Goal: Information Seeking & Learning: Learn about a topic

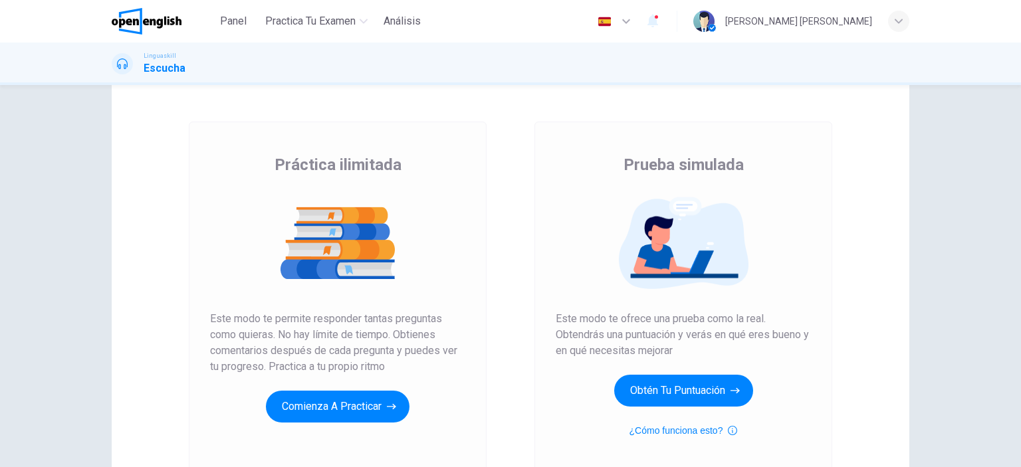
scroll to position [66, 0]
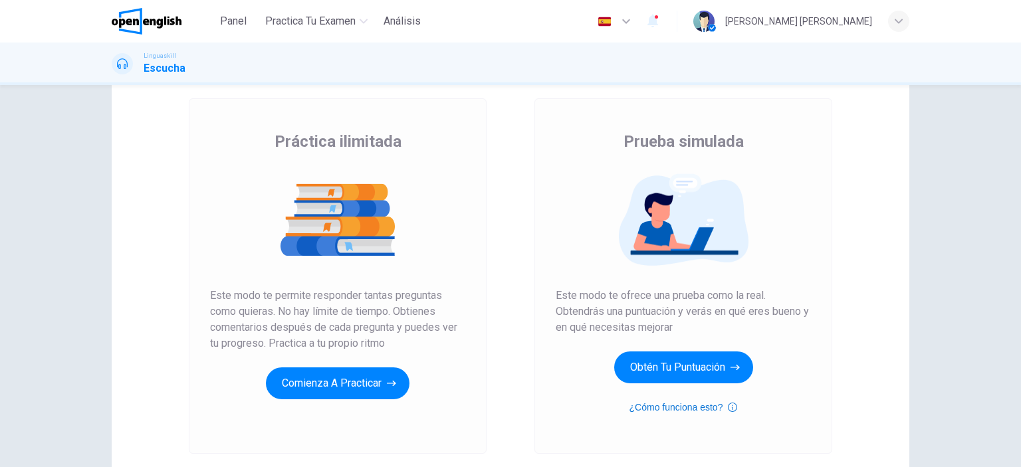
click at [731, 406] on icon "button" at bounding box center [732, 408] width 9 height 16
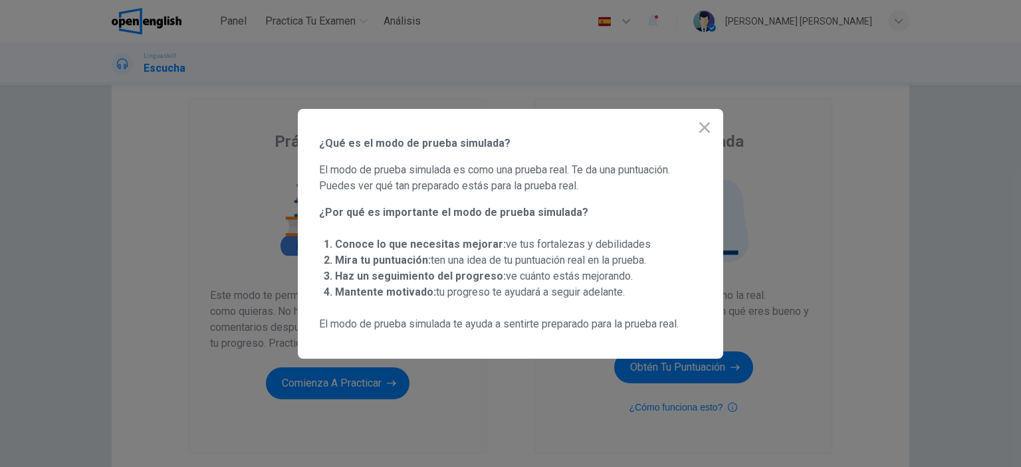
click at [712, 130] on icon "button" at bounding box center [705, 128] width 16 height 16
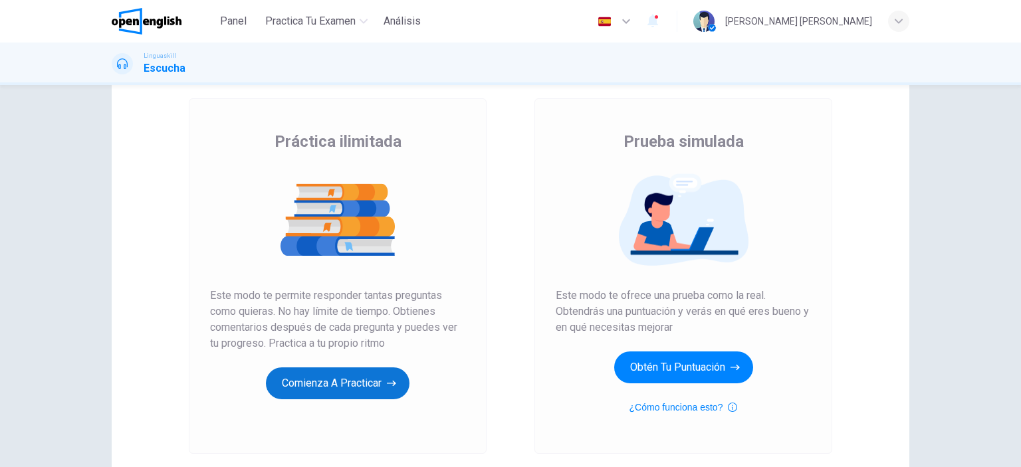
click at [325, 372] on button "Comienza a practicar" at bounding box center [338, 384] width 144 height 32
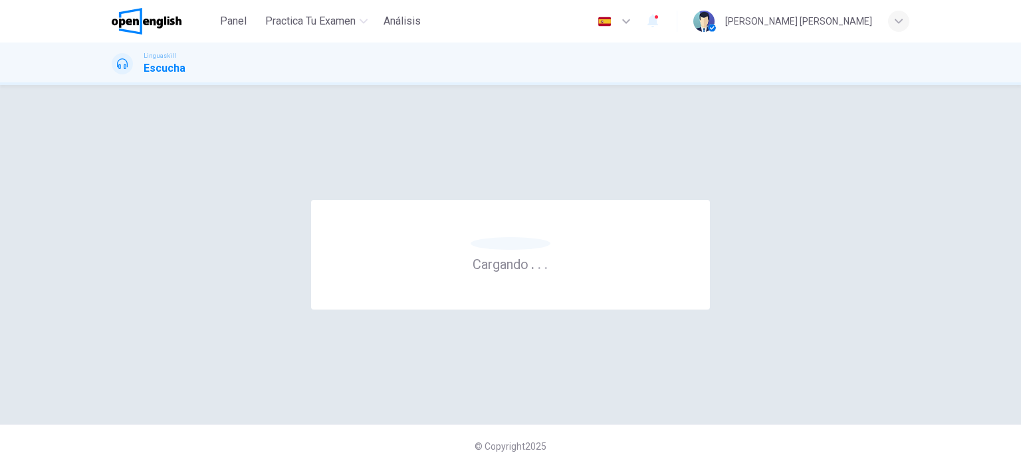
scroll to position [0, 0]
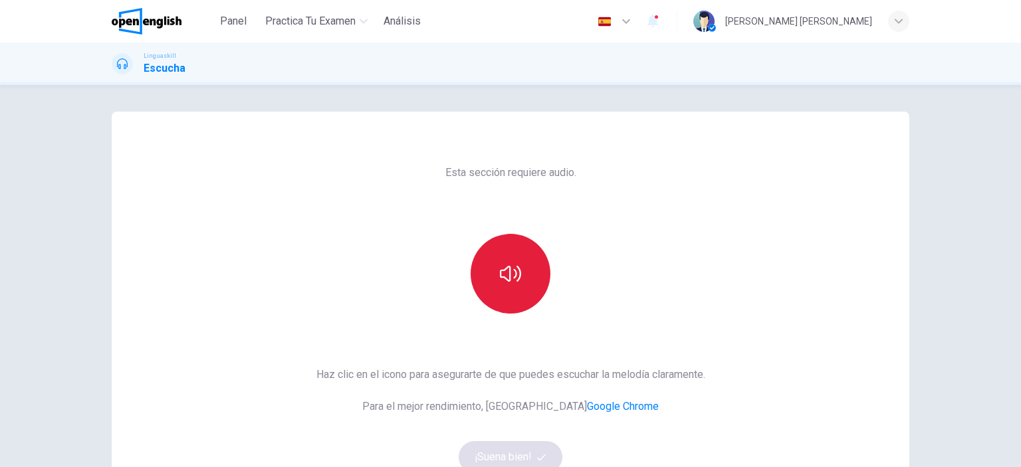
click at [521, 280] on button "button" at bounding box center [511, 274] width 80 height 80
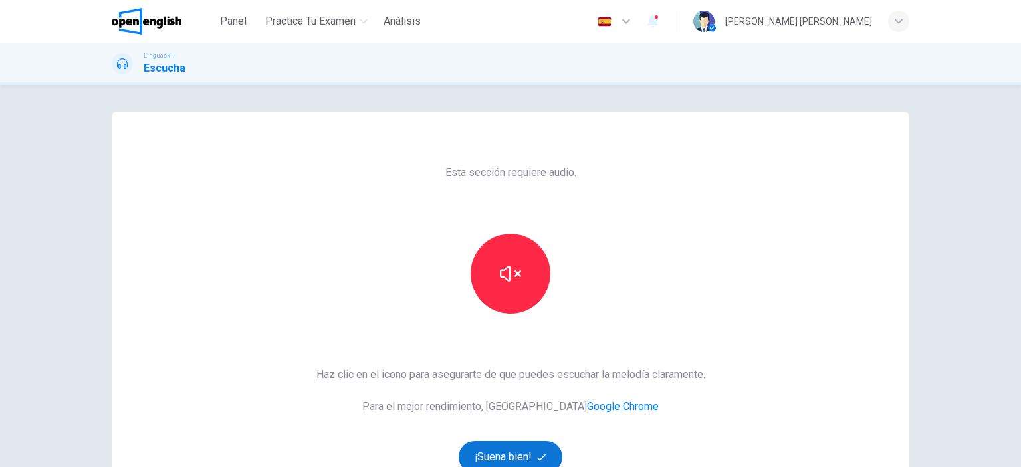
click at [512, 448] on button "¡Suena bien!" at bounding box center [511, 458] width 104 height 32
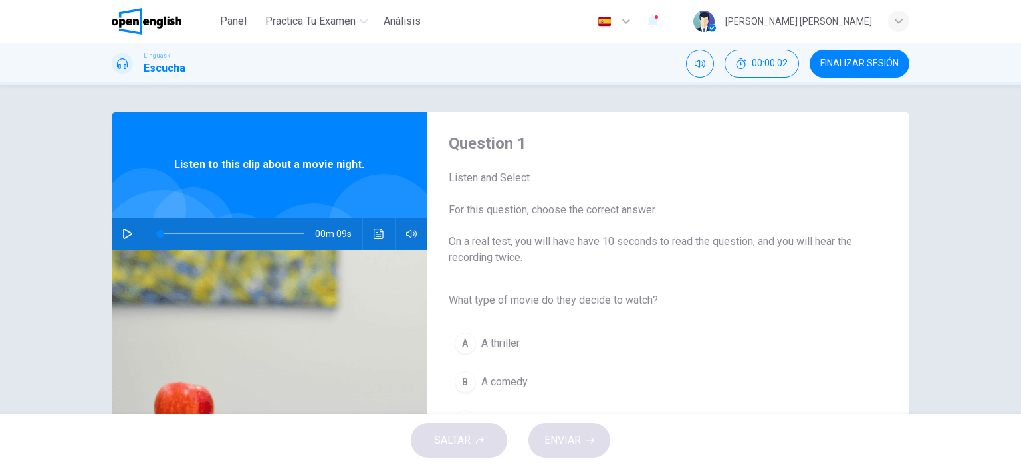
click at [129, 228] on button "button" at bounding box center [127, 234] width 21 height 32
click at [122, 239] on button "button" at bounding box center [127, 234] width 21 height 32
click at [463, 384] on div "B" at bounding box center [465, 382] width 21 height 21
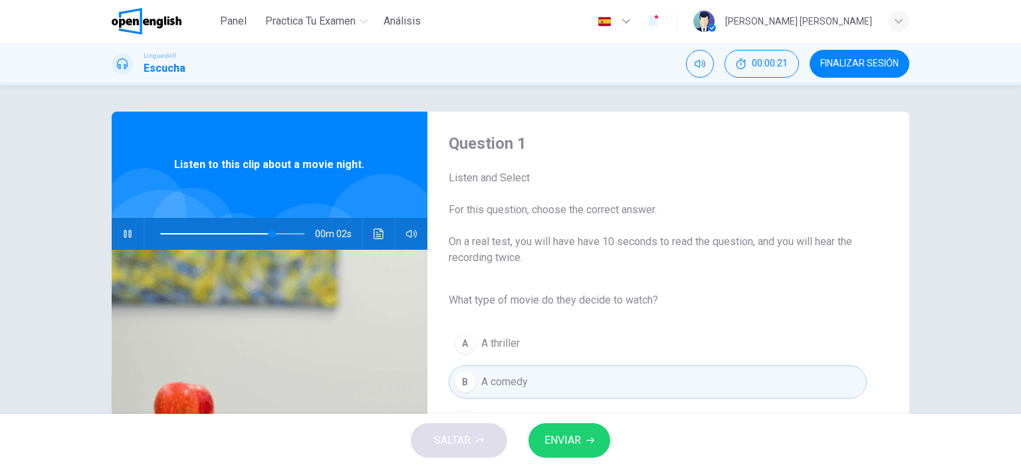
click at [574, 446] on span "ENVIAR" at bounding box center [563, 441] width 37 height 19
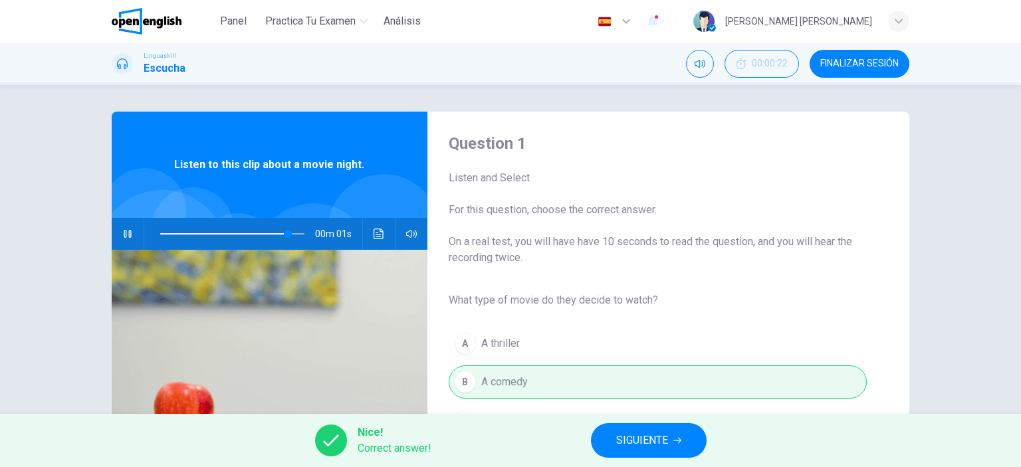
scroll to position [66, 0]
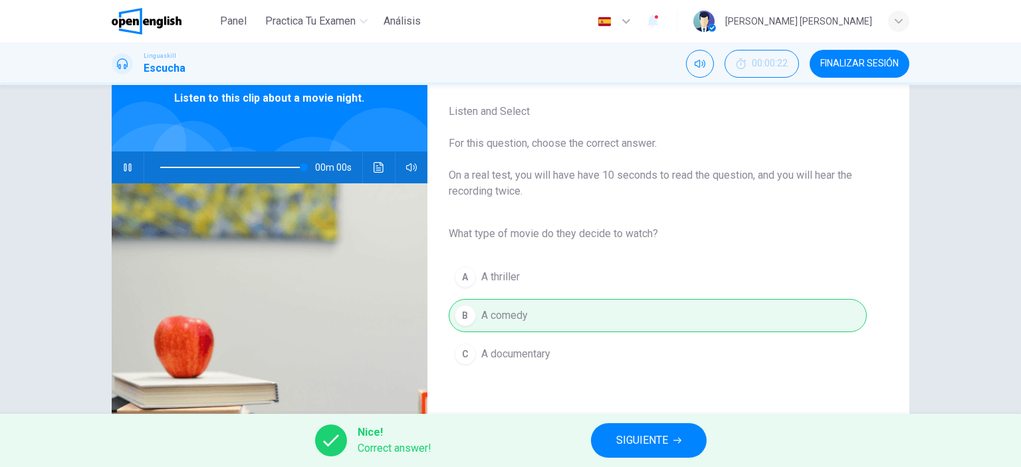
type input "*"
click at [658, 451] on button "SIGUIENTE" at bounding box center [649, 441] width 116 height 35
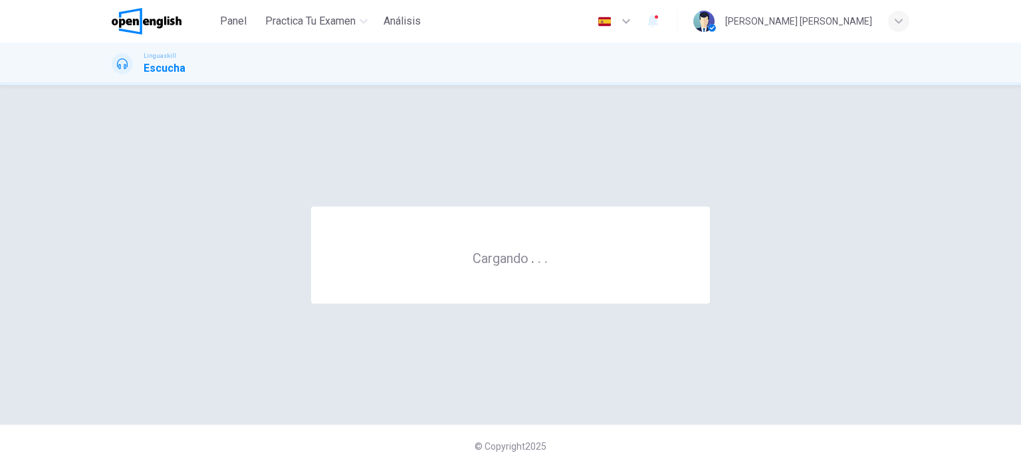
scroll to position [0, 0]
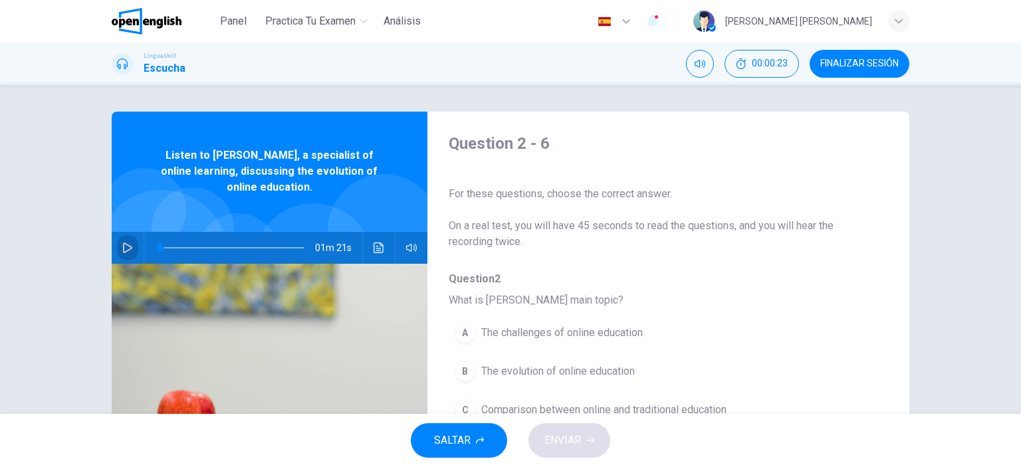
click at [122, 249] on icon "button" at bounding box center [127, 248] width 11 height 11
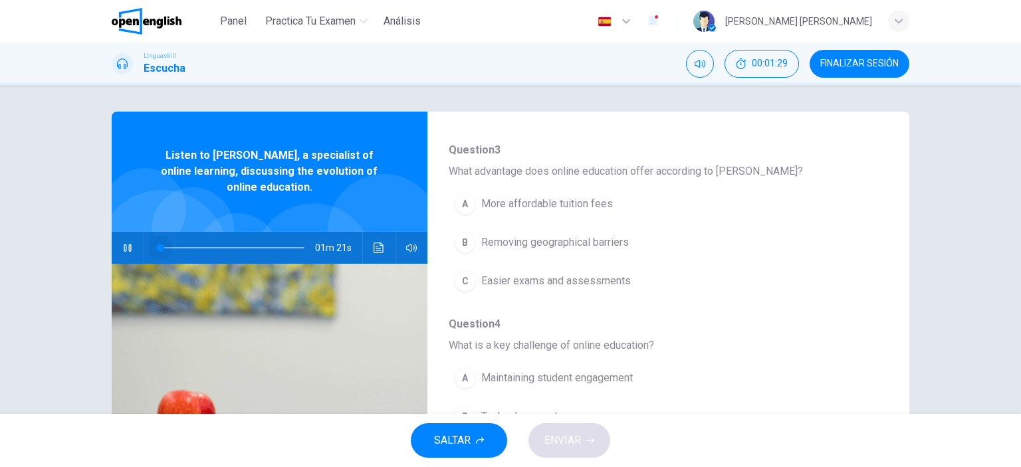
drag, startPoint x: 277, startPoint y: 247, endPoint x: 8, endPoint y: 251, distance: 268.7
click at [8, 251] on div "Question 2 - 6 For these questions, choose the correct answer. On a real test, …" at bounding box center [510, 249] width 1021 height 329
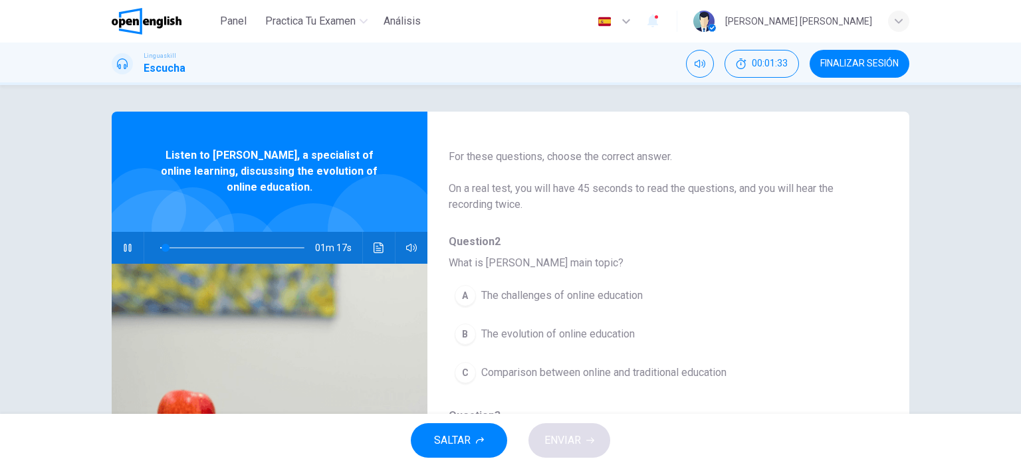
scroll to position [104, 0]
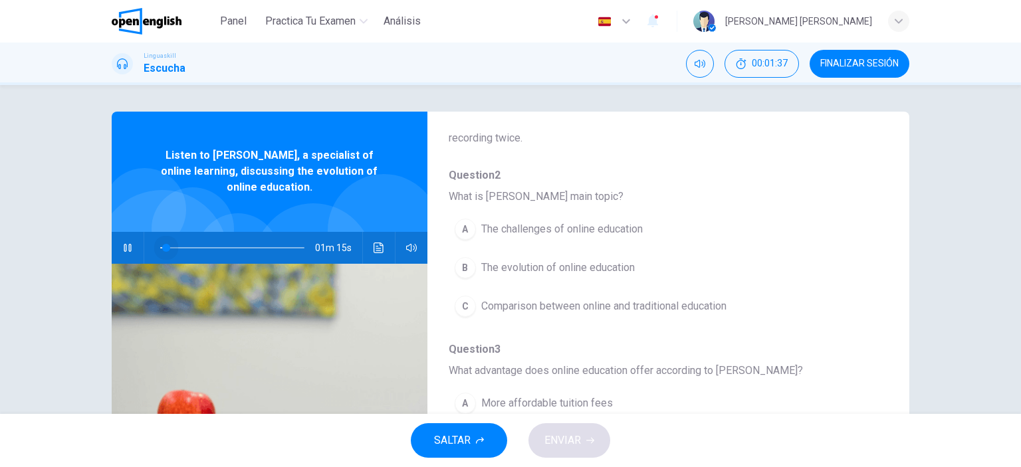
drag, startPoint x: 162, startPoint y: 249, endPoint x: 146, endPoint y: 251, distance: 16.7
click at [162, 251] on span at bounding box center [166, 248] width 8 height 8
click at [551, 224] on span "The challenges of online education" at bounding box center [562, 229] width 162 height 16
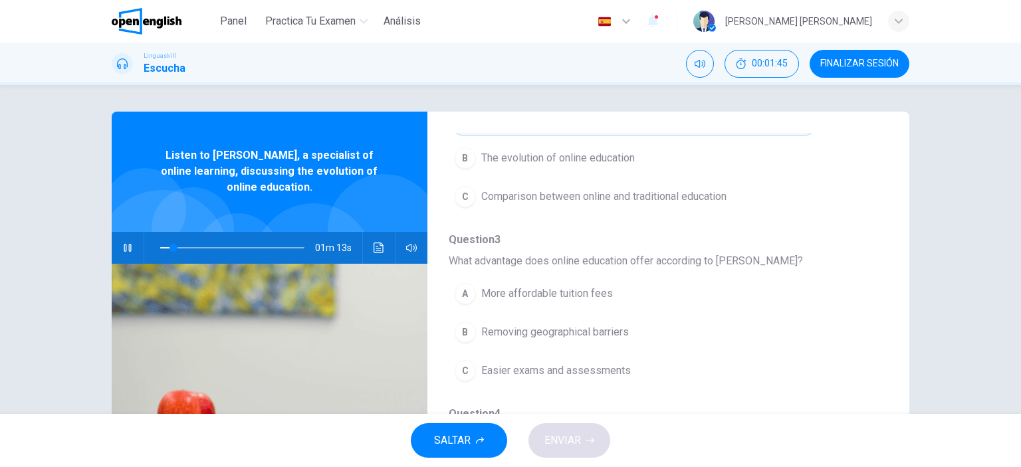
scroll to position [237, 0]
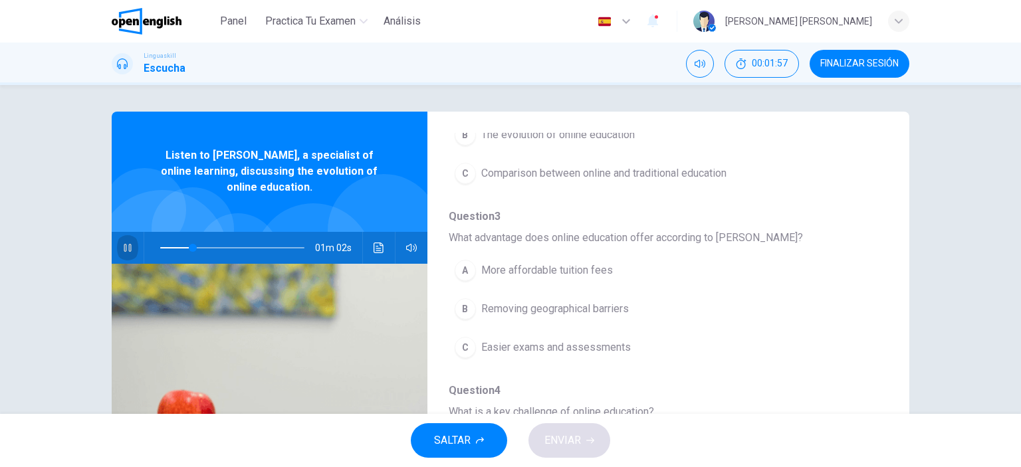
click at [124, 247] on icon "button" at bounding box center [127, 248] width 11 height 11
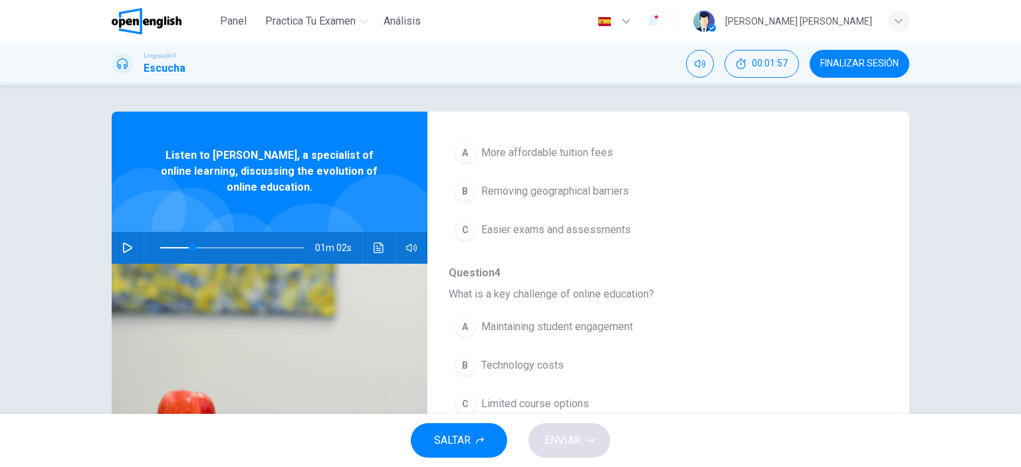
scroll to position [370, 0]
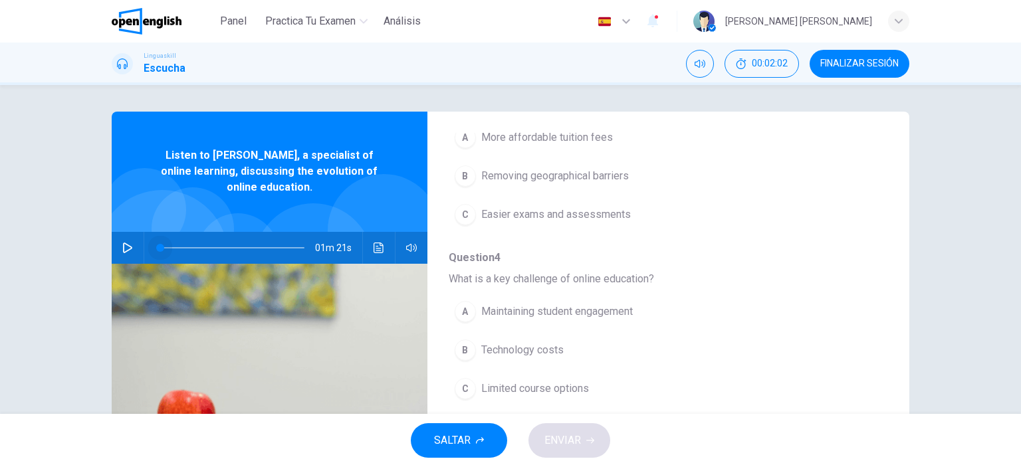
drag, startPoint x: 179, startPoint y: 245, endPoint x: 140, endPoint y: 250, distance: 38.8
click at [140, 249] on div "01m 21s" at bounding box center [270, 248] width 316 height 32
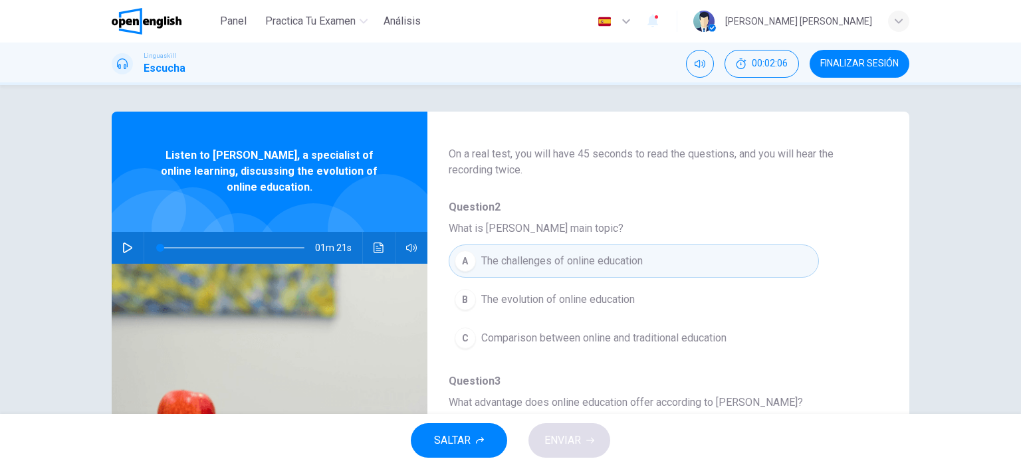
scroll to position [104, 0]
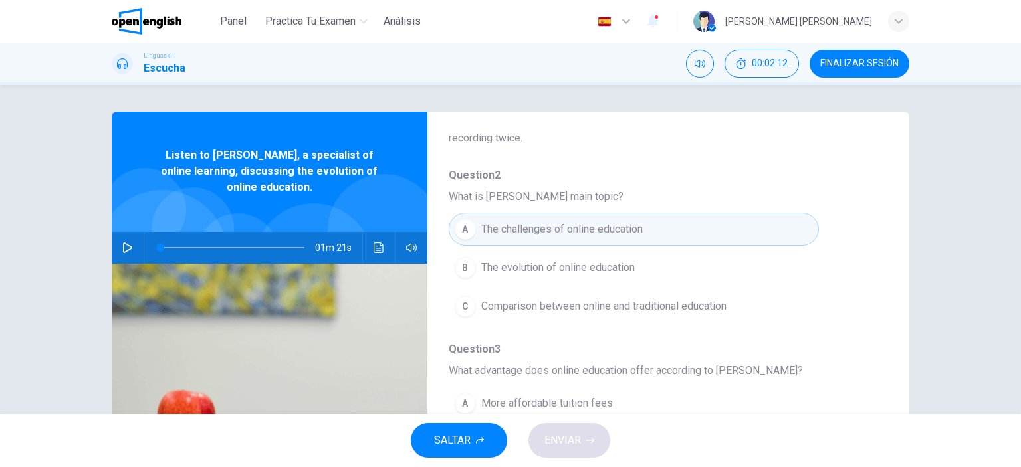
click at [117, 243] on button "button" at bounding box center [127, 248] width 21 height 32
click at [549, 271] on span "The evolution of online education" at bounding box center [558, 268] width 154 height 16
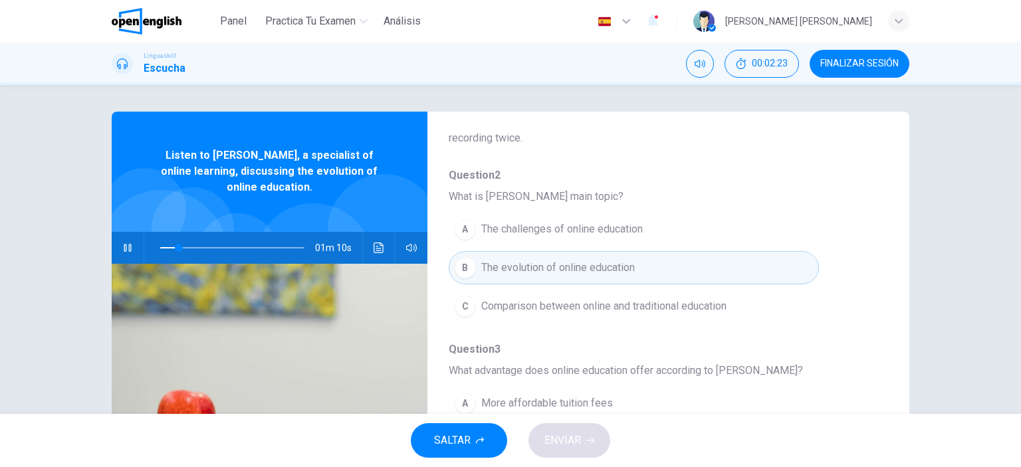
scroll to position [170, 0]
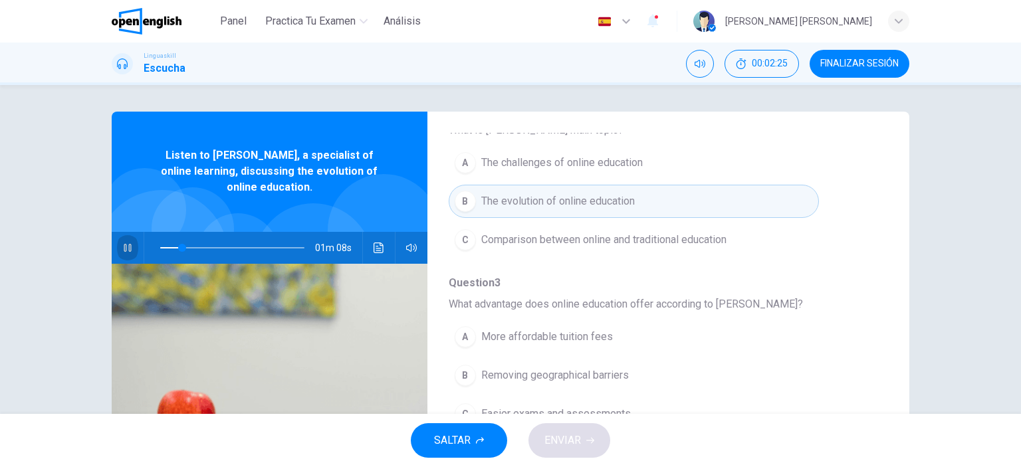
click at [122, 254] on button "button" at bounding box center [127, 248] width 21 height 32
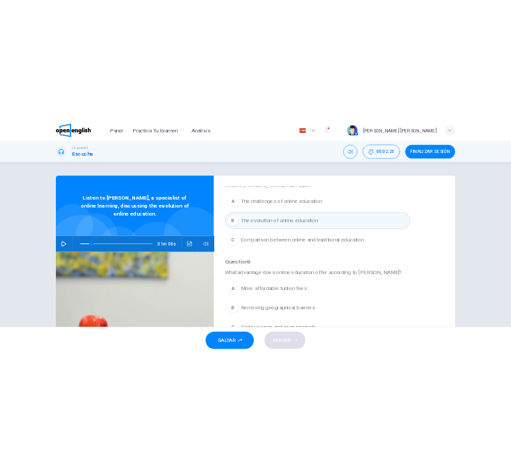
scroll to position [237, 0]
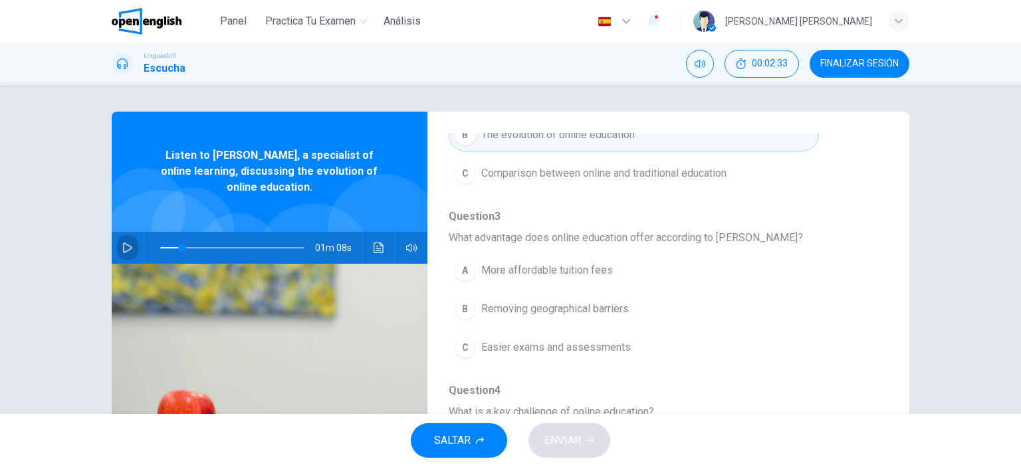
click at [126, 243] on icon "button" at bounding box center [127, 248] width 11 height 11
click at [128, 245] on icon "button" at bounding box center [127, 248] width 11 height 11
type input "**"
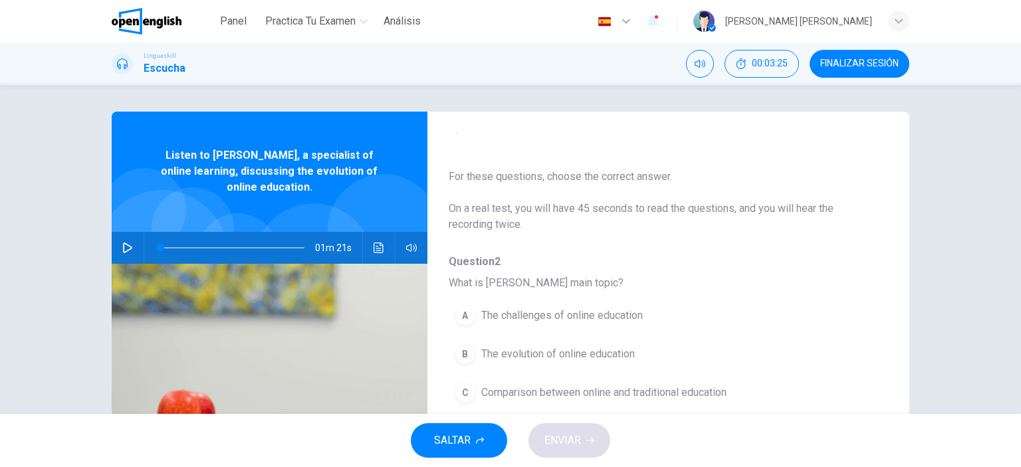
scroll to position [84, 0]
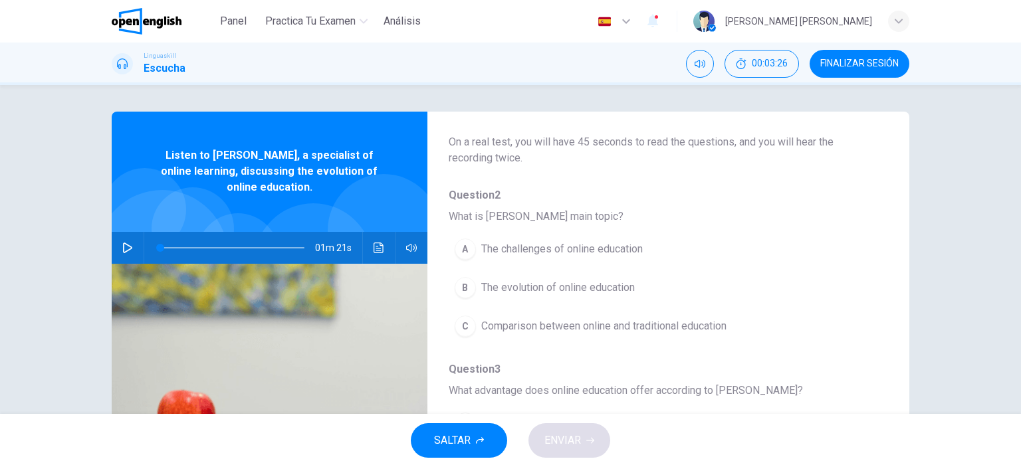
click at [576, 287] on span "The evolution of online education" at bounding box center [558, 288] width 154 height 16
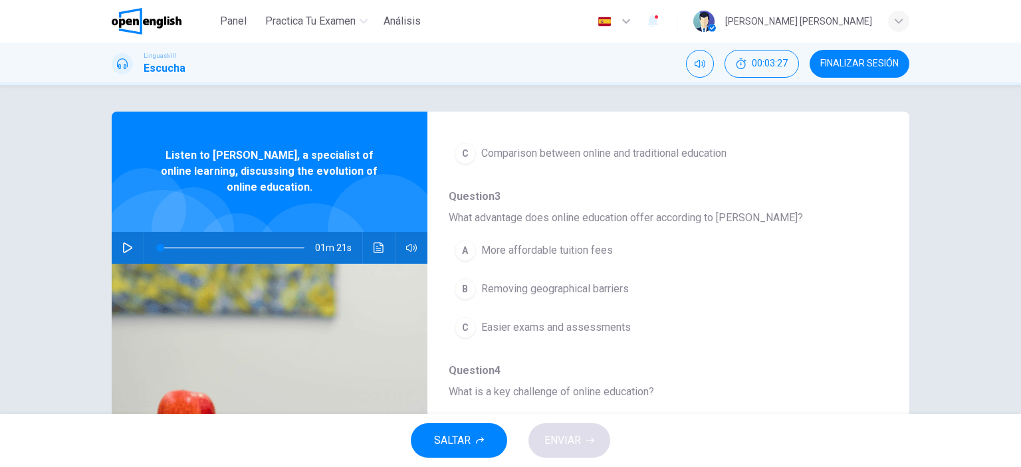
scroll to position [283, 0]
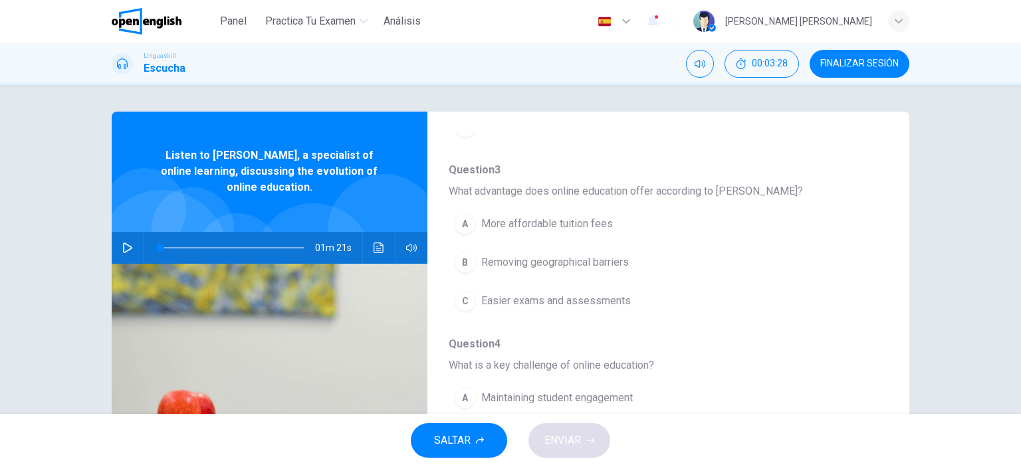
click at [124, 250] on icon "button" at bounding box center [127, 248] width 9 height 11
click at [626, 265] on span "Removing geographical barriers" at bounding box center [555, 263] width 148 height 16
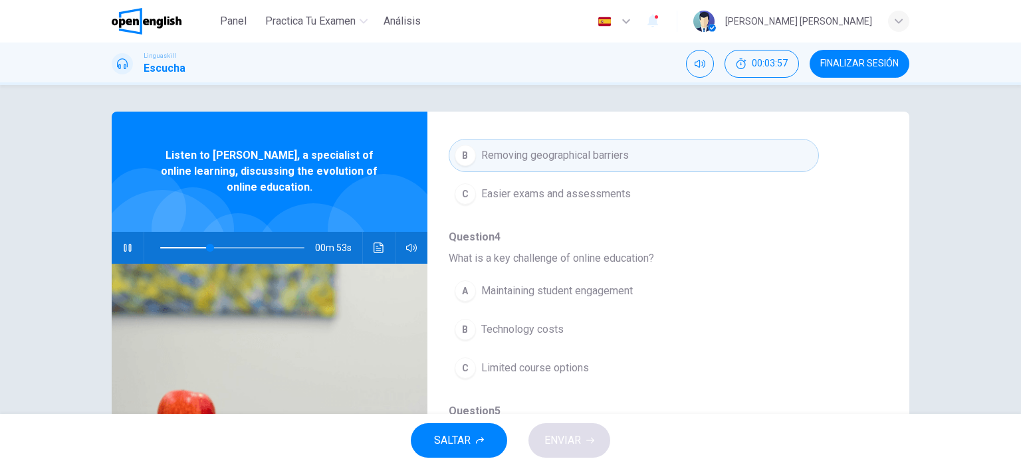
scroll to position [416, 0]
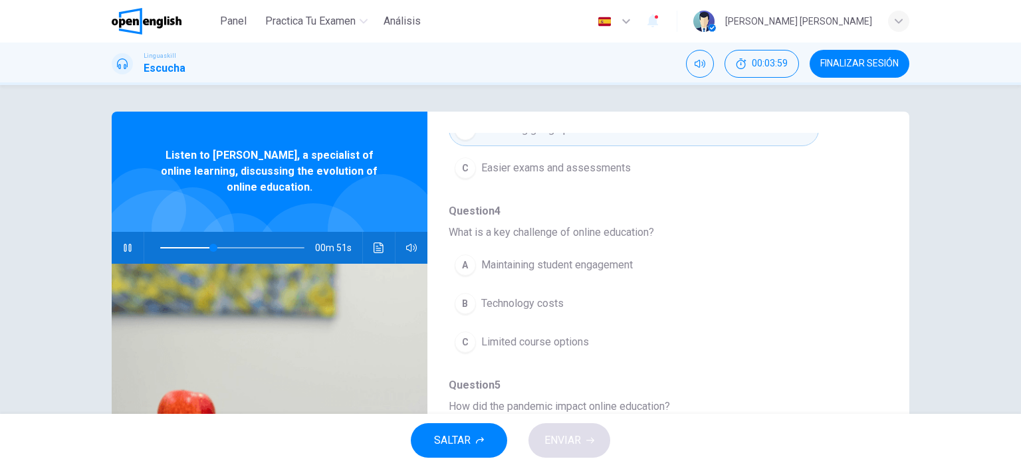
click at [124, 248] on icon "button" at bounding box center [127, 248] width 7 height 8
click at [122, 247] on icon "button" at bounding box center [127, 248] width 11 height 11
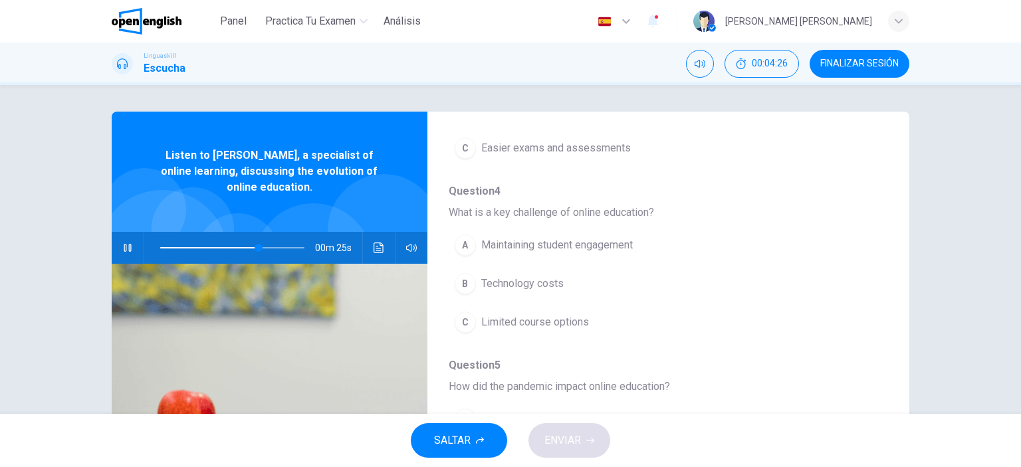
click at [125, 255] on button "button" at bounding box center [127, 248] width 21 height 32
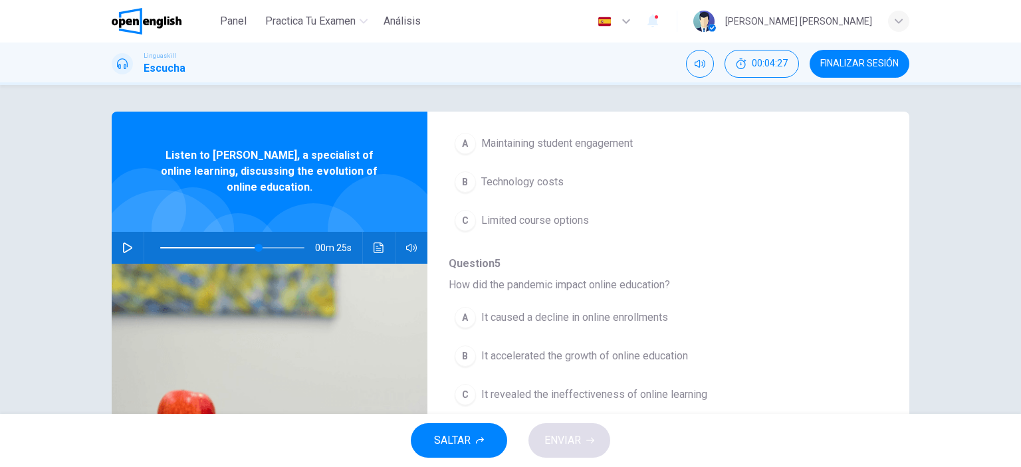
scroll to position [569, 0]
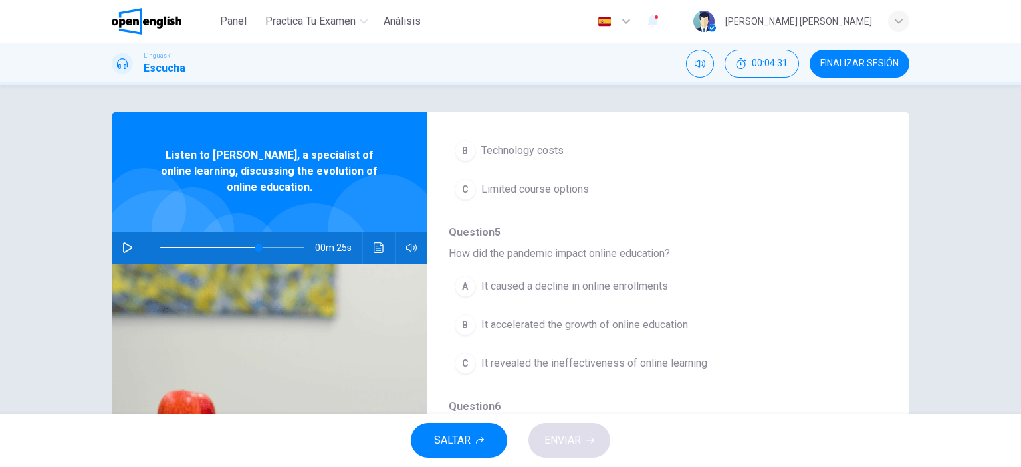
click at [124, 248] on icon "button" at bounding box center [127, 248] width 11 height 11
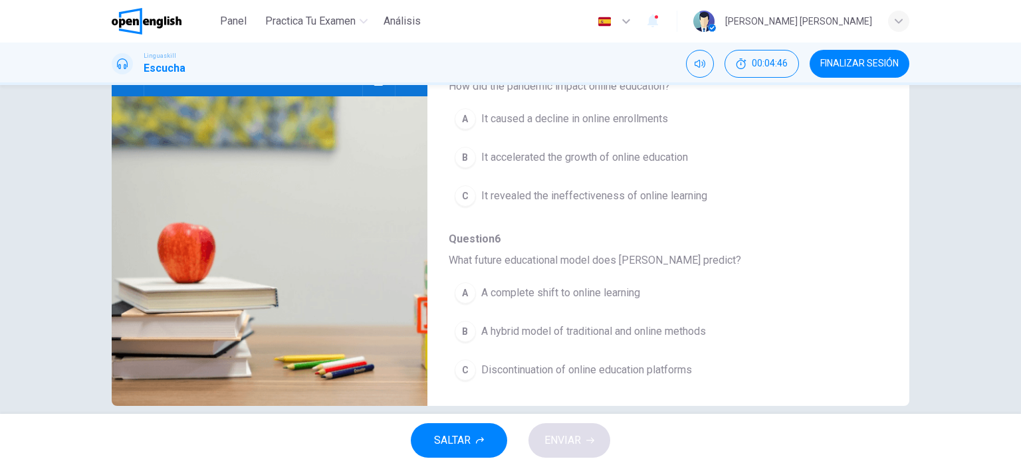
scroll to position [186, 0]
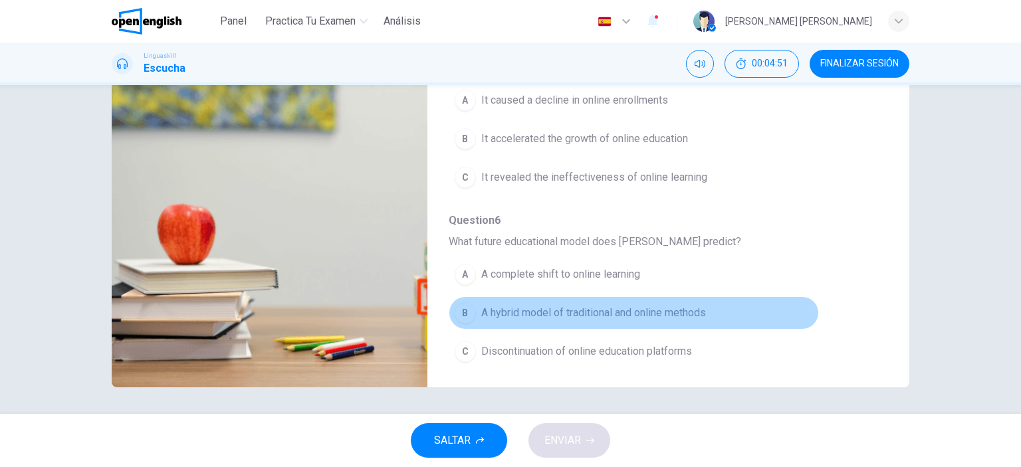
click at [662, 314] on span "A hybrid model of traditional and online methods" at bounding box center [593, 313] width 225 height 16
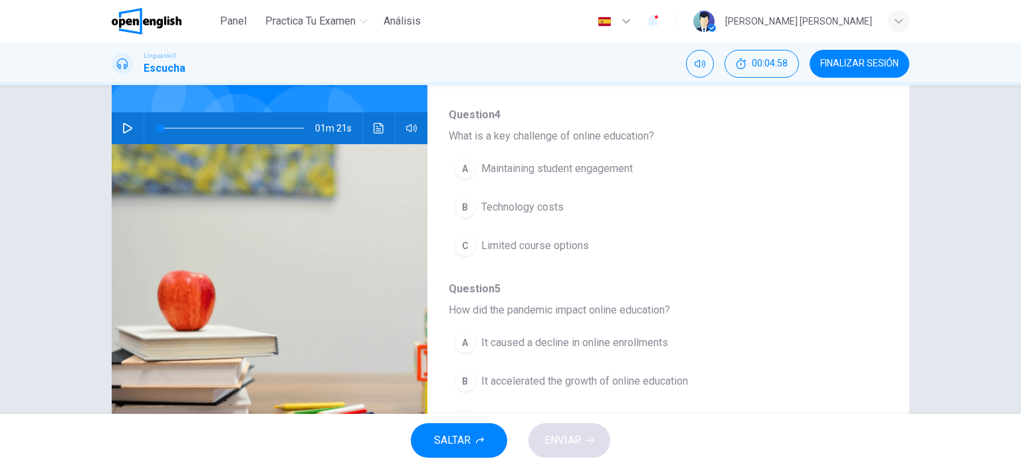
scroll to position [370, 0]
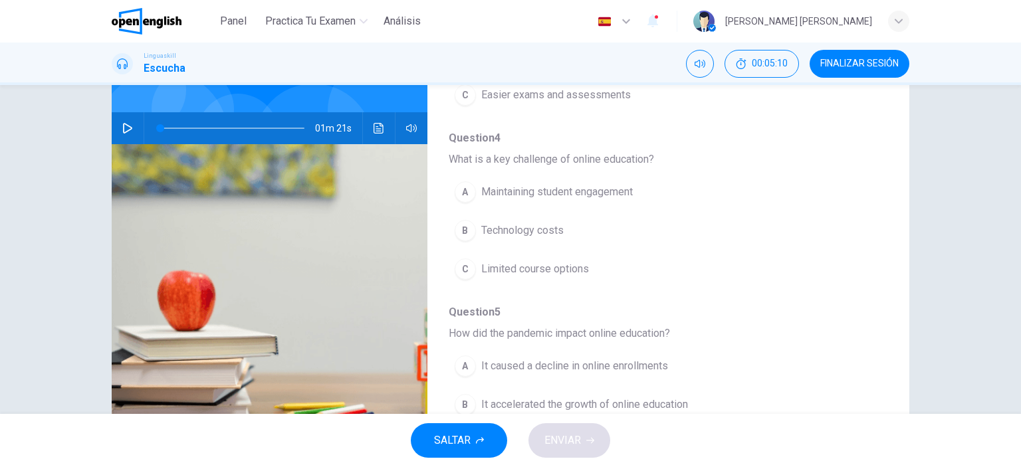
click at [69, 165] on div "Question 2 - 6 For these questions, choose the correct answer. On a real test, …" at bounding box center [510, 249] width 1021 height 329
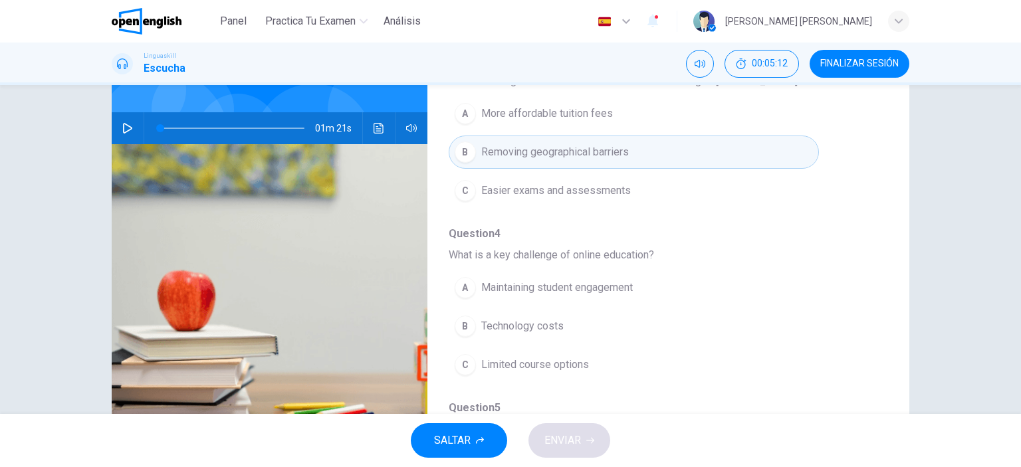
scroll to position [303, 0]
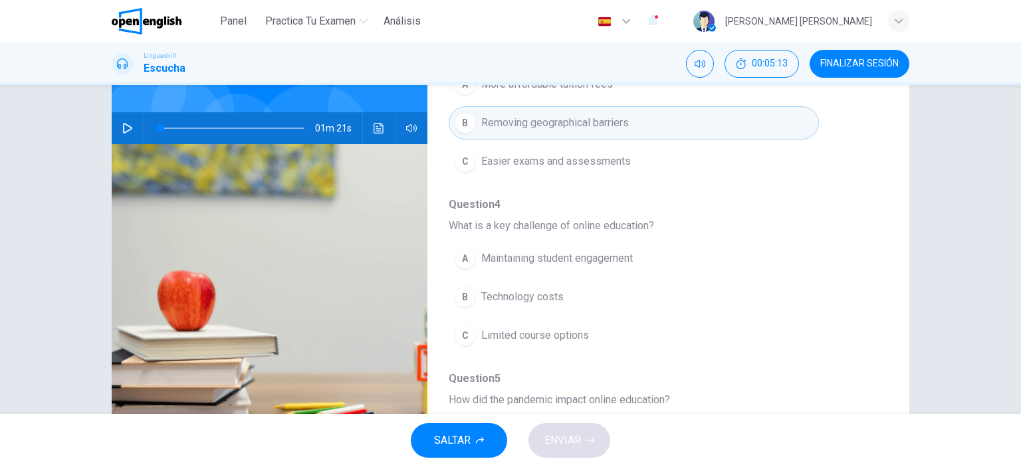
click at [212, 122] on span at bounding box center [232, 128] width 144 height 19
click at [129, 127] on icon "button" at bounding box center [127, 128] width 11 height 11
click at [126, 125] on icon "button" at bounding box center [127, 128] width 11 height 11
click at [124, 118] on button "button" at bounding box center [127, 128] width 21 height 32
click at [122, 125] on icon "button" at bounding box center [127, 128] width 11 height 11
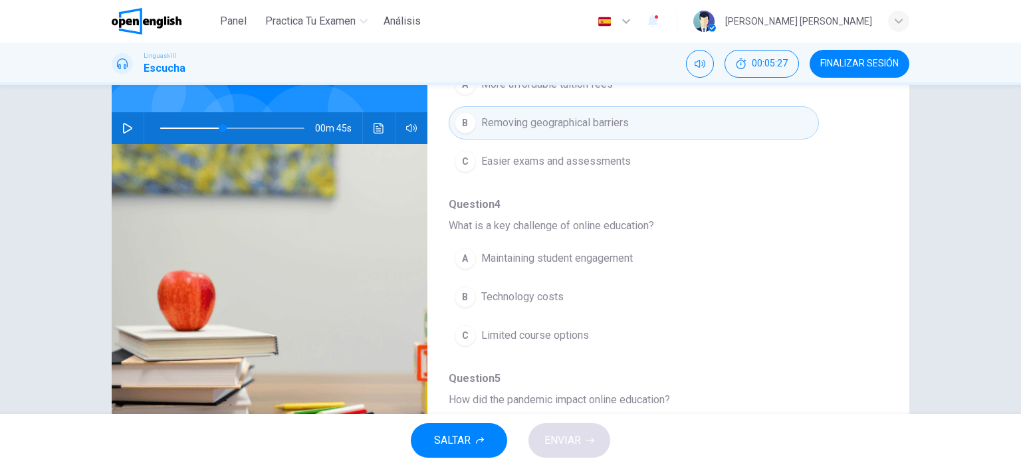
click at [123, 124] on icon "button" at bounding box center [127, 128] width 9 height 11
click at [938, 243] on div "Question 2 - 6 For these questions, choose the correct answer. On a real test, …" at bounding box center [510, 249] width 1021 height 329
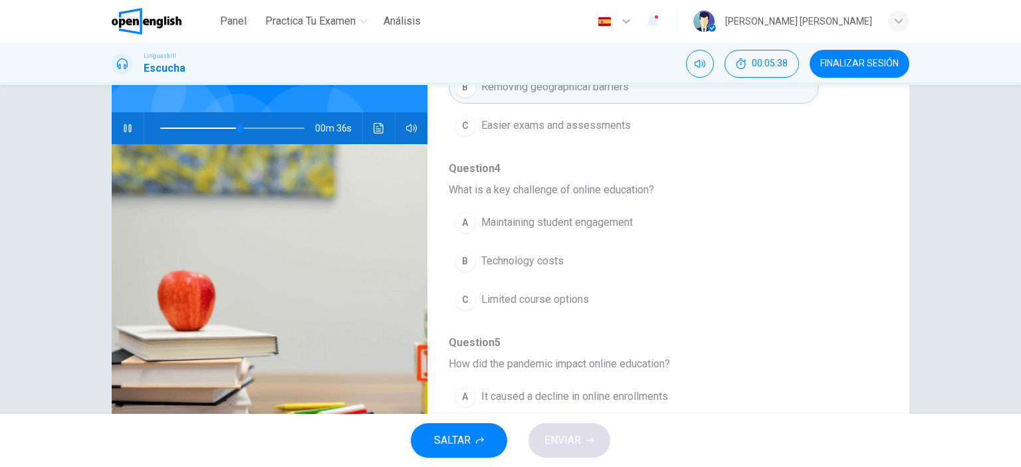
scroll to position [370, 0]
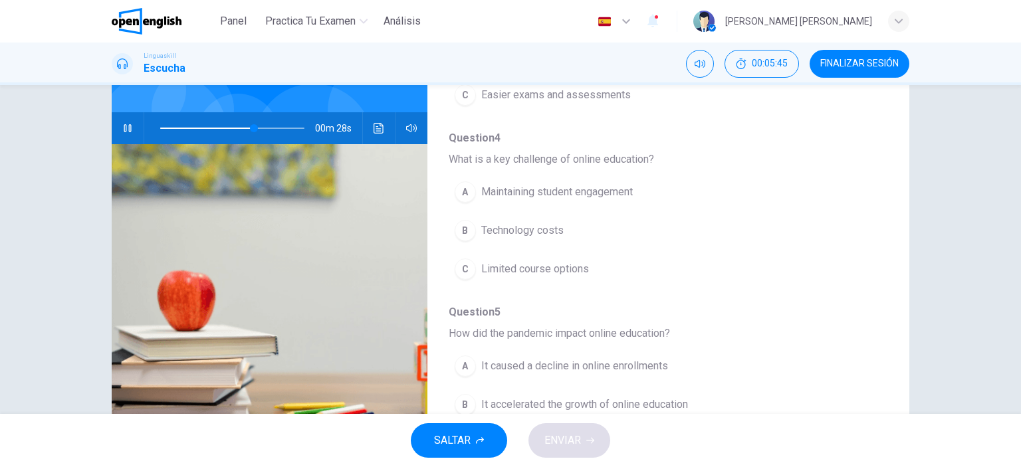
click at [118, 124] on button "button" at bounding box center [127, 128] width 21 height 32
click at [112, 122] on div "00m 28s" at bounding box center [270, 128] width 316 height 32
click at [121, 135] on button "button" at bounding box center [127, 128] width 21 height 32
click at [120, 135] on button "button" at bounding box center [127, 128] width 21 height 32
click at [222, 128] on span at bounding box center [232, 128] width 144 height 19
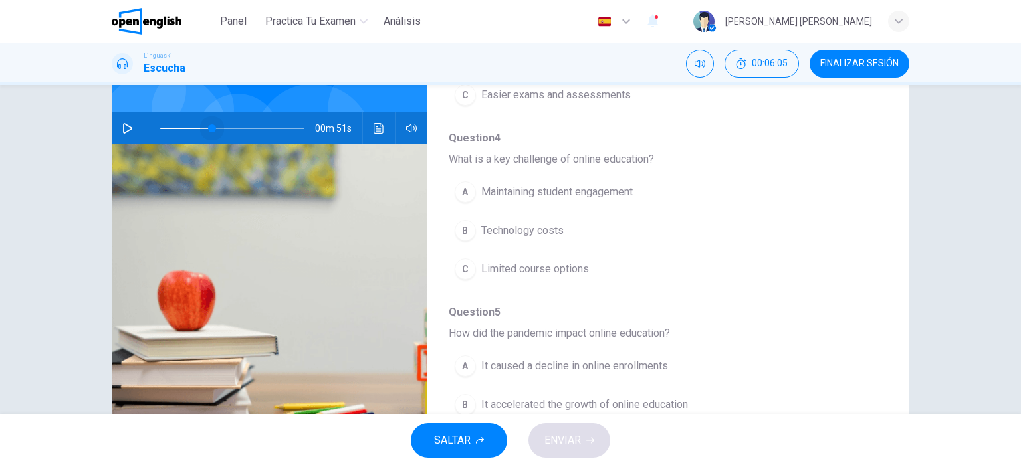
click at [209, 126] on span at bounding box center [212, 128] width 8 height 8
click at [128, 123] on icon "button" at bounding box center [127, 128] width 11 height 11
click at [134, 130] on button "button" at bounding box center [127, 128] width 21 height 32
drag, startPoint x: 123, startPoint y: 129, endPoint x: 171, endPoint y: 166, distance: 60.2
click at [122, 129] on icon "button" at bounding box center [127, 128] width 11 height 11
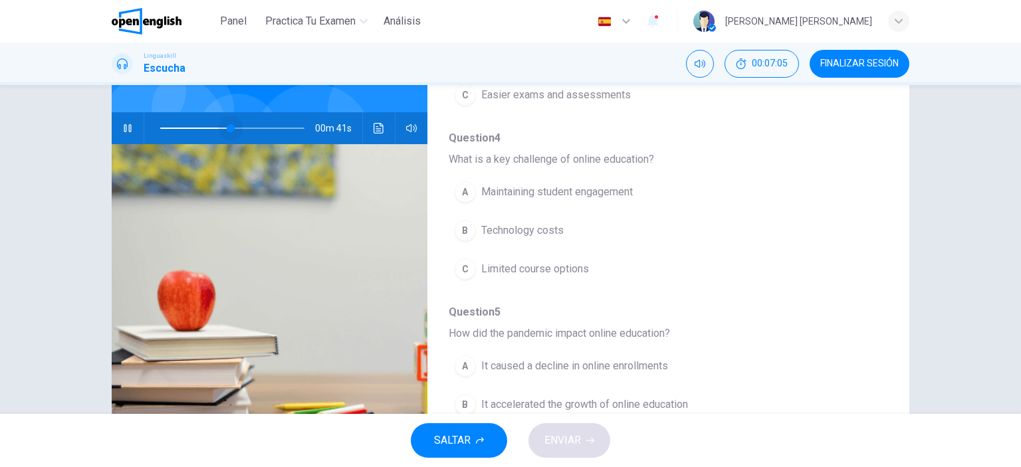
click at [227, 126] on span at bounding box center [231, 128] width 8 height 8
click at [230, 127] on span at bounding box center [234, 128] width 8 height 8
click at [612, 192] on span "Maintaining student engagement" at bounding box center [557, 192] width 152 height 16
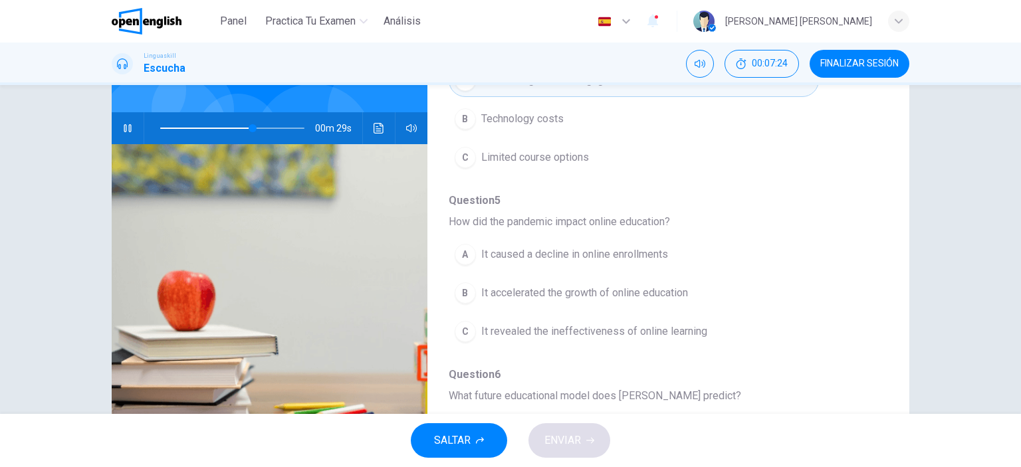
scroll to position [503, 0]
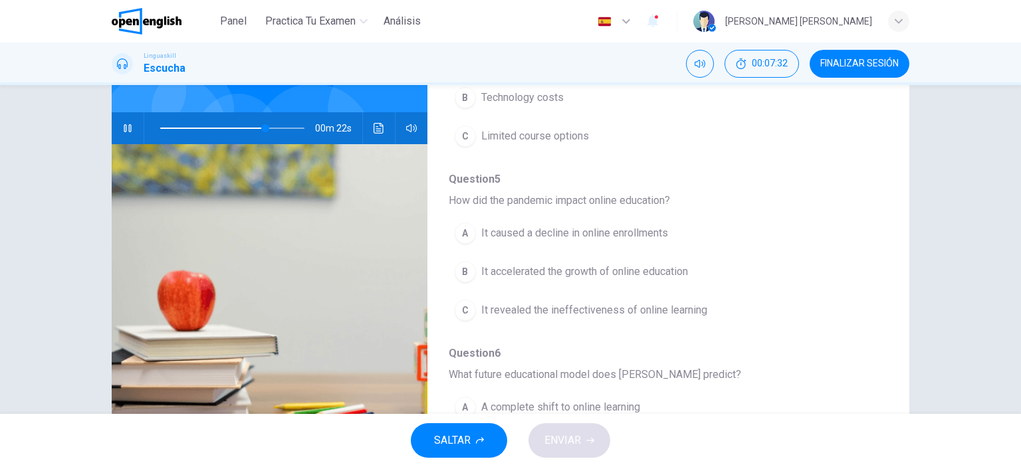
click at [651, 279] on button "B It accelerated the growth of online education" at bounding box center [634, 271] width 370 height 33
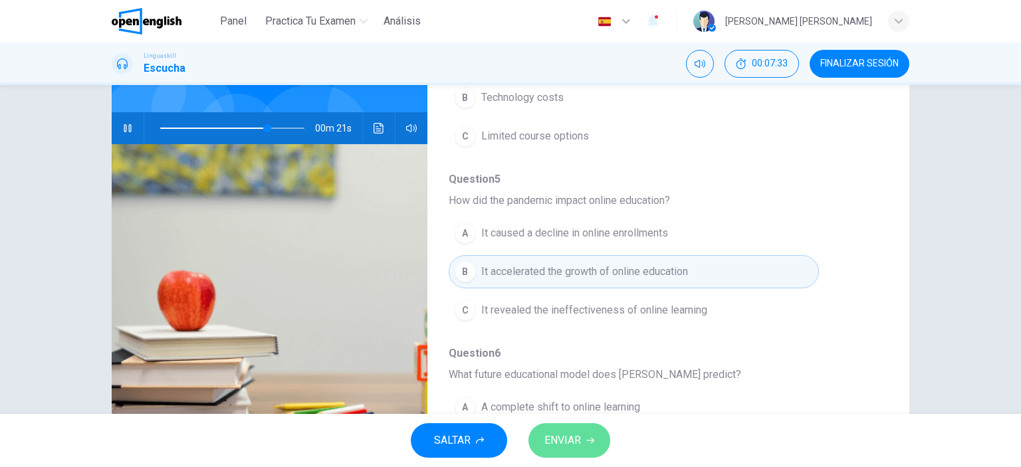
click at [576, 432] on span "ENVIAR" at bounding box center [563, 441] width 37 height 19
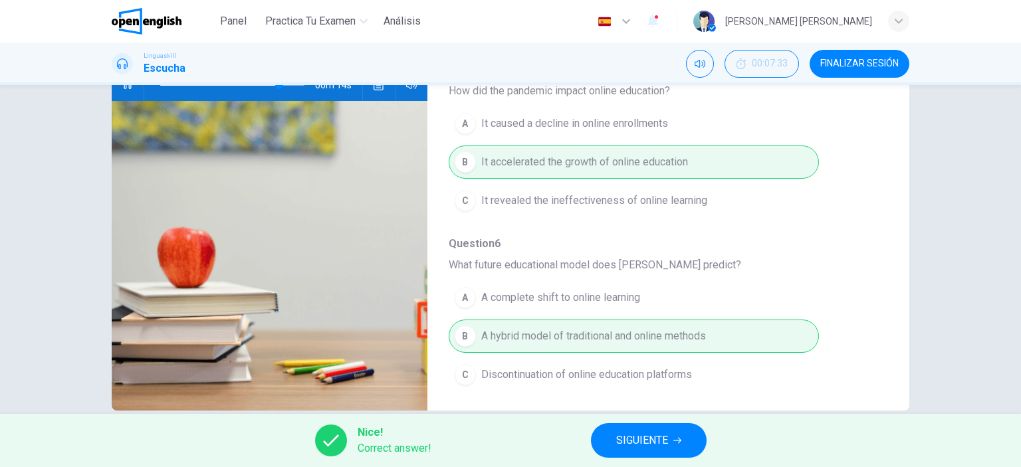
scroll to position [186, 0]
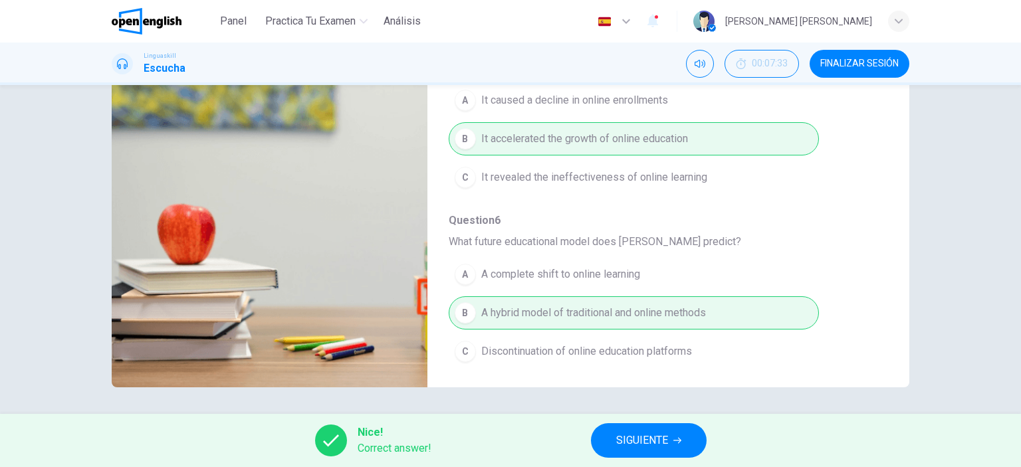
type input "**"
click at [657, 430] on button "SIGUIENTE" at bounding box center [649, 441] width 116 height 35
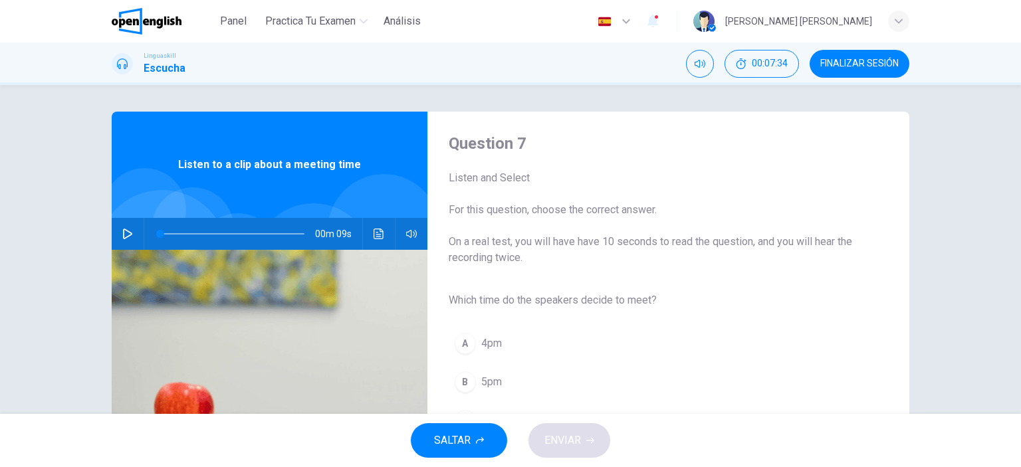
click at [125, 233] on icon "button" at bounding box center [127, 234] width 11 height 11
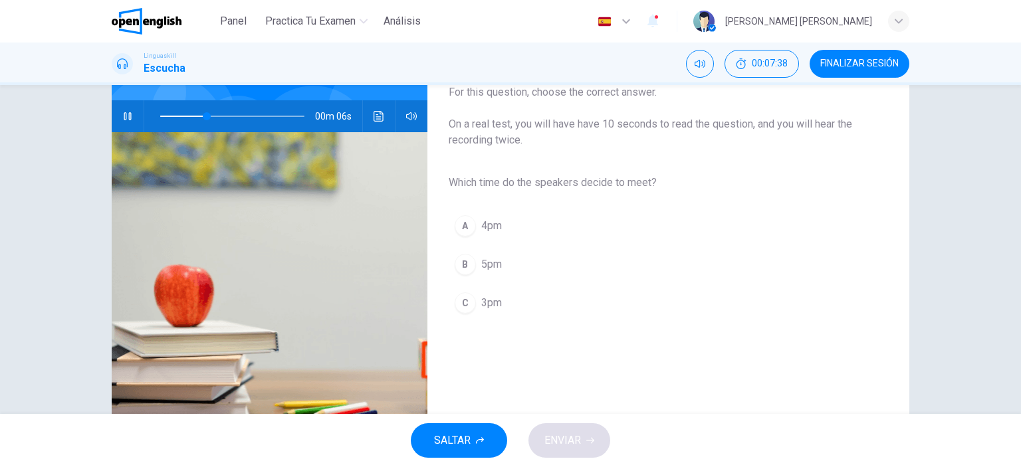
scroll to position [133, 0]
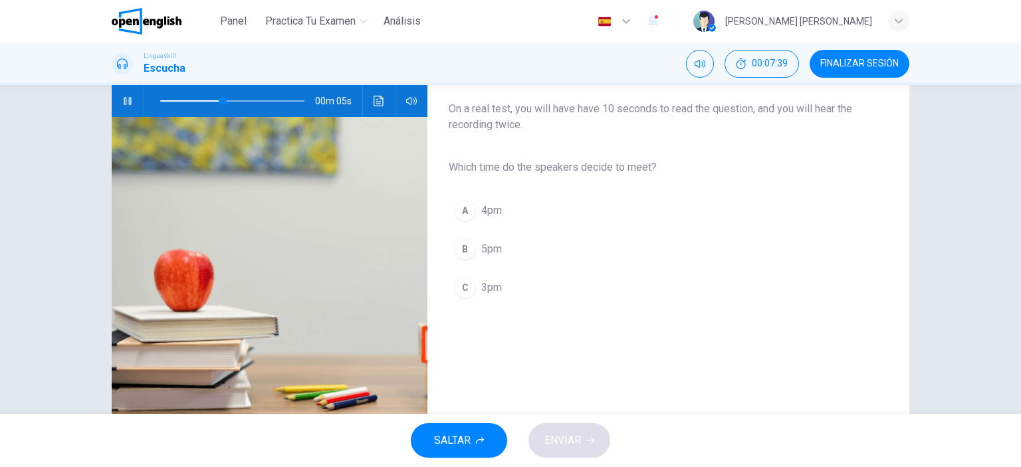
click at [468, 279] on div "C" at bounding box center [465, 287] width 21 height 21
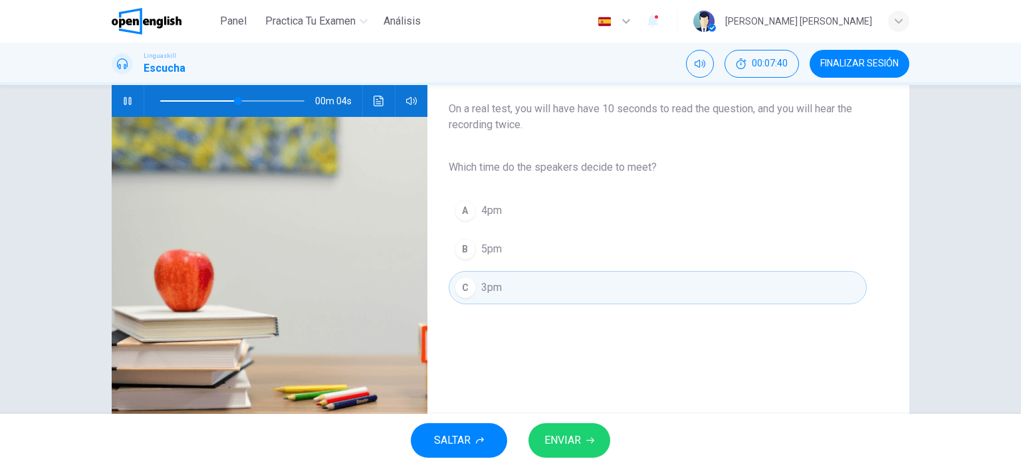
click at [570, 433] on span "ENVIAR" at bounding box center [563, 441] width 37 height 19
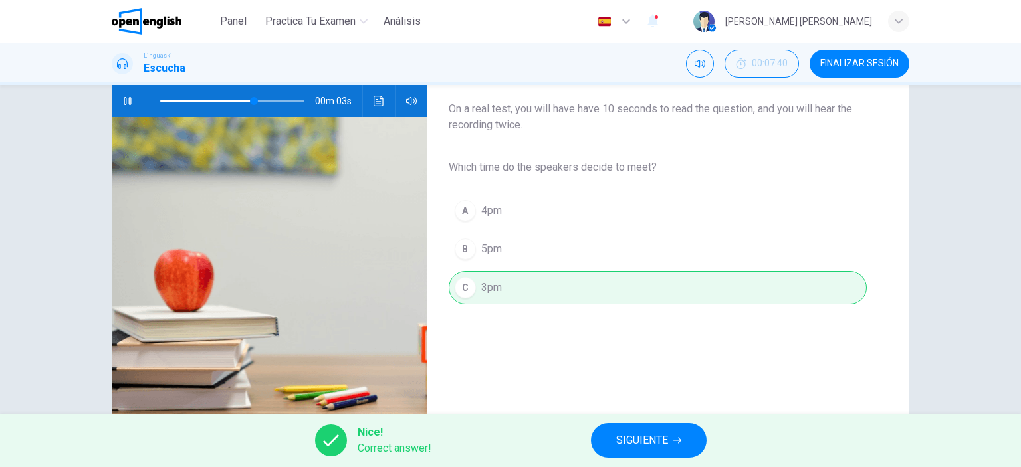
scroll to position [186, 0]
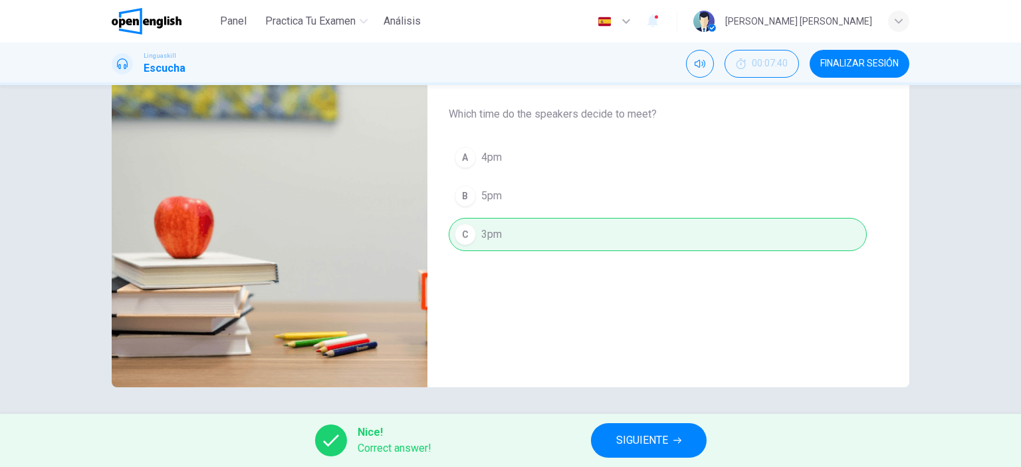
click at [666, 449] on span "SIGUIENTE" at bounding box center [642, 441] width 52 height 19
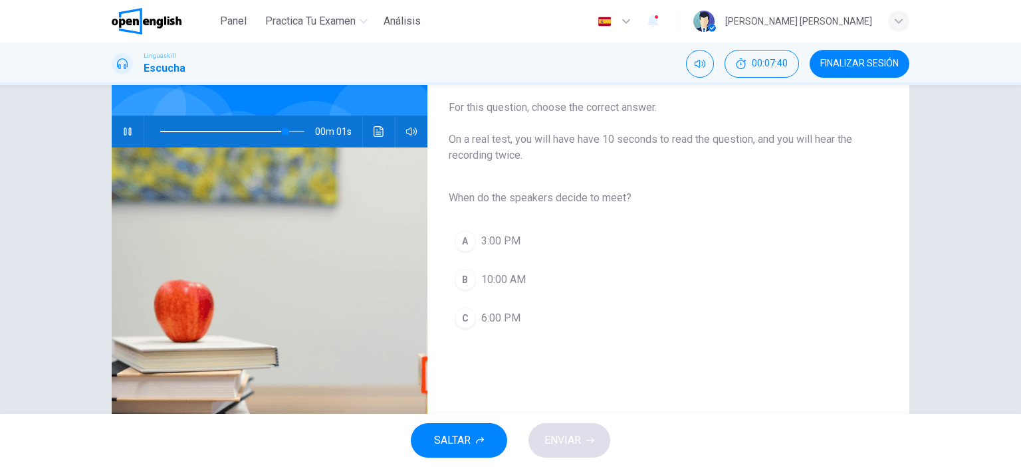
scroll to position [0, 0]
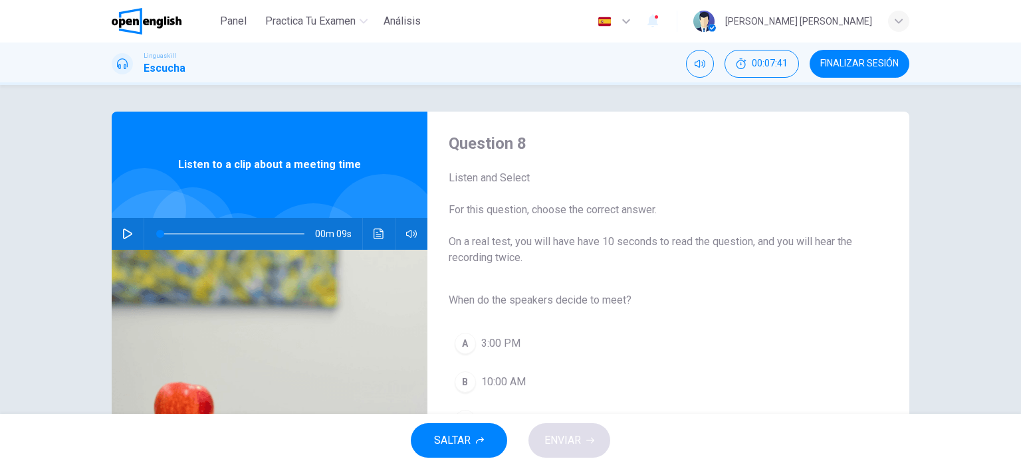
click at [124, 231] on icon "button" at bounding box center [127, 234] width 9 height 11
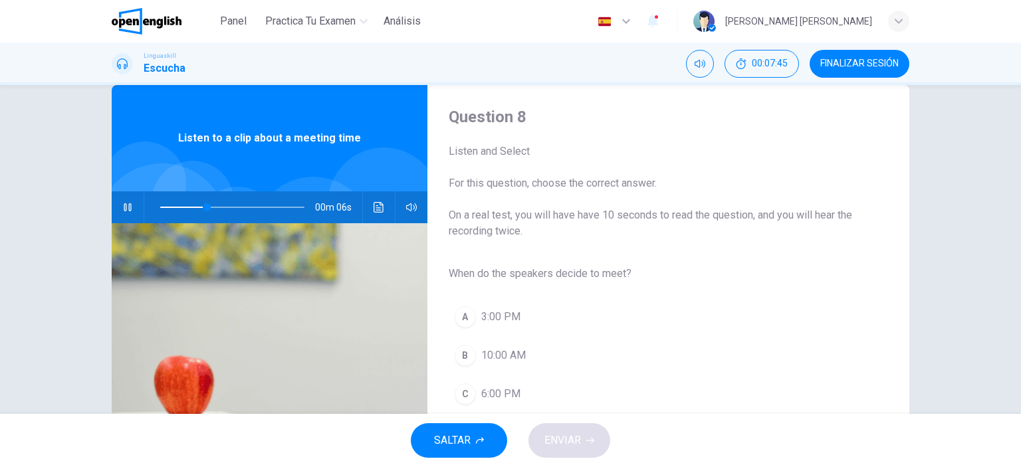
scroll to position [66, 0]
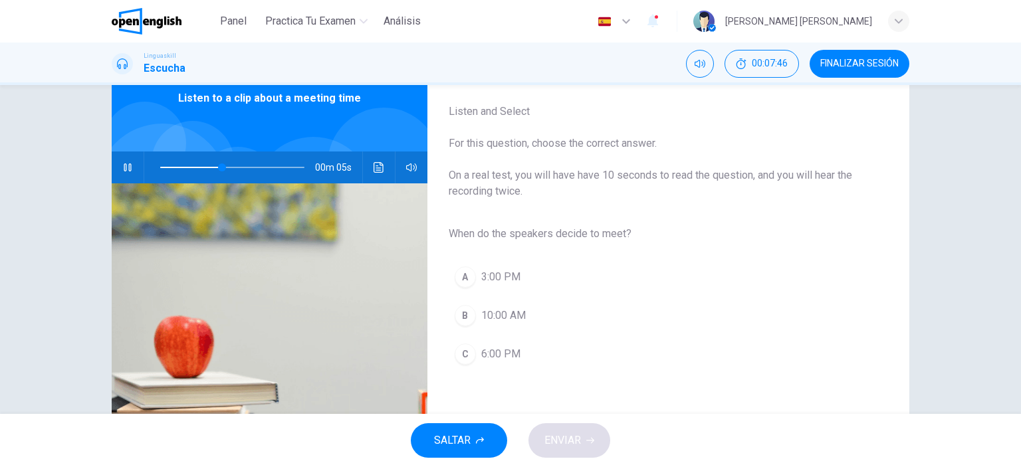
click at [481, 278] on span "3:00 PM" at bounding box center [500, 277] width 39 height 16
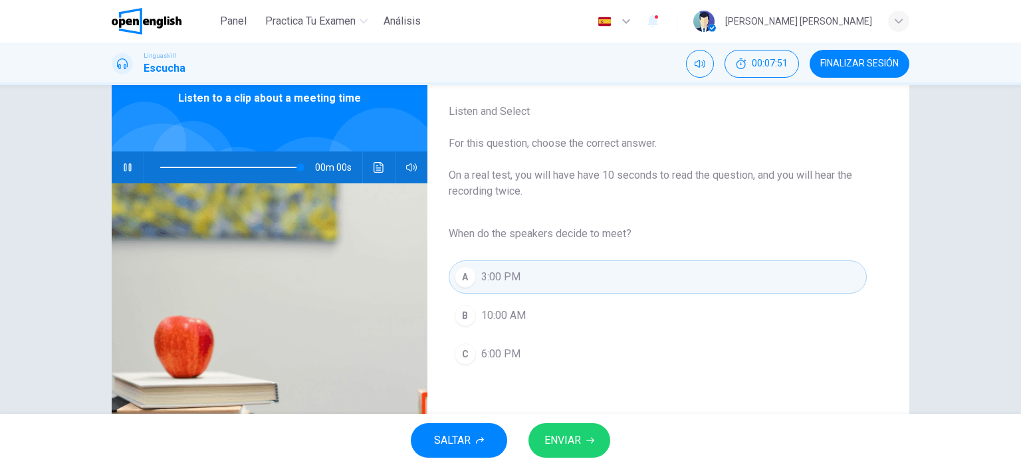
type input "*"
click at [581, 433] on span "ENVIAR" at bounding box center [563, 441] width 37 height 19
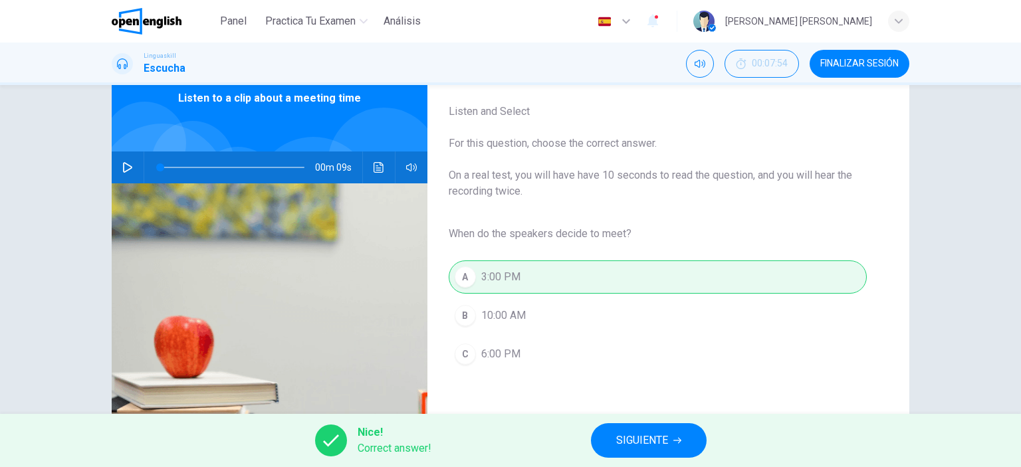
click at [618, 437] on span "SIGUIENTE" at bounding box center [642, 441] width 52 height 19
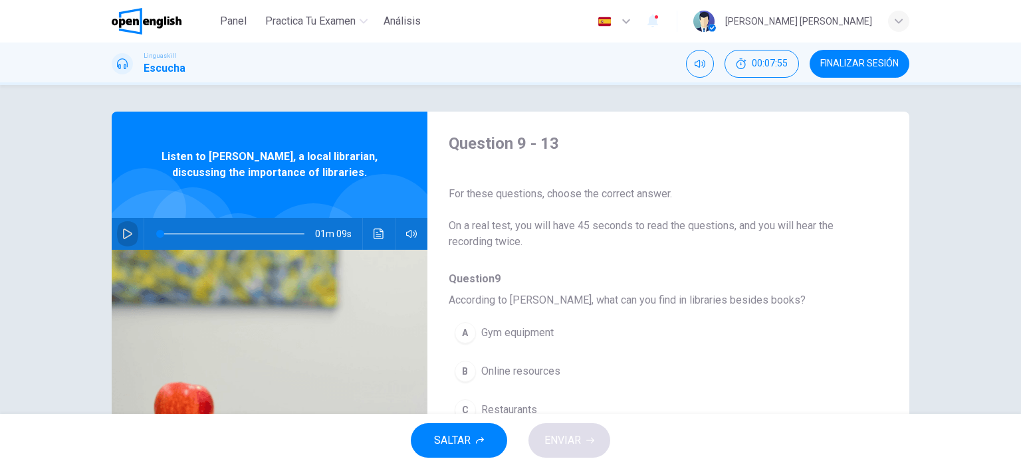
click at [117, 233] on button "button" at bounding box center [127, 234] width 21 height 32
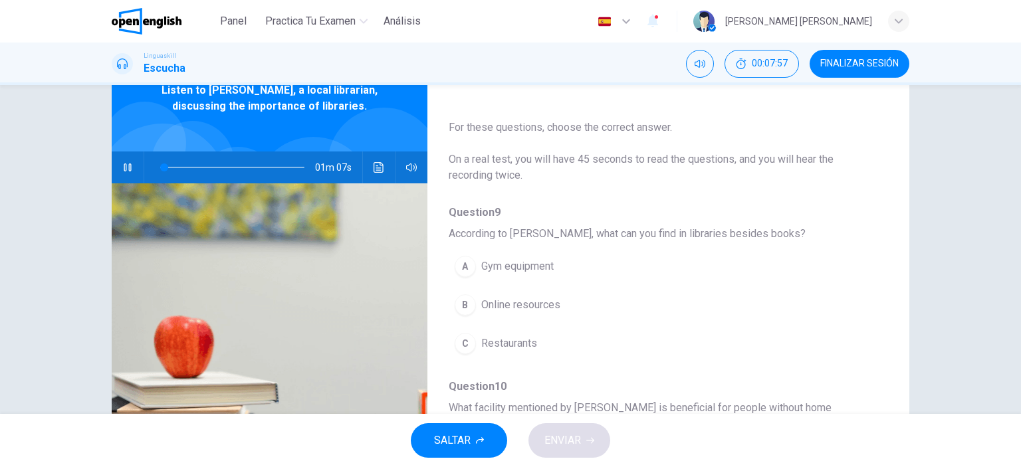
click at [130, 166] on button "button" at bounding box center [127, 168] width 21 height 32
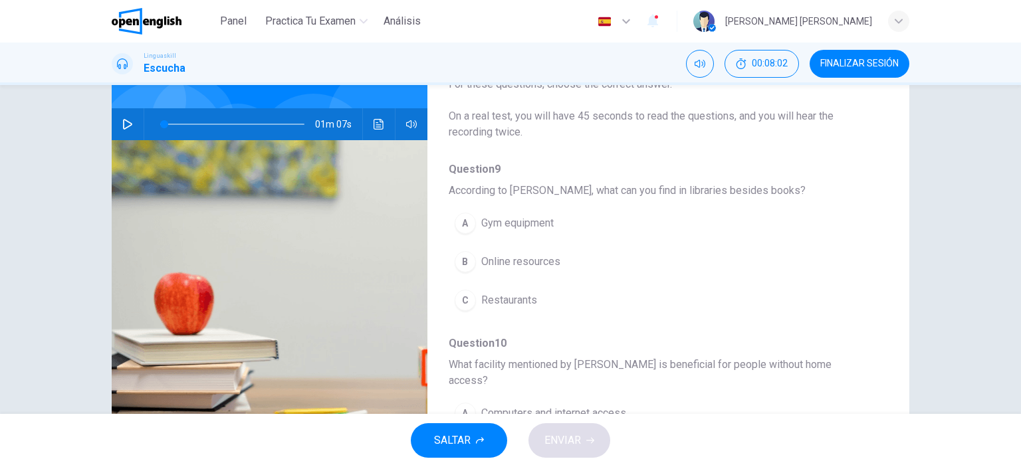
scroll to position [133, 0]
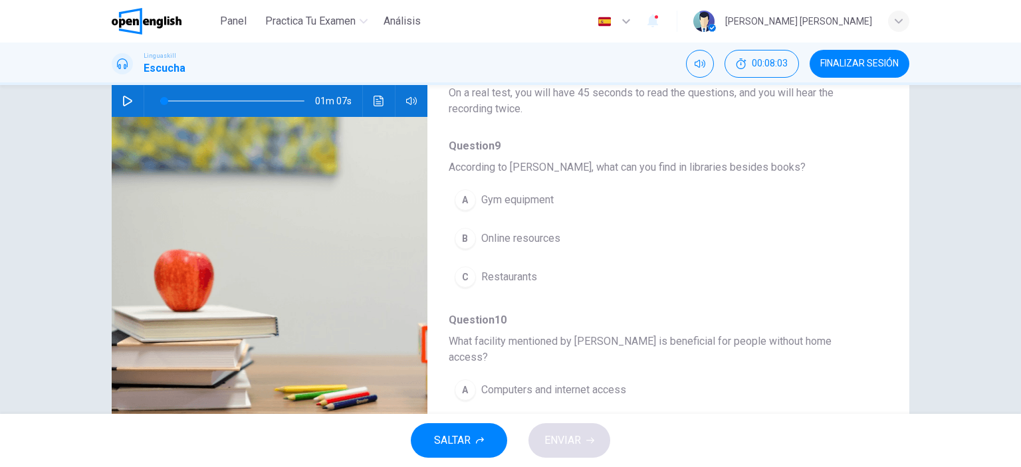
click at [123, 100] on icon "button" at bounding box center [127, 101] width 11 height 11
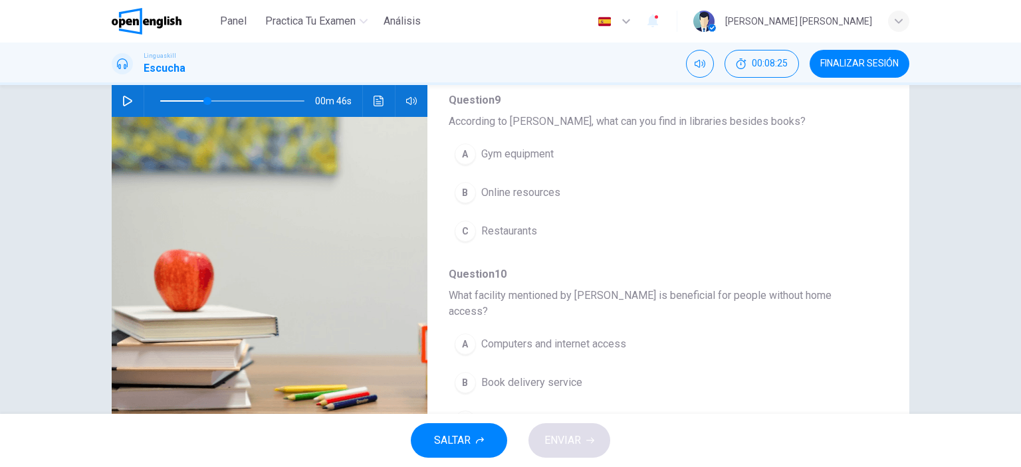
scroll to position [66, 0]
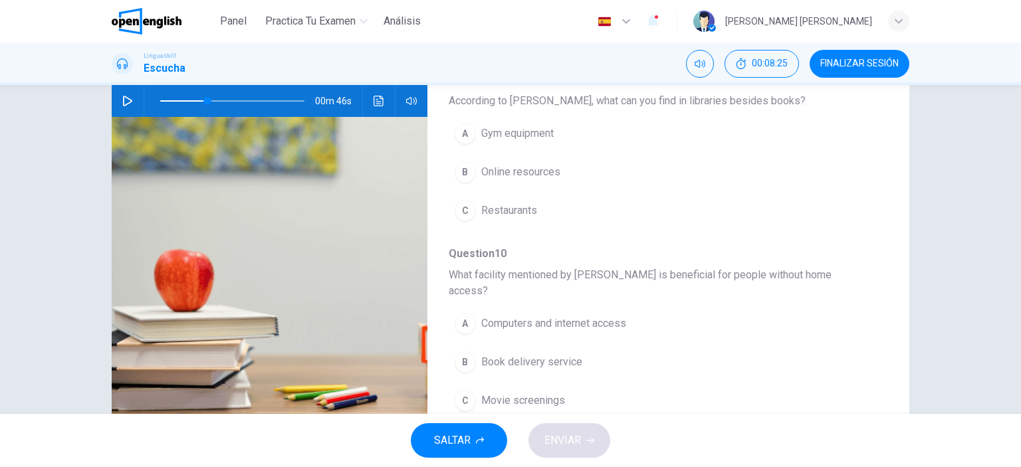
click at [489, 307] on button "A Computers and internet access" at bounding box center [634, 323] width 370 height 33
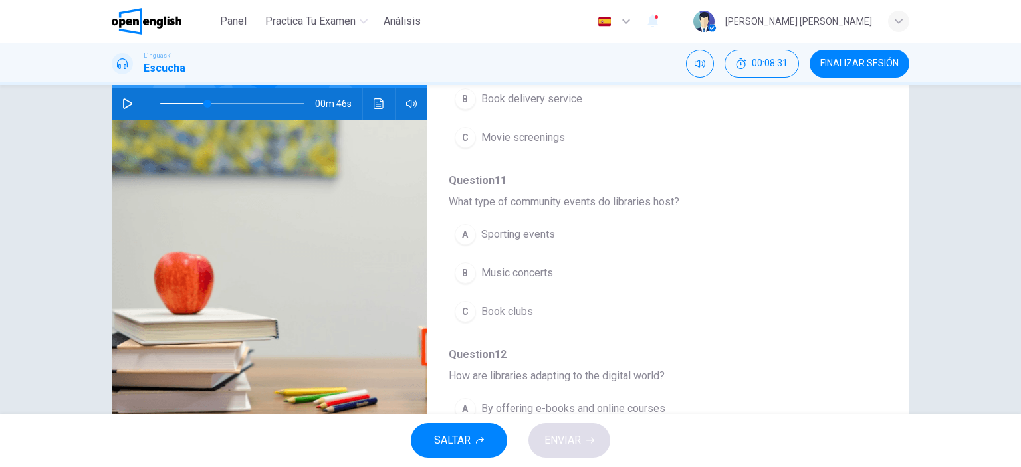
scroll to position [53, 0]
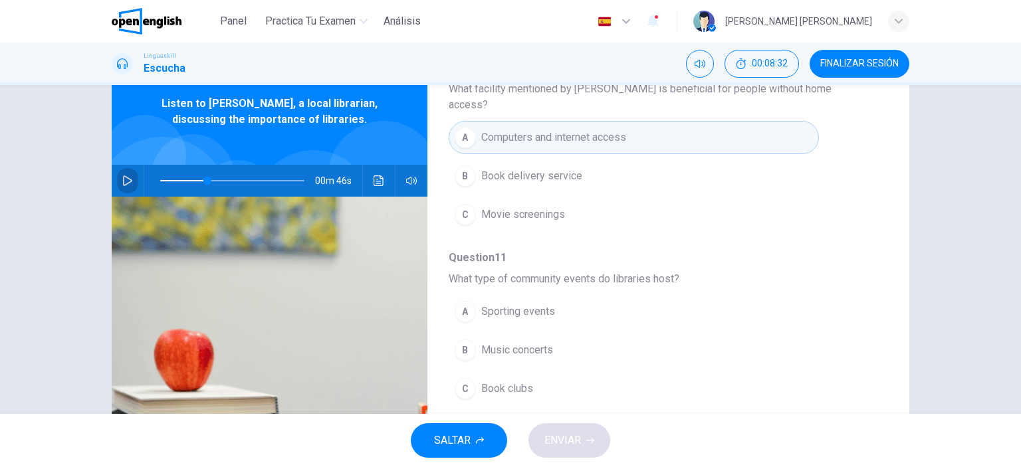
click at [128, 178] on icon "button" at bounding box center [127, 181] width 11 height 11
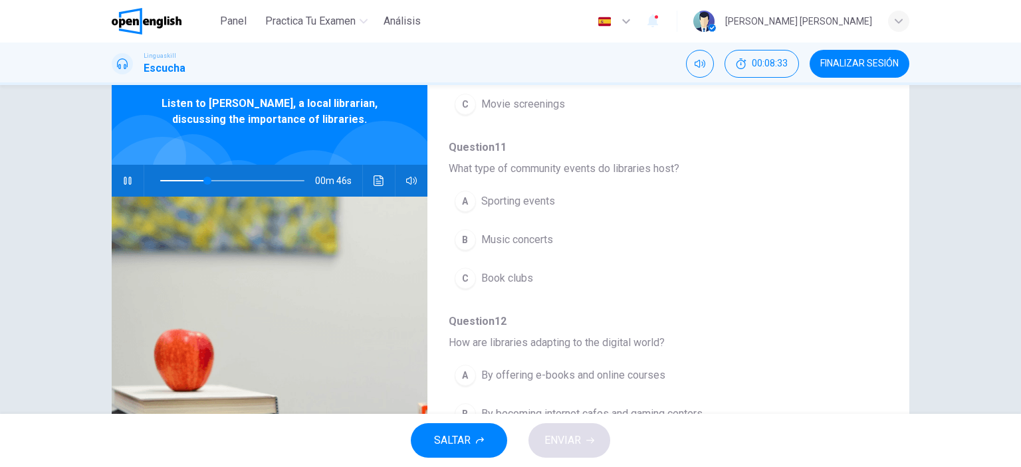
scroll to position [465, 0]
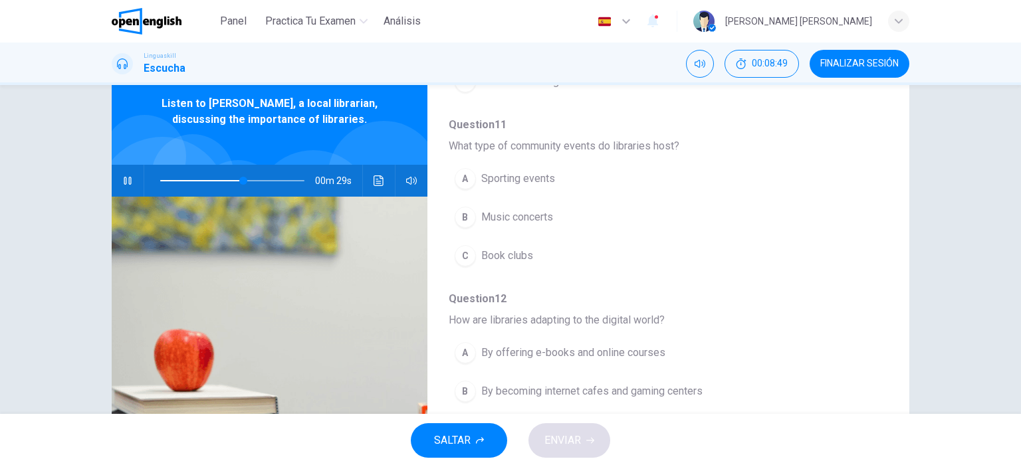
click at [505, 248] on span "Book clubs" at bounding box center [507, 256] width 52 height 16
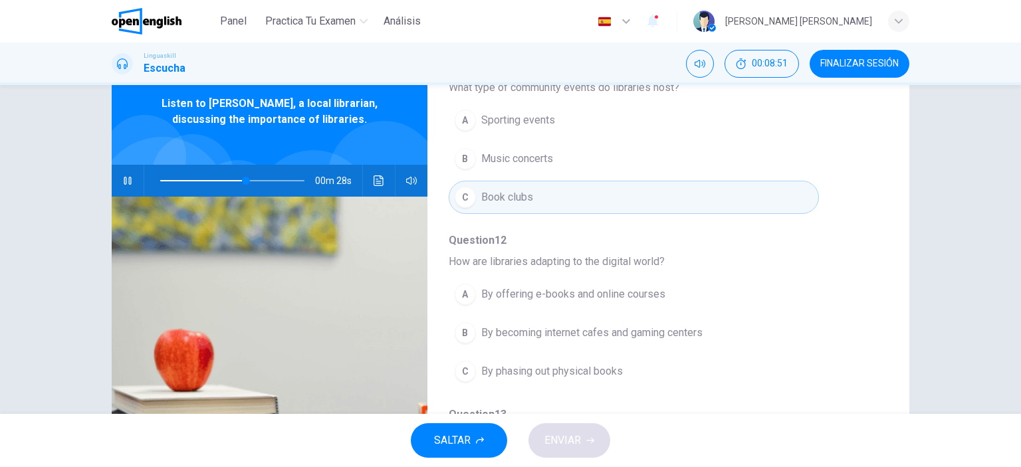
scroll to position [532, 0]
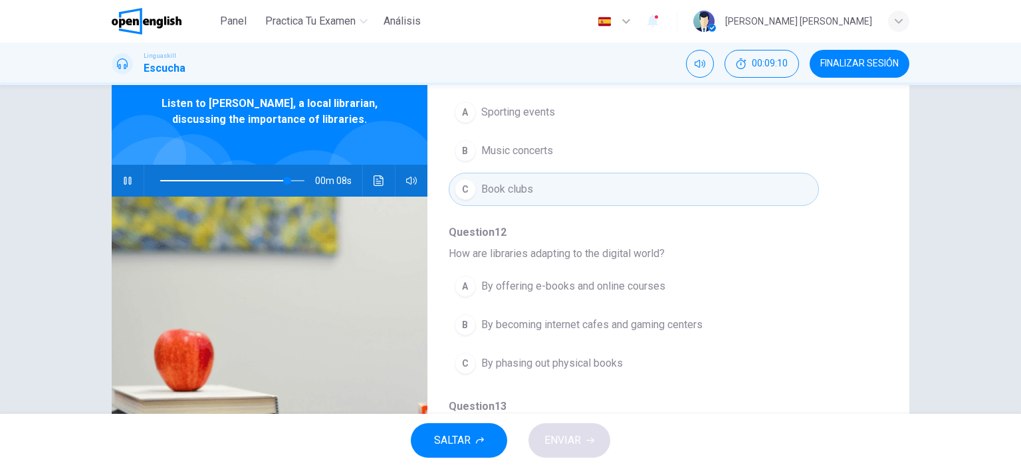
click at [634, 279] on span "By offering e-books and online courses" at bounding box center [573, 287] width 184 height 16
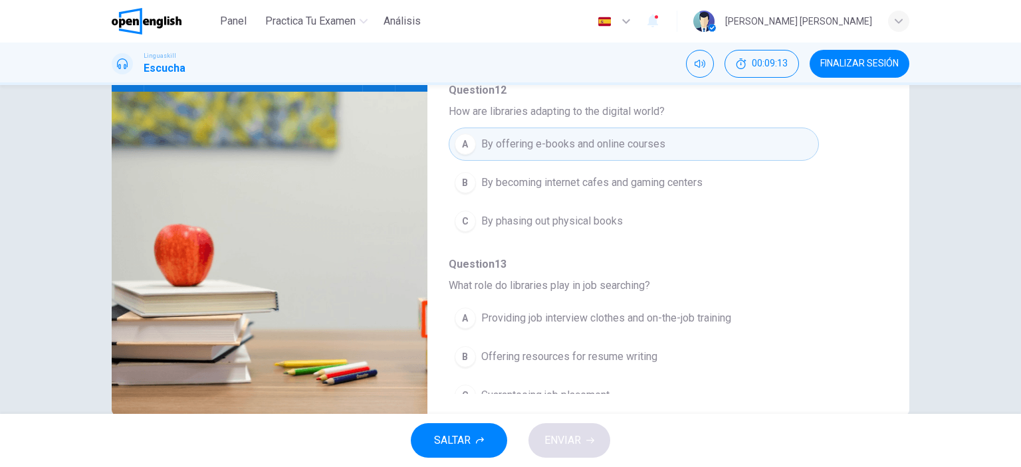
scroll to position [186, 0]
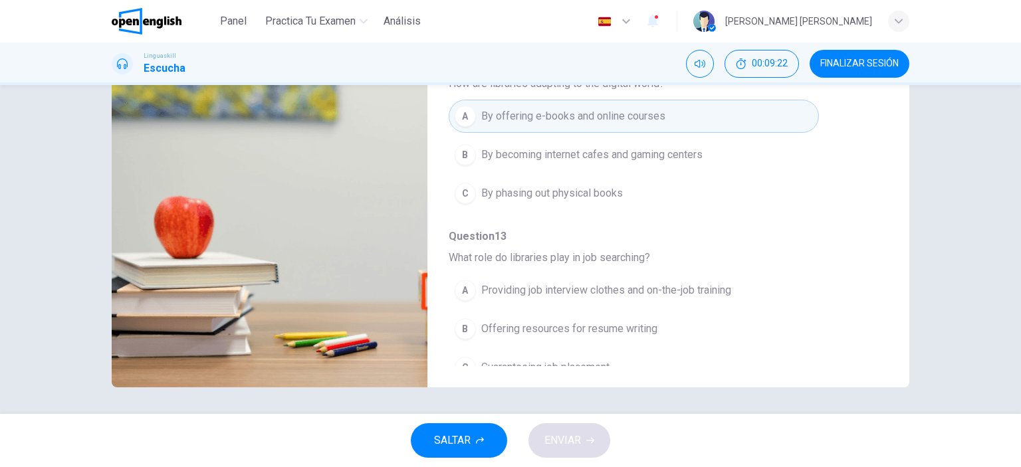
click at [709, 283] on span "Providing job interview clothes and on-the-job training" at bounding box center [606, 291] width 250 height 16
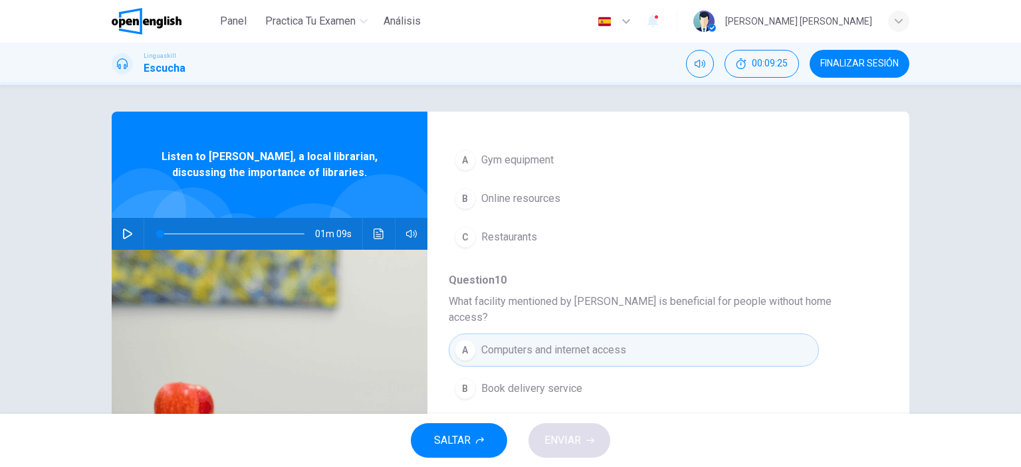
scroll to position [104, 0]
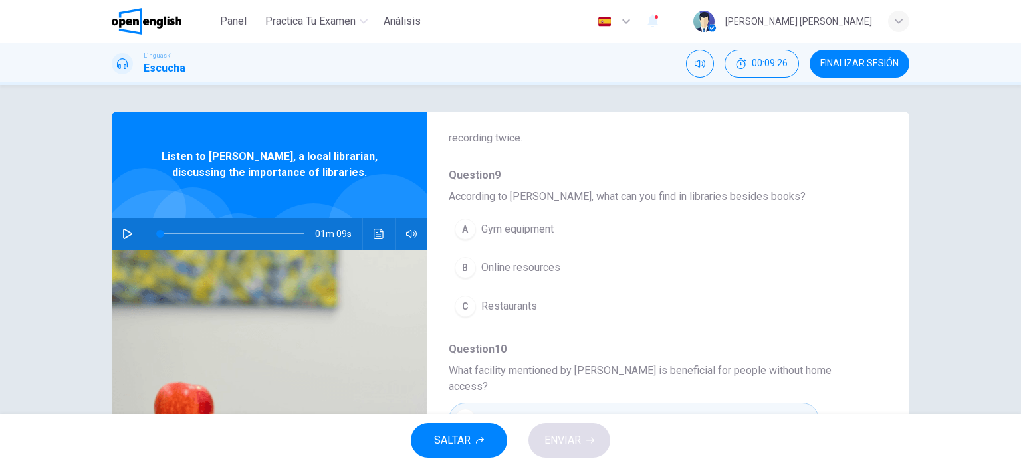
click at [124, 230] on icon "button" at bounding box center [127, 234] width 11 height 11
click at [527, 271] on span "Online resources" at bounding box center [520, 268] width 79 height 16
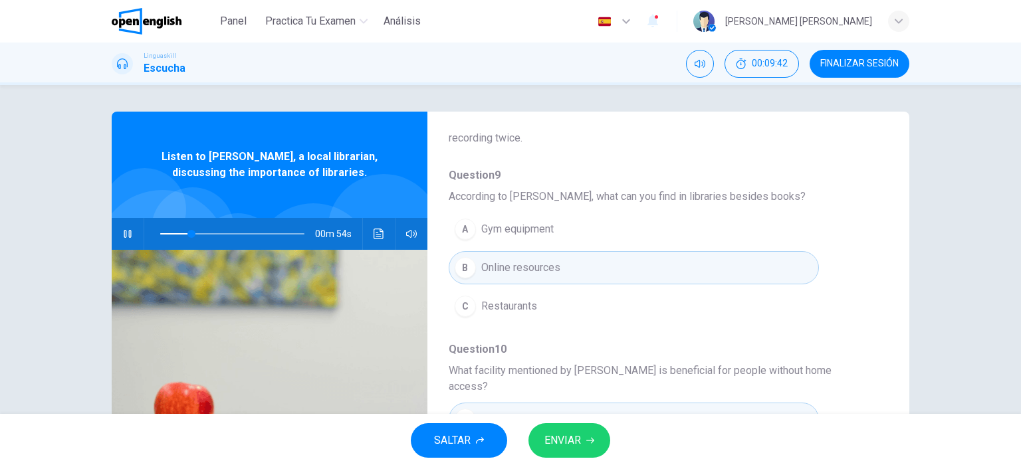
click at [564, 446] on span "ENVIAR" at bounding box center [563, 441] width 37 height 19
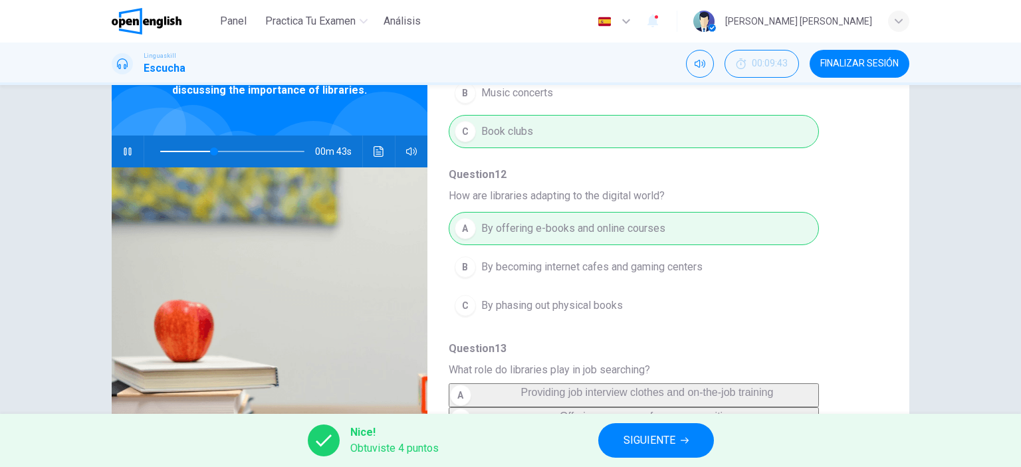
scroll to position [186, 0]
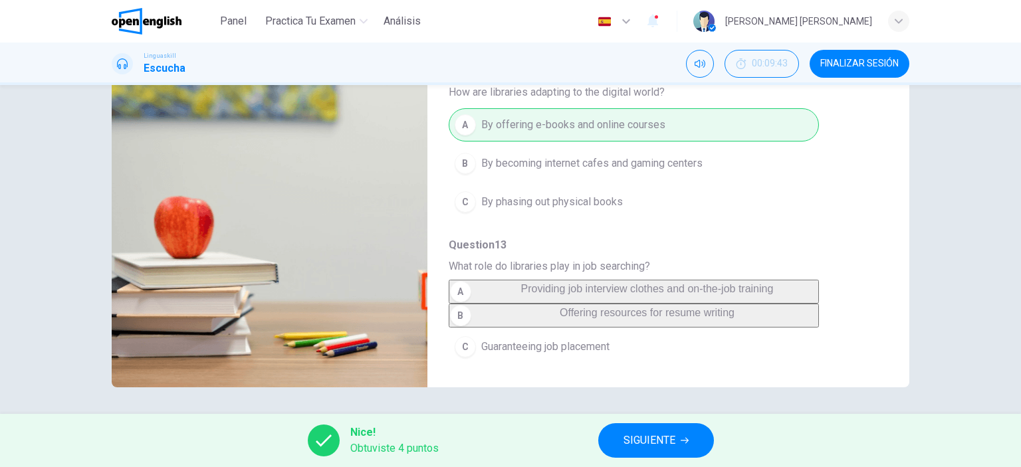
type input "**"
click at [665, 434] on span "SIGUIENTE" at bounding box center [650, 441] width 52 height 19
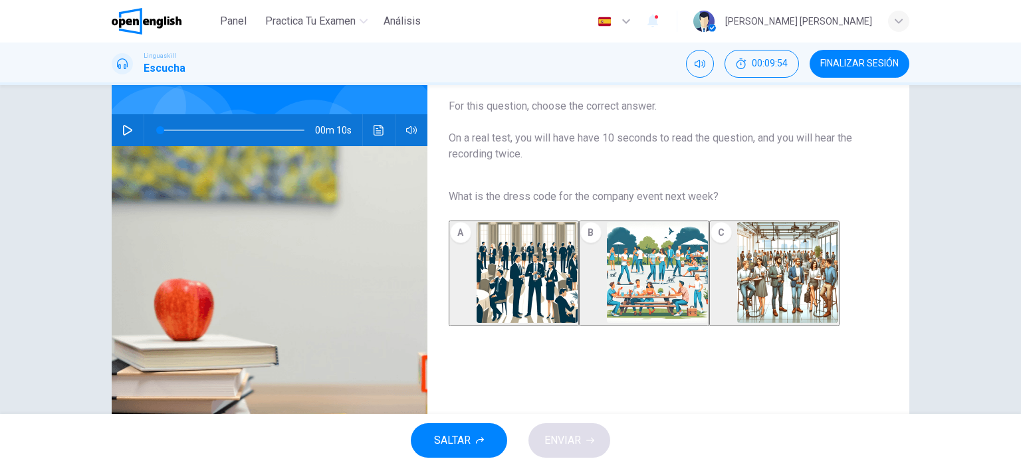
scroll to position [133, 0]
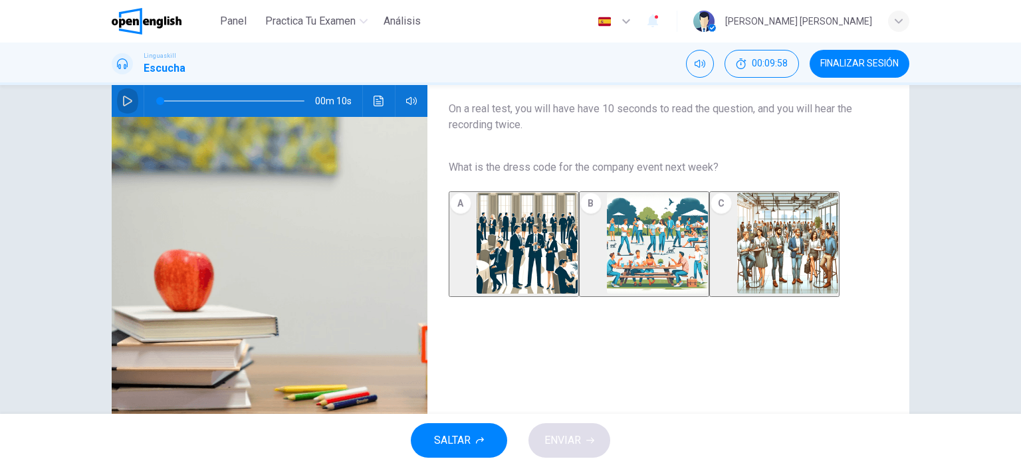
click at [124, 104] on icon "button" at bounding box center [127, 101] width 9 height 11
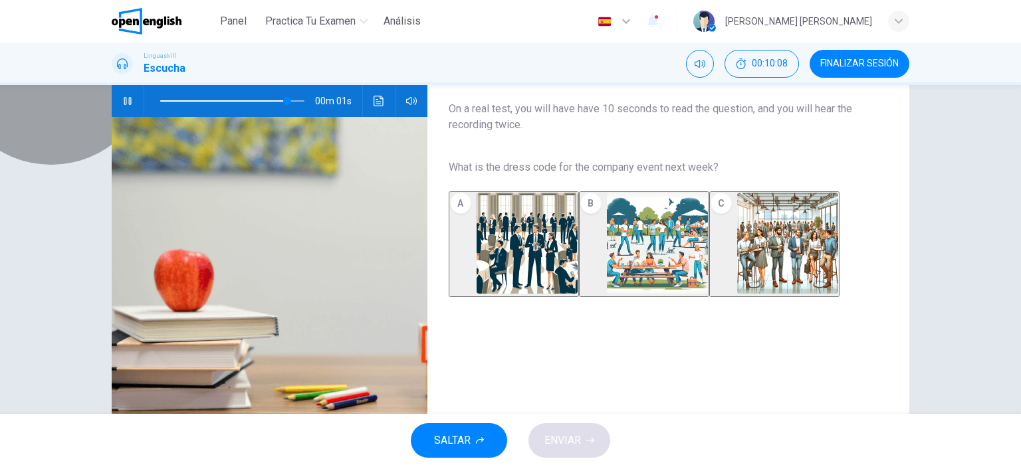
click at [524, 259] on img "button" at bounding box center [527, 243] width 101 height 101
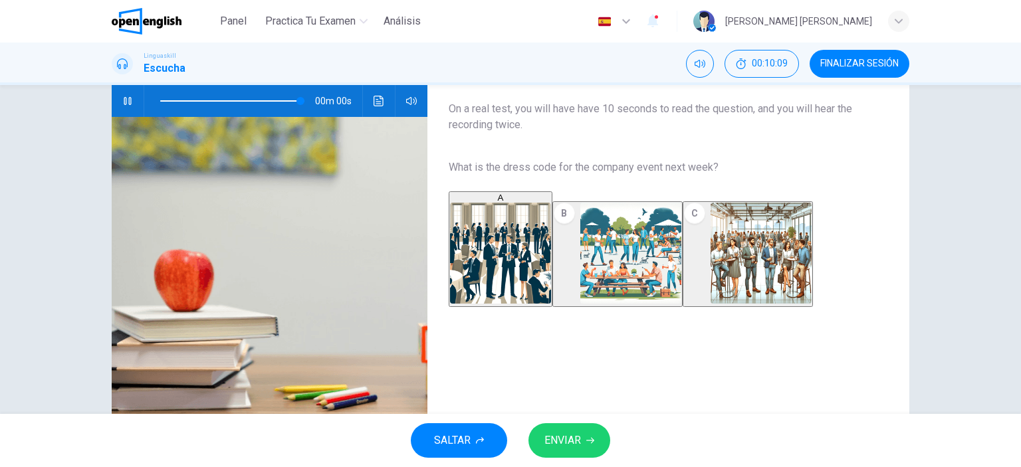
type input "*"
click at [571, 436] on span "ENVIAR" at bounding box center [563, 441] width 37 height 19
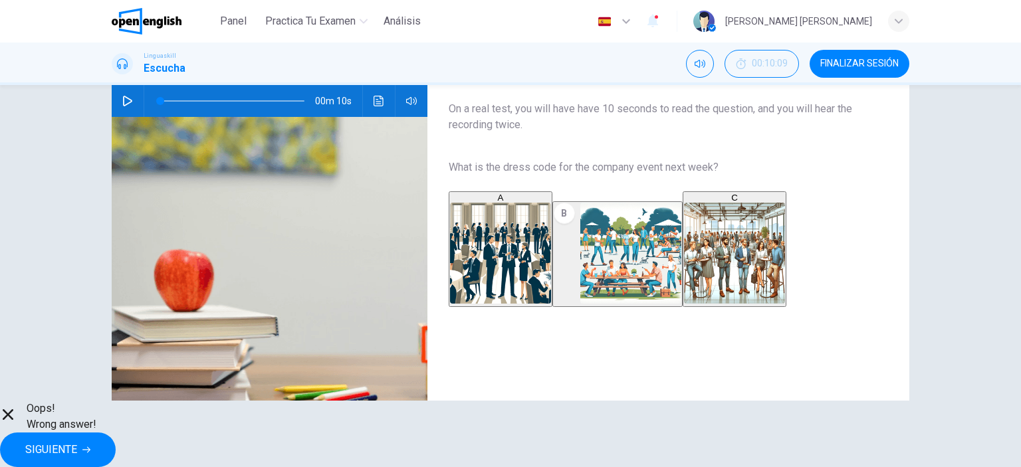
click at [825, 257] on div "A B C" at bounding box center [658, 250] width 418 height 117
click at [77, 441] on span "SIGUIENTE" at bounding box center [51, 450] width 52 height 19
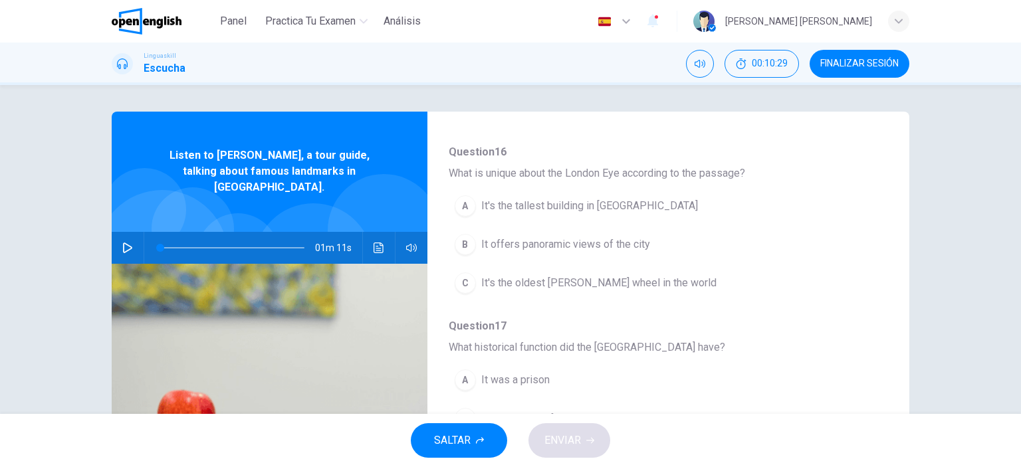
scroll to position [332, 0]
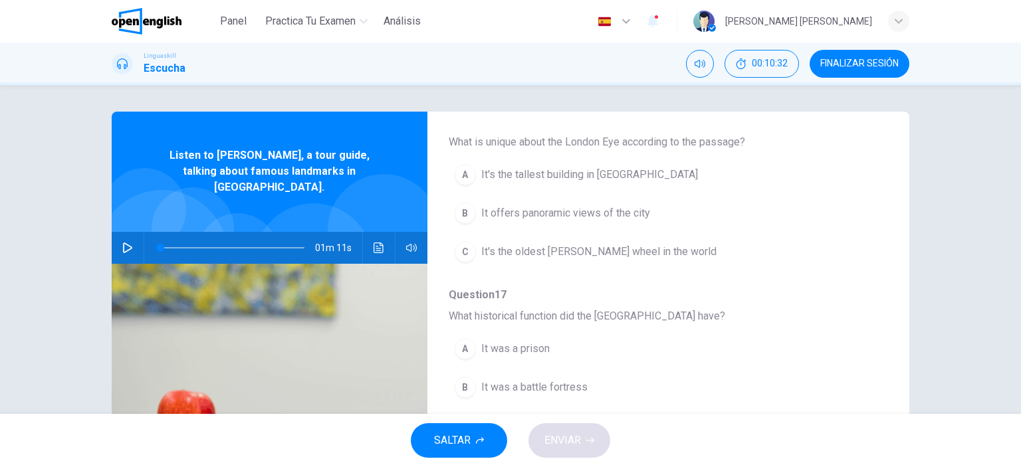
click at [123, 243] on icon "button" at bounding box center [127, 248] width 11 height 11
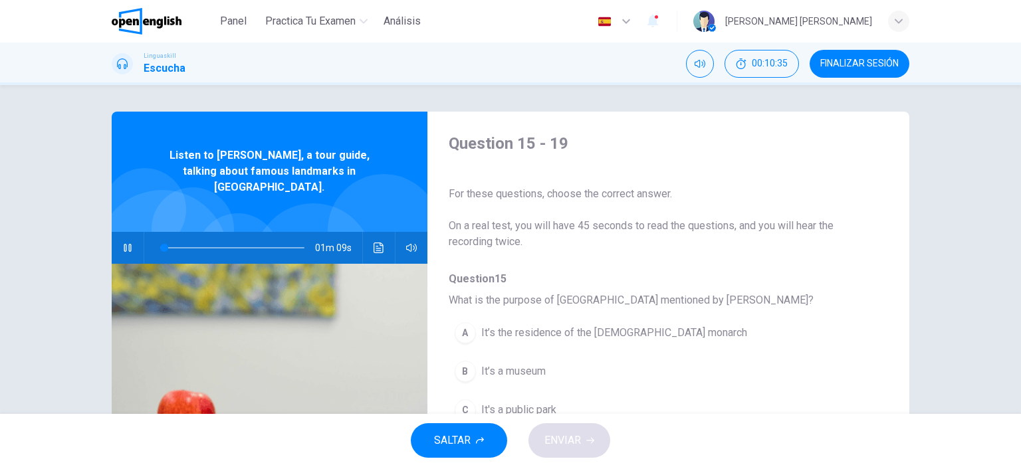
scroll to position [133, 0]
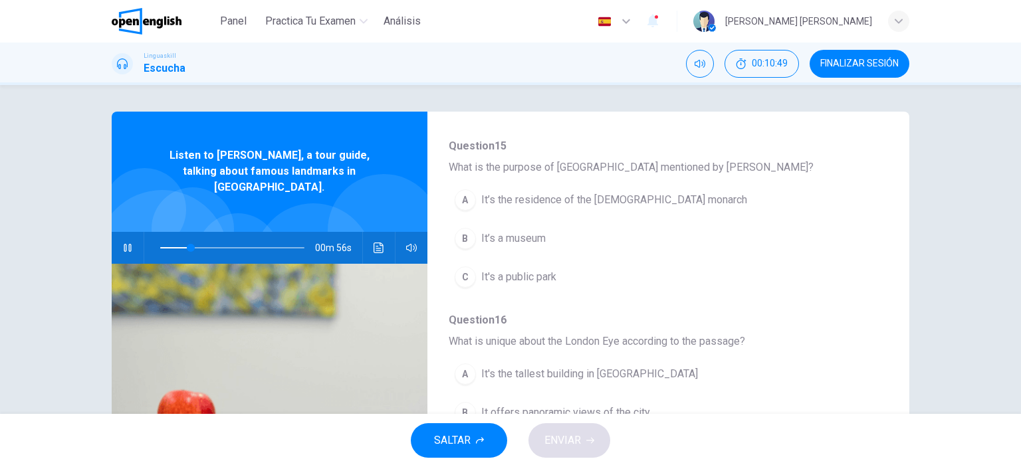
click at [621, 200] on span "It’s the residence of the [DEMOGRAPHIC_DATA] monarch" at bounding box center [614, 200] width 266 height 16
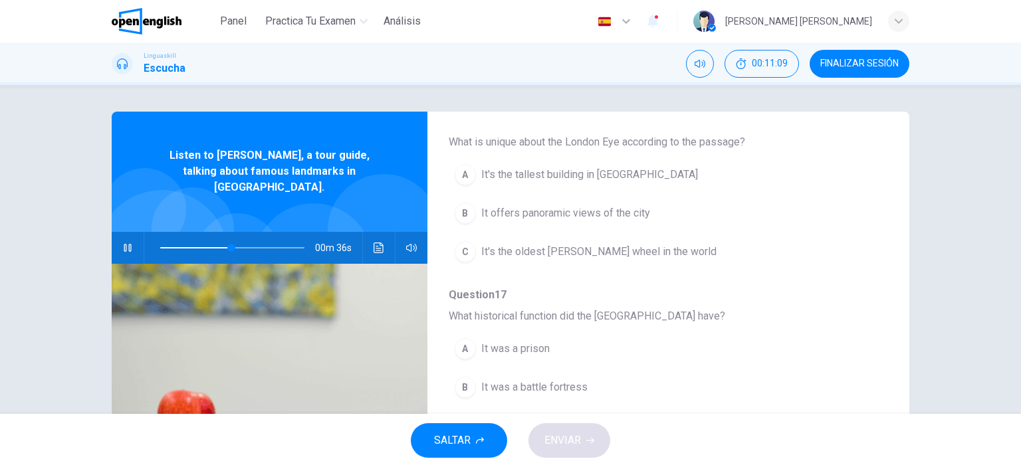
scroll to position [332, 0]
click at [614, 217] on span "It offers panoramic views of the city" at bounding box center [565, 213] width 169 height 16
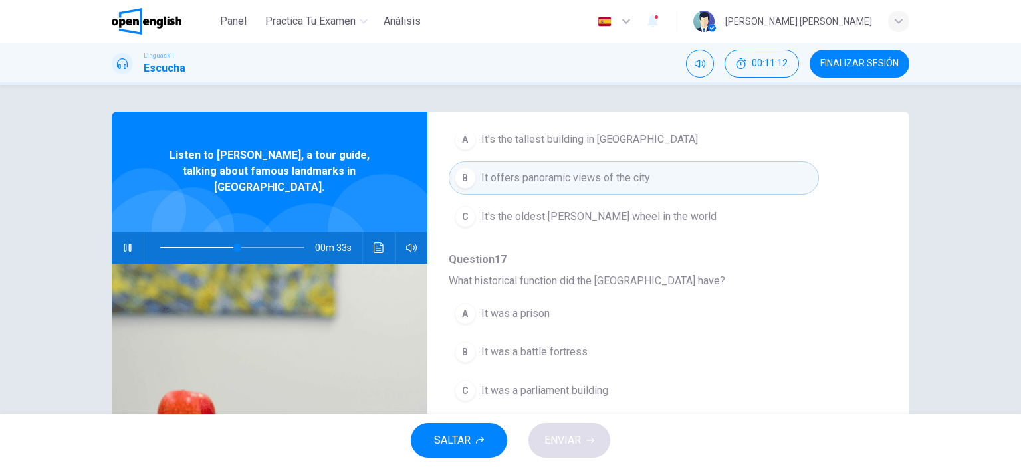
scroll to position [399, 0]
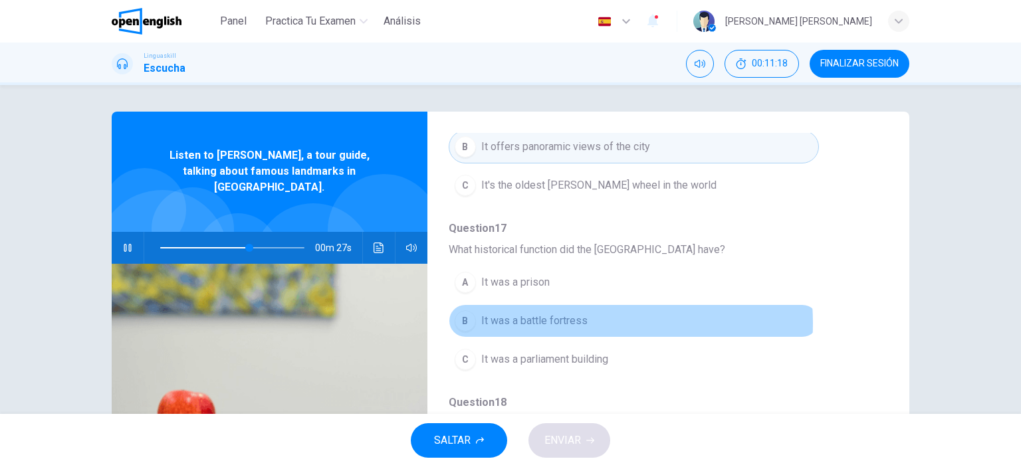
drag, startPoint x: 575, startPoint y: 321, endPoint x: 580, endPoint y: 326, distance: 7.5
click at [575, 321] on span "It was a battle fortress" at bounding box center [534, 321] width 106 height 16
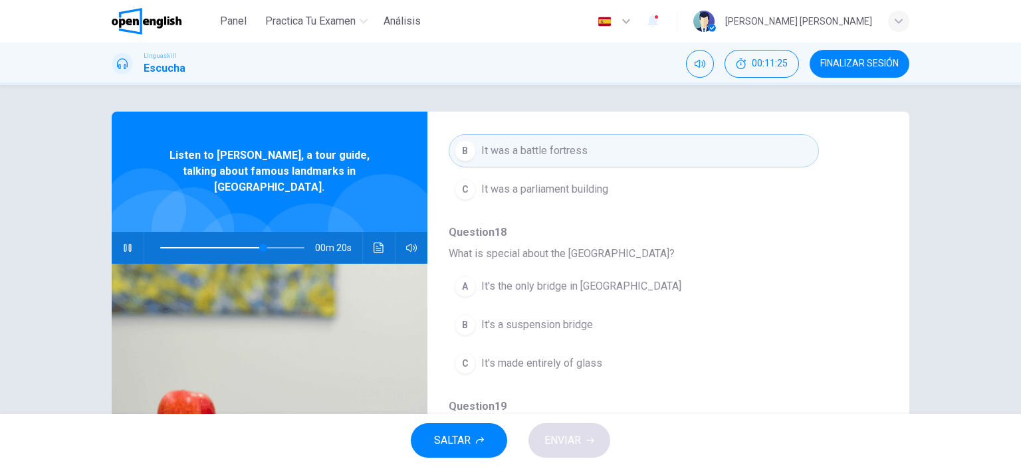
scroll to position [66, 0]
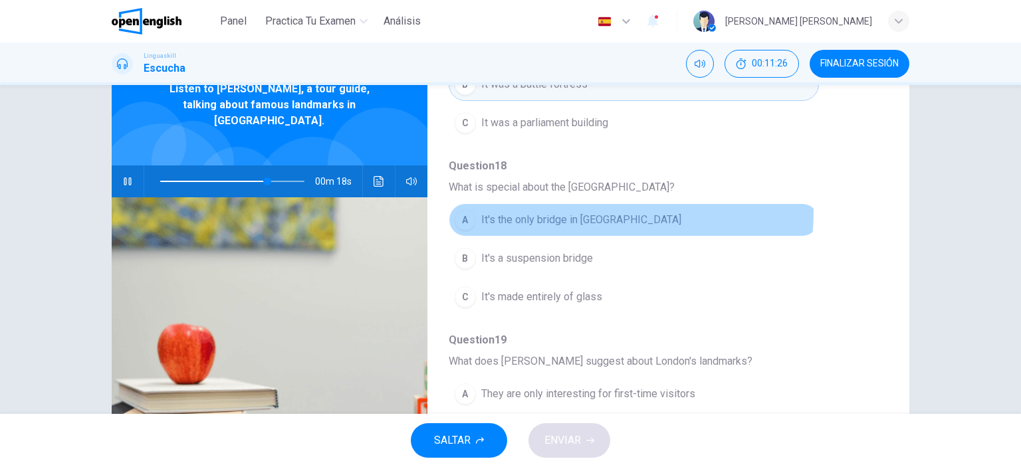
click at [570, 208] on button "A It's the only bridge in [GEOGRAPHIC_DATA]" at bounding box center [634, 219] width 370 height 33
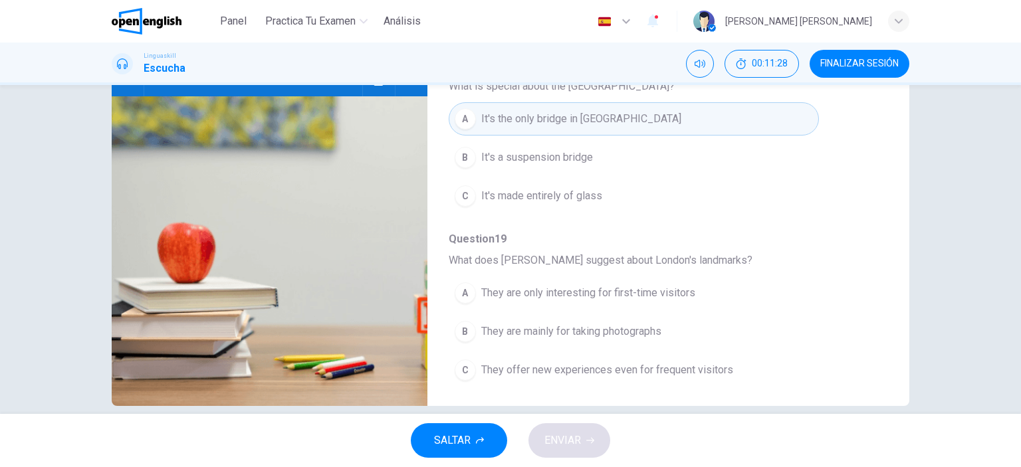
scroll to position [186, 0]
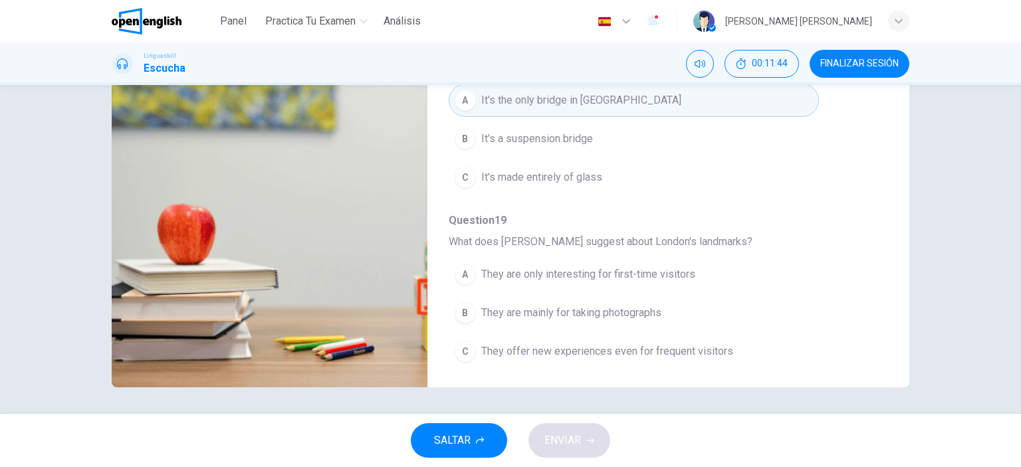
click at [690, 350] on span "They offer new experiences even for frequent visitors" at bounding box center [607, 352] width 252 height 16
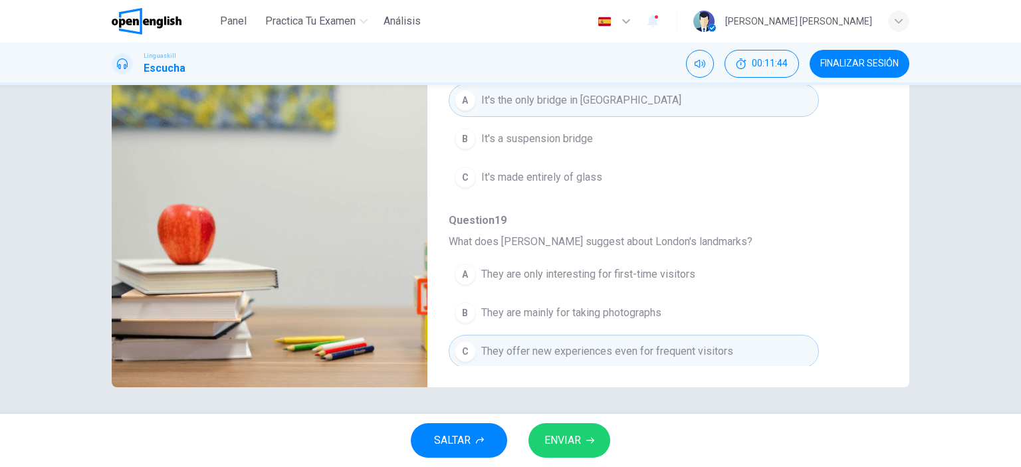
type input "*"
click at [577, 430] on button "ENVIAR" at bounding box center [570, 441] width 82 height 35
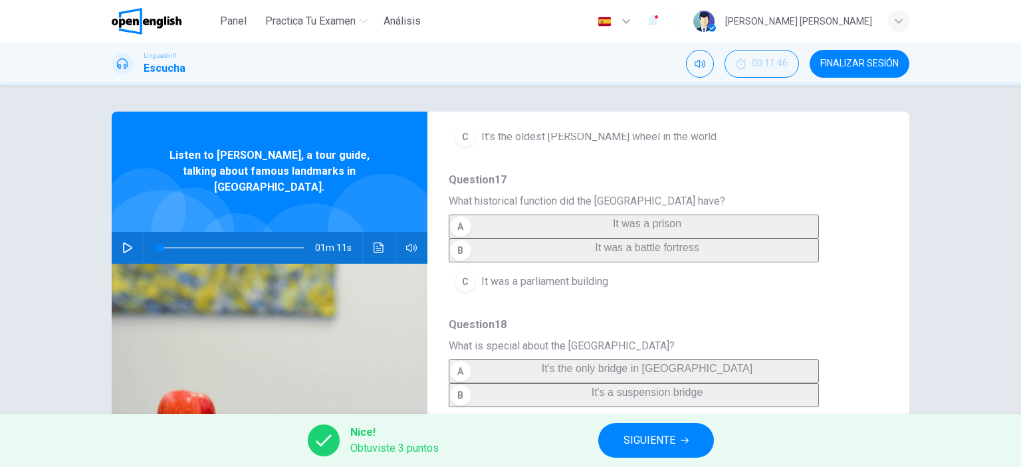
scroll to position [532, 0]
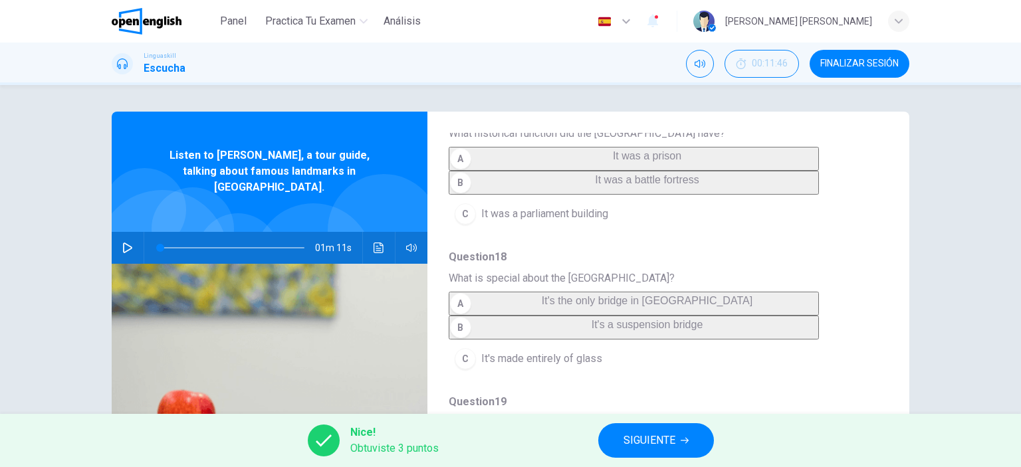
click at [641, 438] on span "SIGUIENTE" at bounding box center [650, 441] width 52 height 19
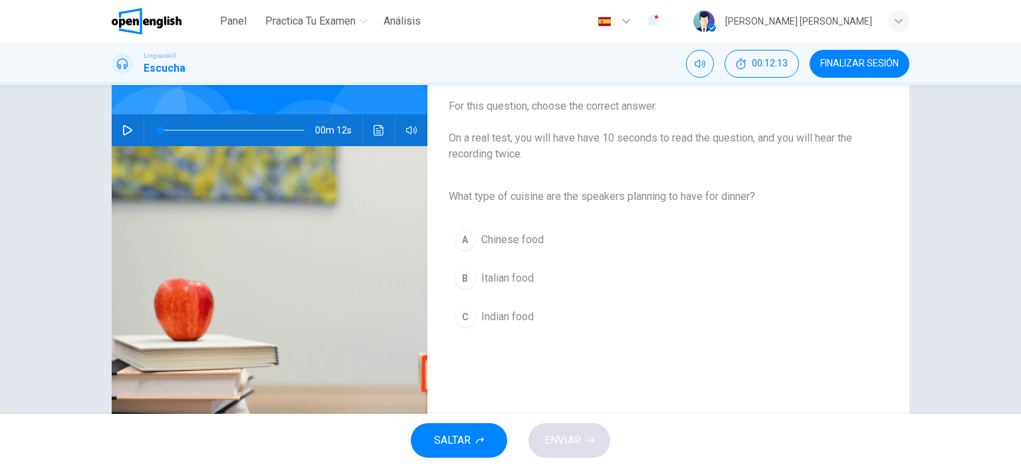
scroll to position [133, 0]
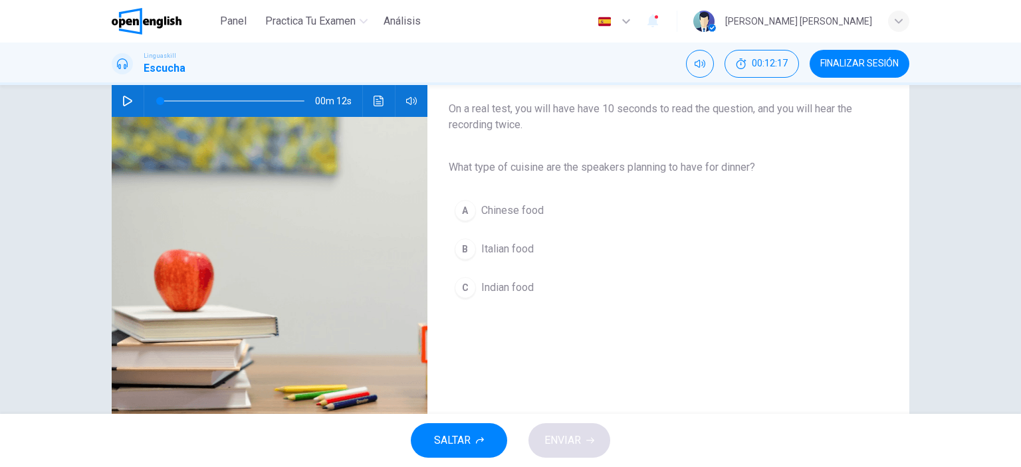
click at [125, 101] on icon "button" at bounding box center [127, 101] width 11 height 11
click at [125, 101] on icon "button" at bounding box center [127, 101] width 7 height 8
click at [124, 94] on button "button" at bounding box center [127, 101] width 21 height 32
click at [474, 242] on button "B Italian food" at bounding box center [658, 249] width 418 height 33
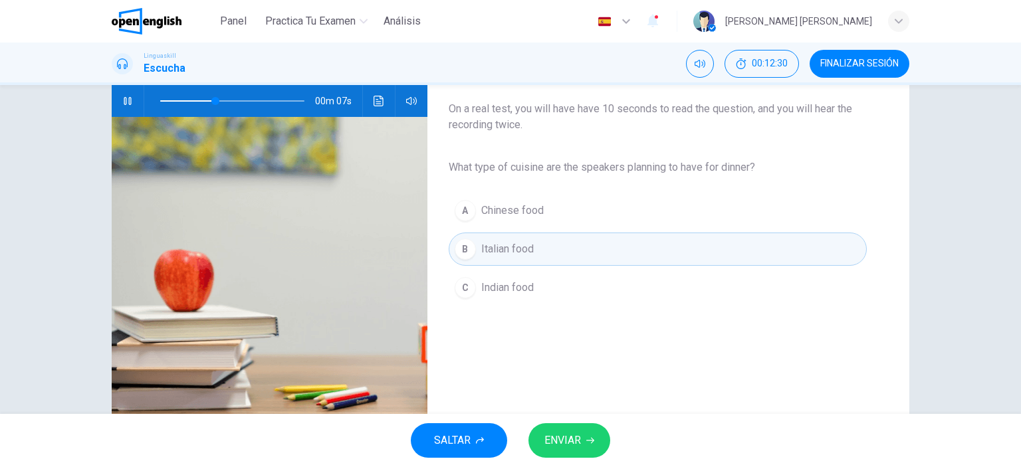
click at [566, 438] on span "ENVIAR" at bounding box center [563, 441] width 37 height 19
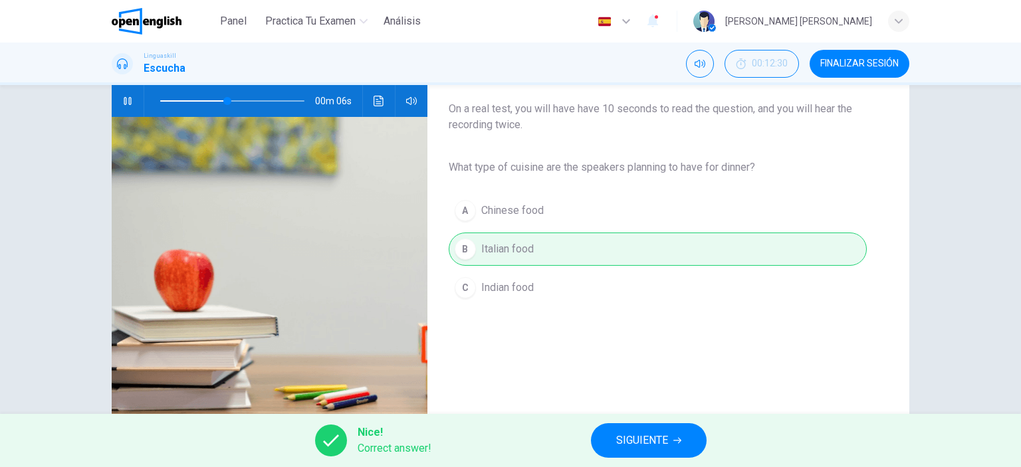
type input "**"
click at [622, 448] on span "SIGUIENTE" at bounding box center [642, 441] width 52 height 19
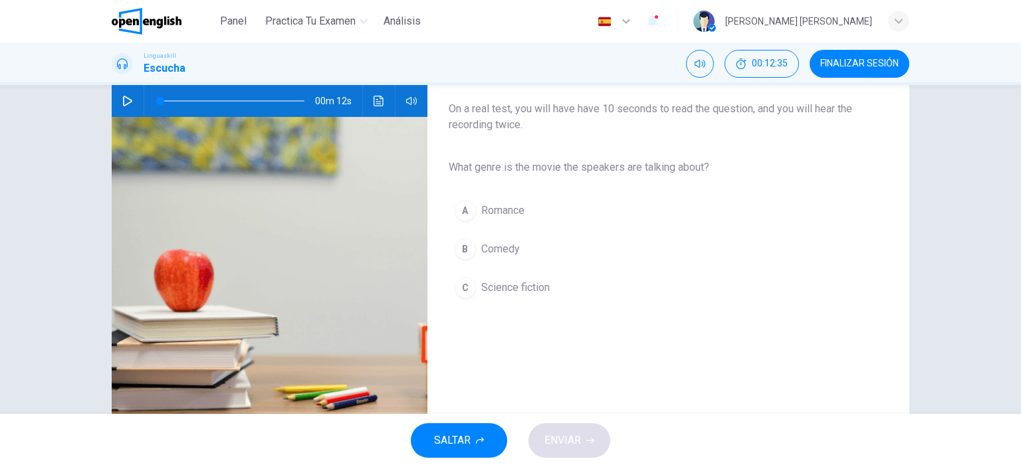
click at [122, 99] on icon "button" at bounding box center [127, 101] width 11 height 11
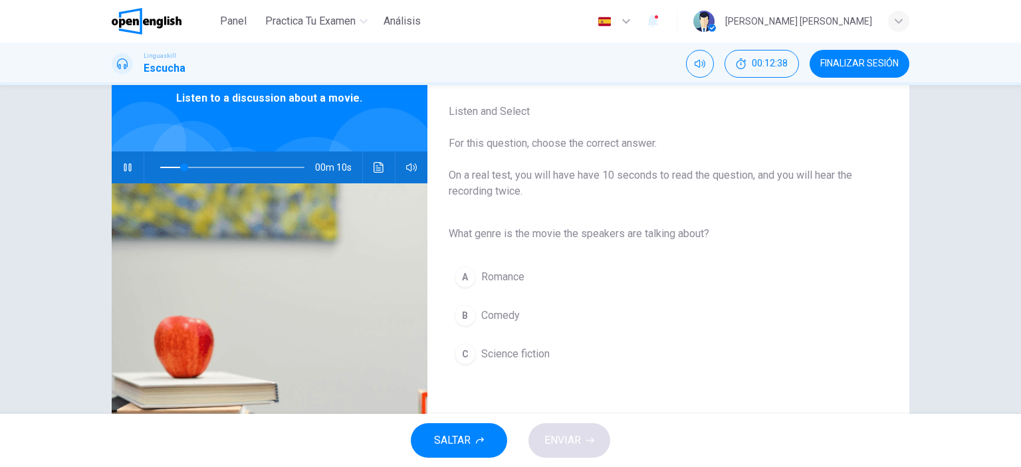
scroll to position [66, 0]
click at [522, 360] on span "Science fiction" at bounding box center [515, 354] width 68 height 16
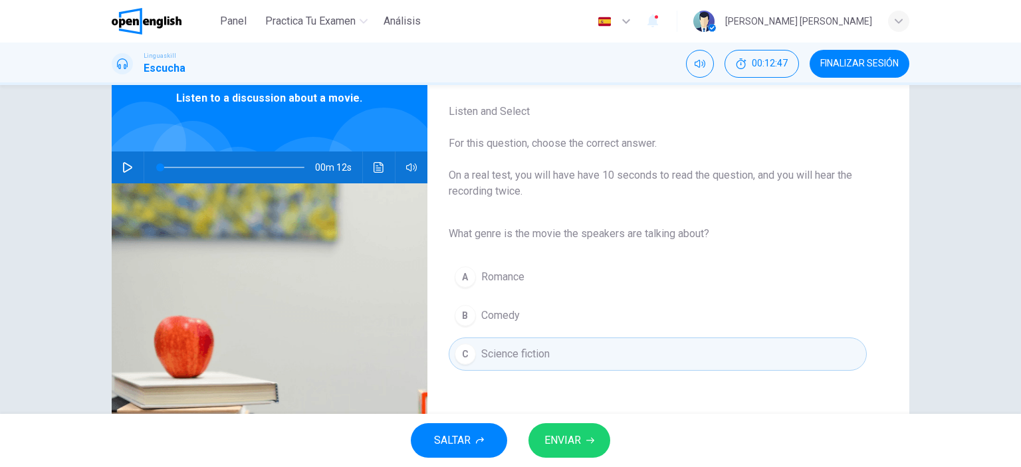
type input "*"
click at [575, 444] on span "ENVIAR" at bounding box center [563, 441] width 37 height 19
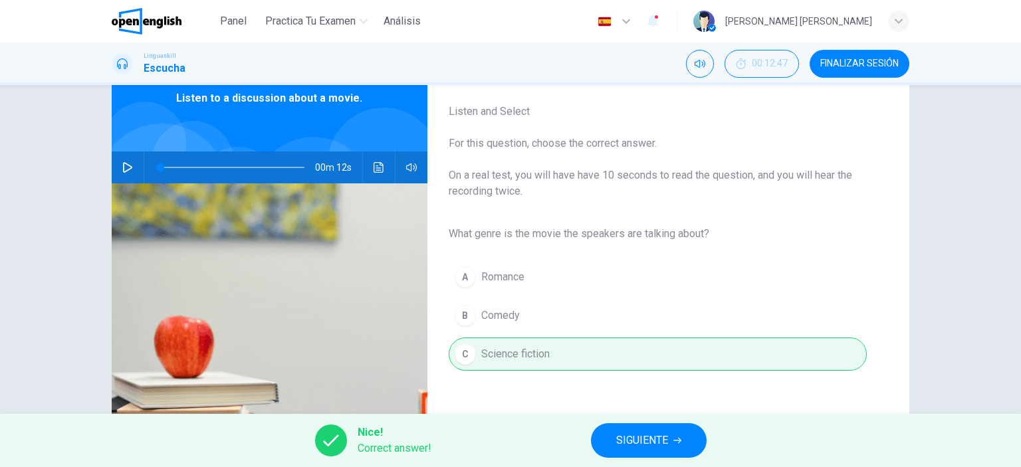
click at [644, 456] on button "SIGUIENTE" at bounding box center [649, 441] width 116 height 35
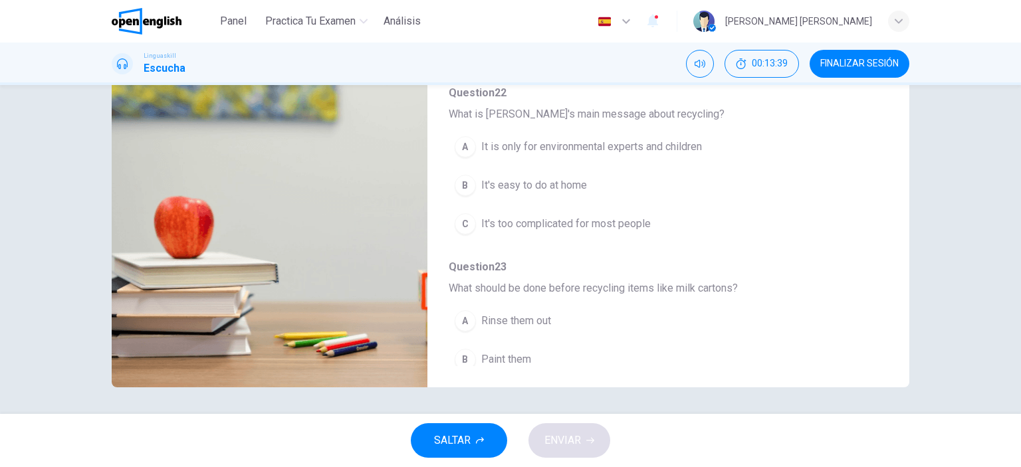
scroll to position [0, 0]
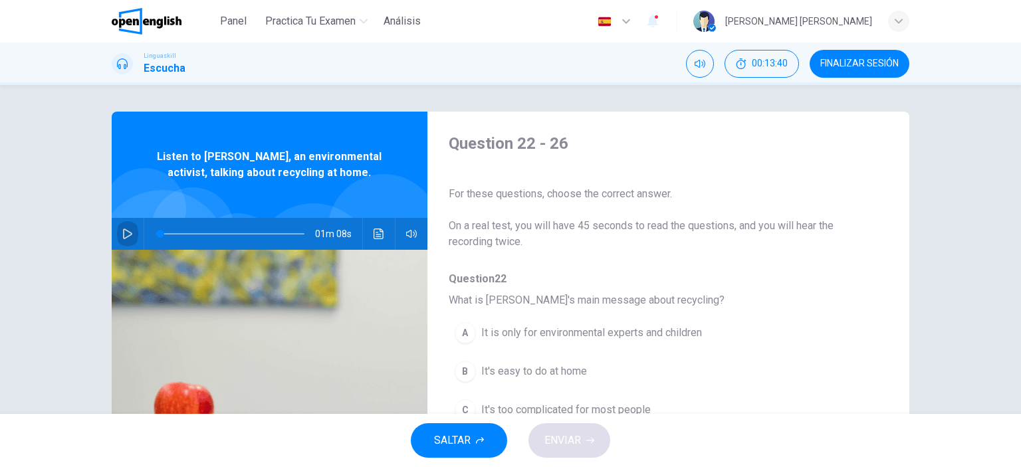
click at [126, 229] on icon "button" at bounding box center [127, 234] width 11 height 11
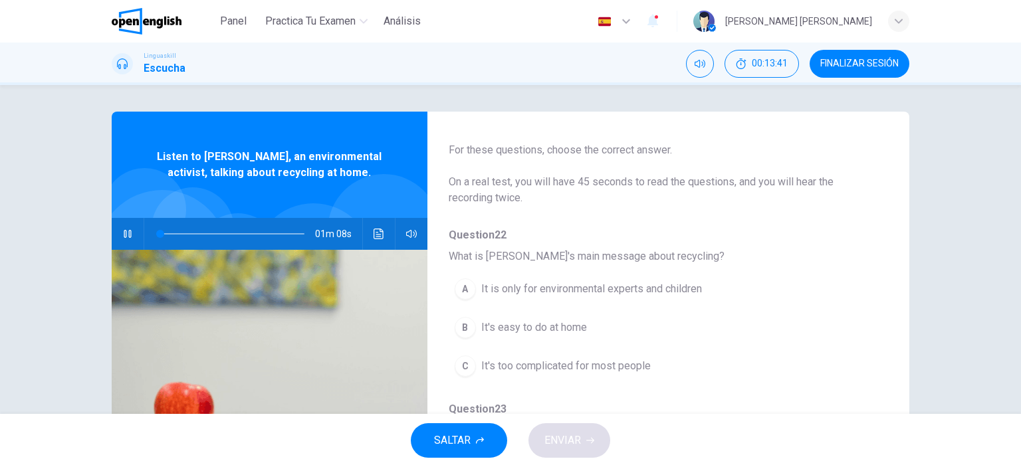
scroll to position [66, 0]
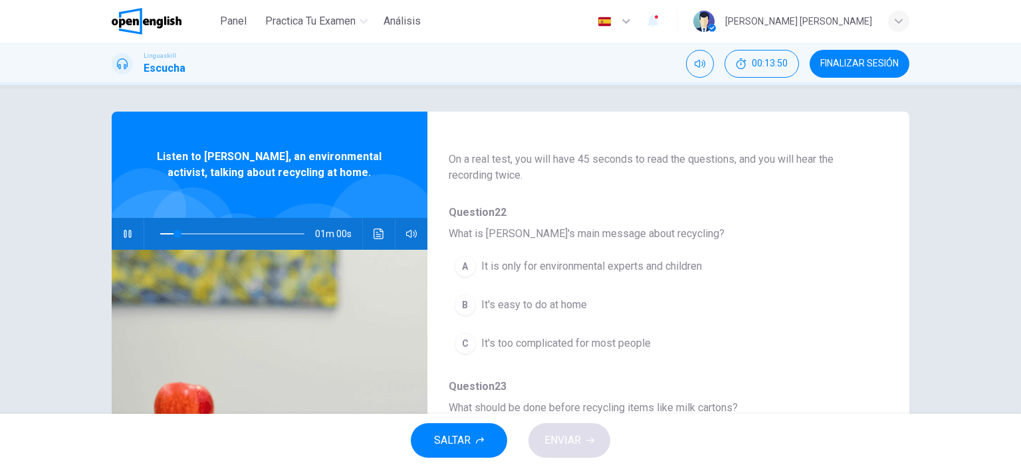
click at [551, 309] on span "It's easy to do at home" at bounding box center [534, 305] width 106 height 16
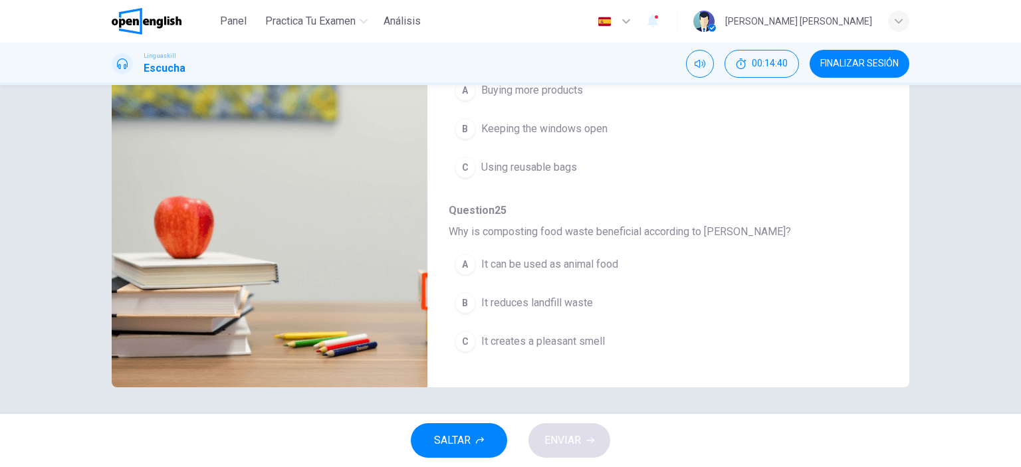
scroll to position [370, 0]
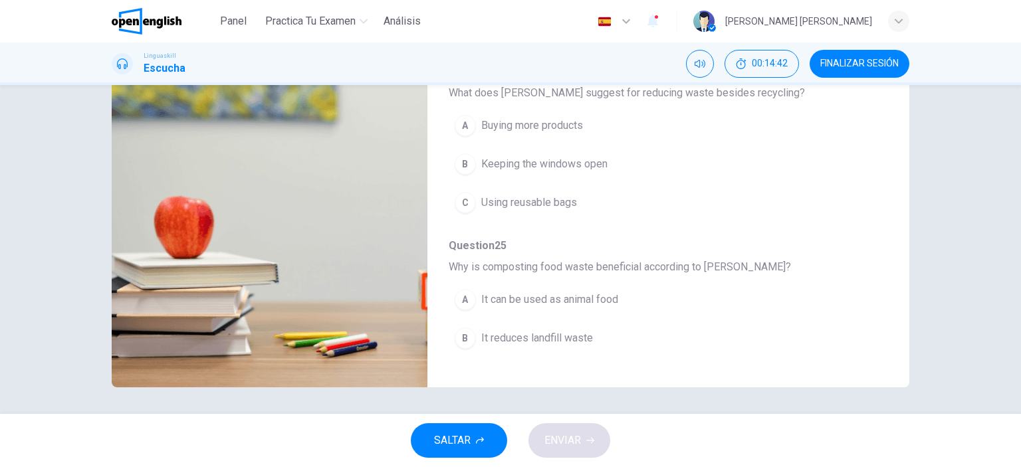
drag, startPoint x: 555, startPoint y: 178, endPoint x: 556, endPoint y: 191, distance: 12.7
click at [555, 179] on div "A Buying more products B Keeping the windows open C Using reusable bags" at bounding box center [658, 164] width 418 height 116
click at [556, 196] on span "Using reusable bags" at bounding box center [529, 203] width 96 height 16
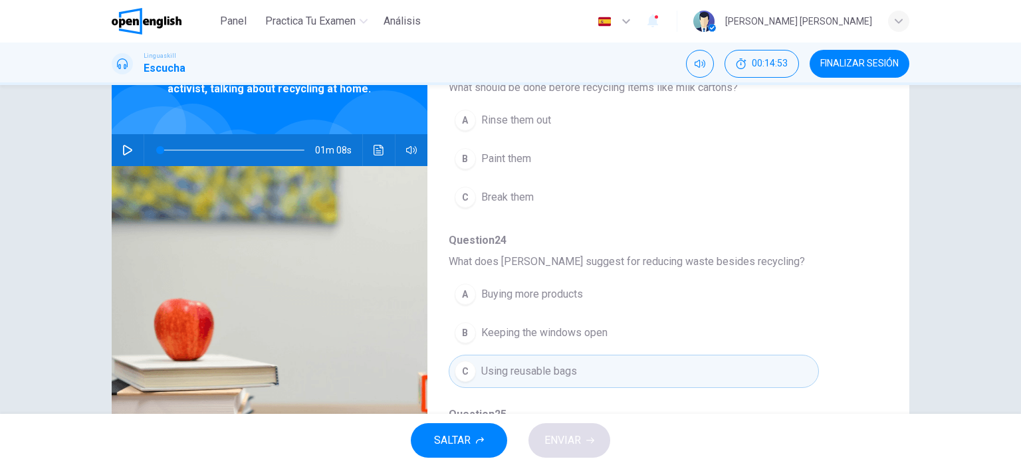
scroll to position [0, 0]
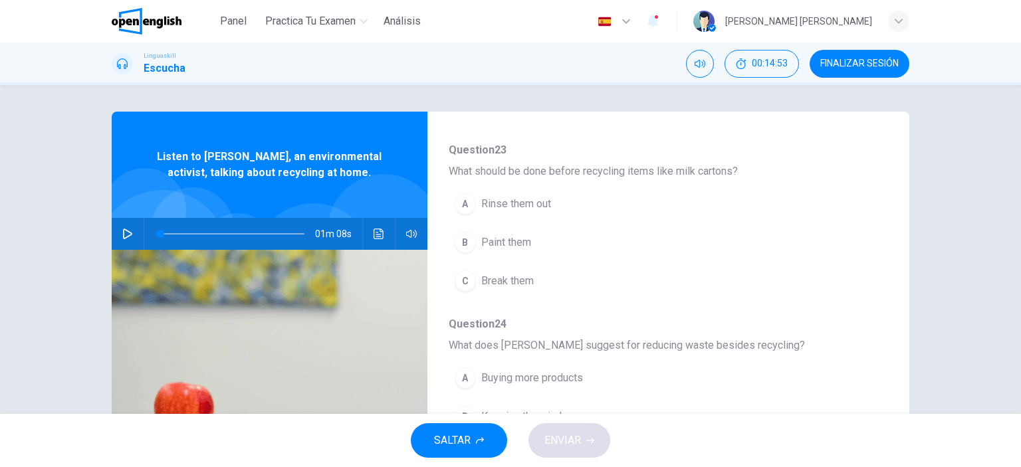
click at [117, 230] on button "button" at bounding box center [127, 234] width 21 height 32
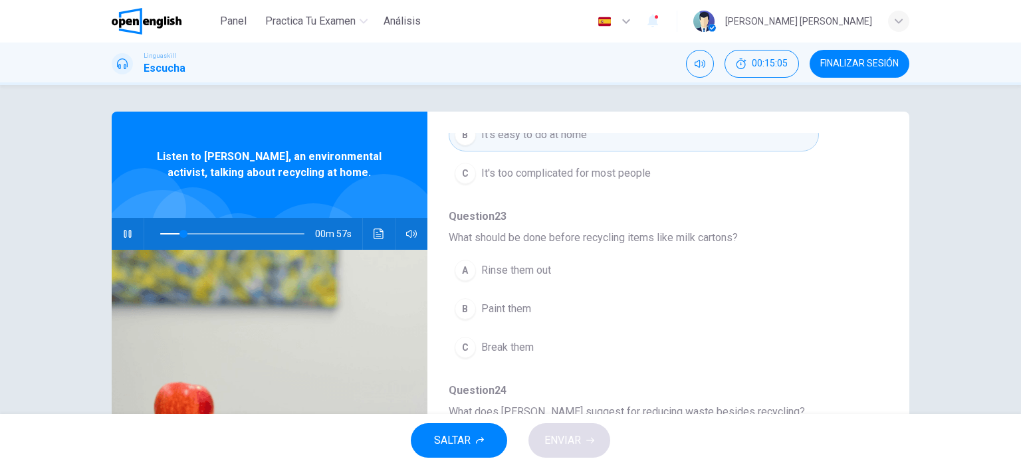
scroll to position [237, 0]
drag, startPoint x: 71, startPoint y: 116, endPoint x: 87, endPoint y: 116, distance: 16.0
click at [78, 116] on div "Question 22 - 26 For these questions, choose the correct answer. On a real test…" at bounding box center [510, 249] width 1021 height 329
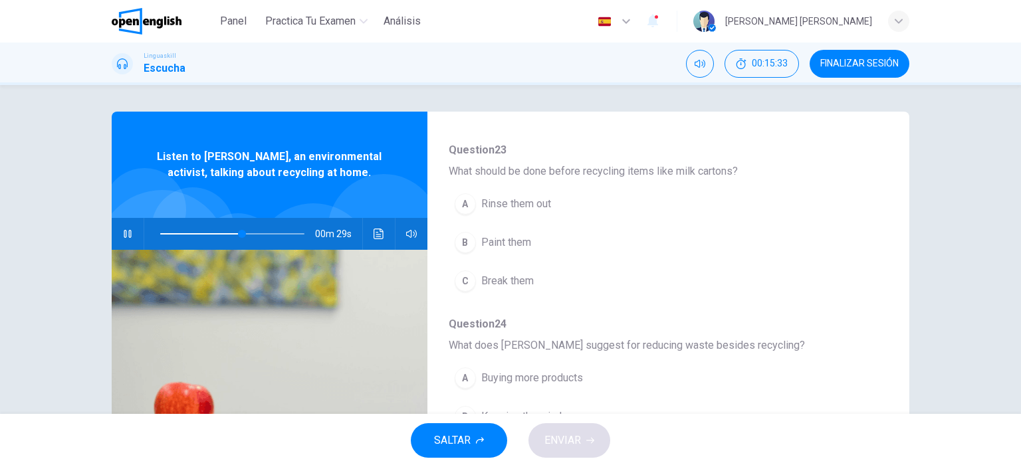
click at [509, 291] on button "C Break them" at bounding box center [634, 281] width 370 height 33
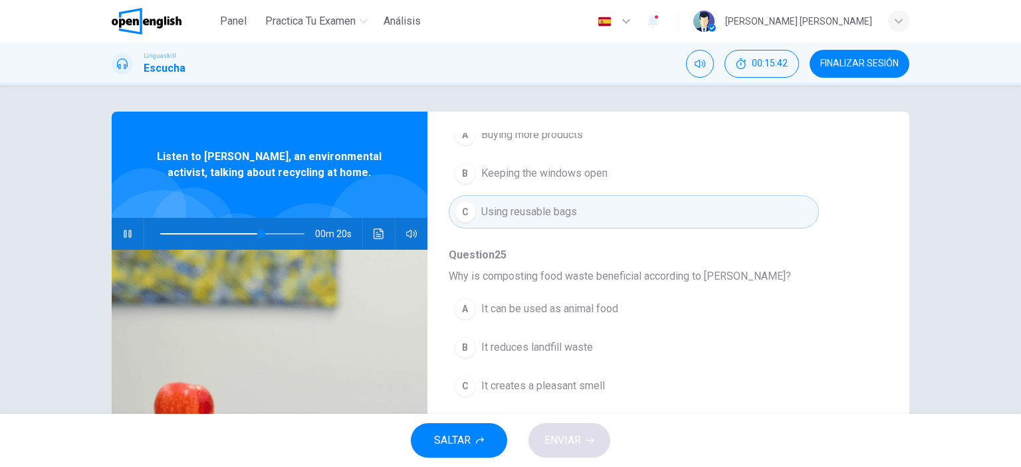
scroll to position [569, 0]
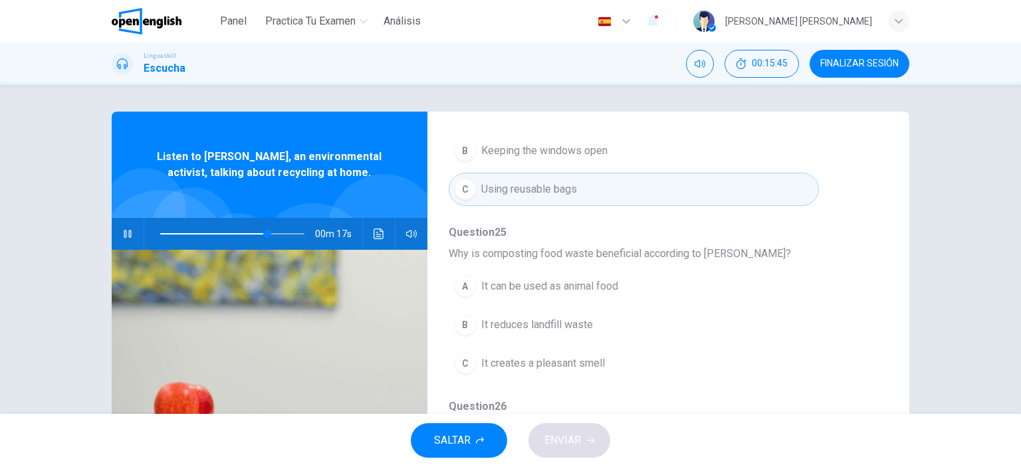
click at [580, 328] on span "It reduces landfill waste" at bounding box center [537, 325] width 112 height 16
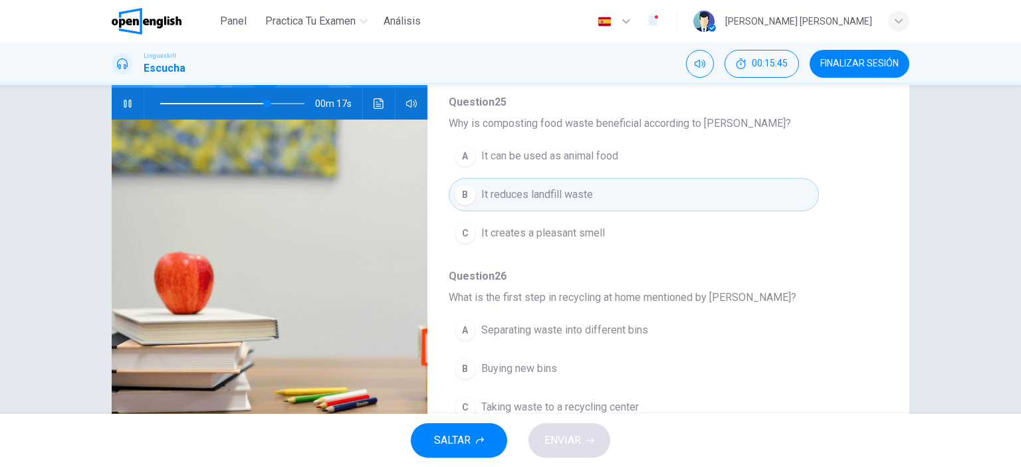
scroll to position [186, 0]
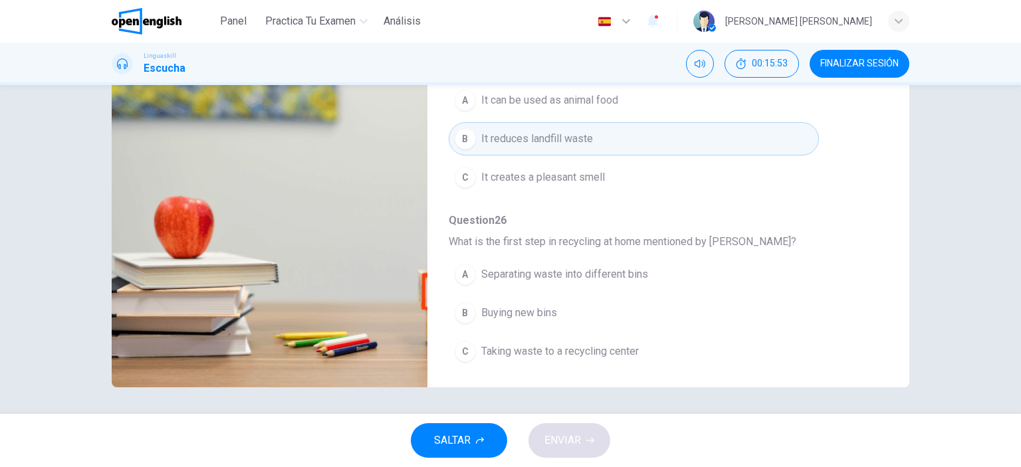
drag, startPoint x: 606, startPoint y: 275, endPoint x: 614, endPoint y: 274, distance: 8.0
click at [608, 275] on span "Separating waste into different bins" at bounding box center [564, 275] width 167 height 16
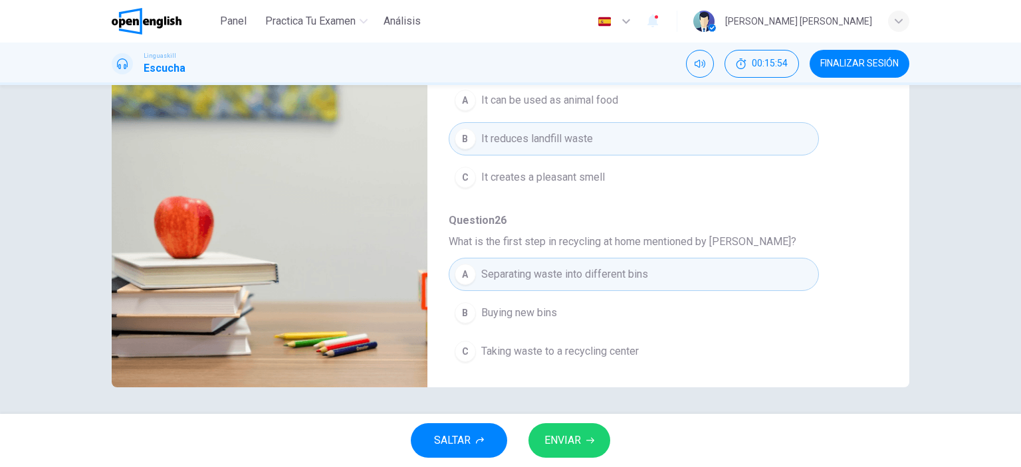
click at [575, 438] on span "ENVIAR" at bounding box center [563, 441] width 37 height 19
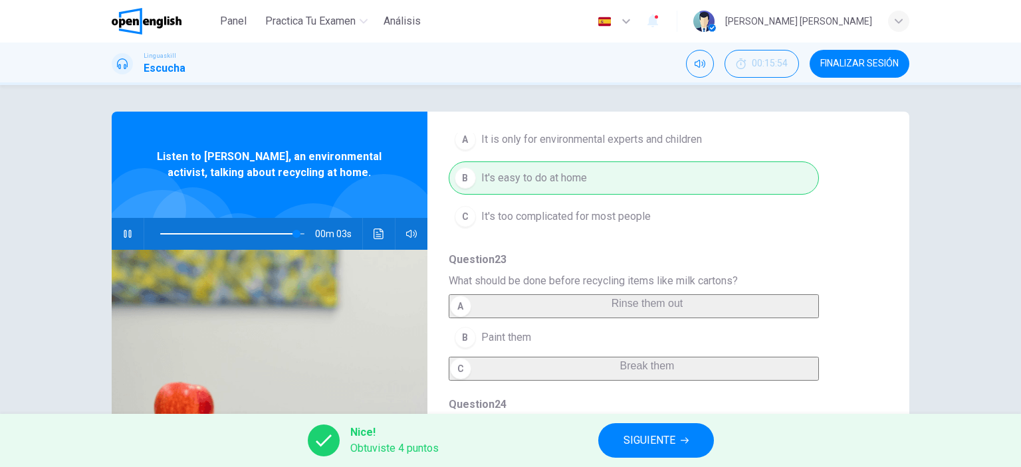
scroll to position [170, 0]
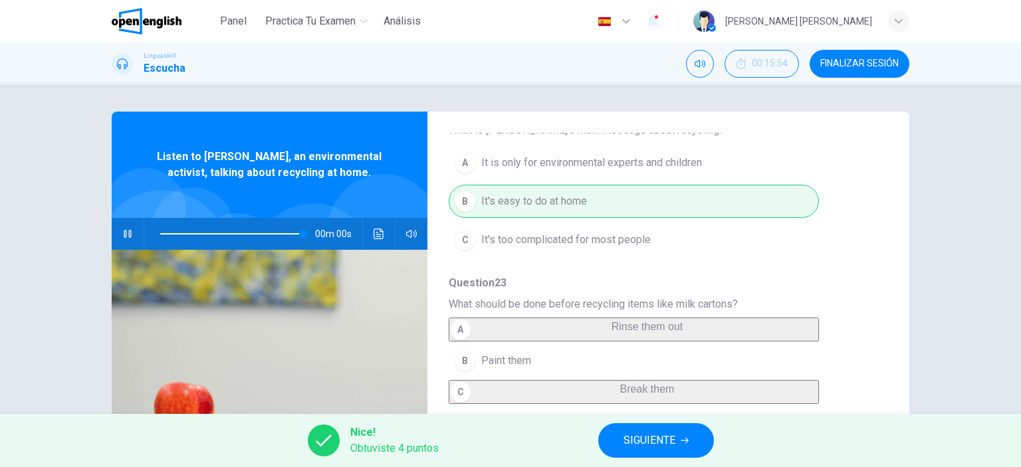
type input "*"
click at [660, 438] on span "SIGUIENTE" at bounding box center [650, 441] width 52 height 19
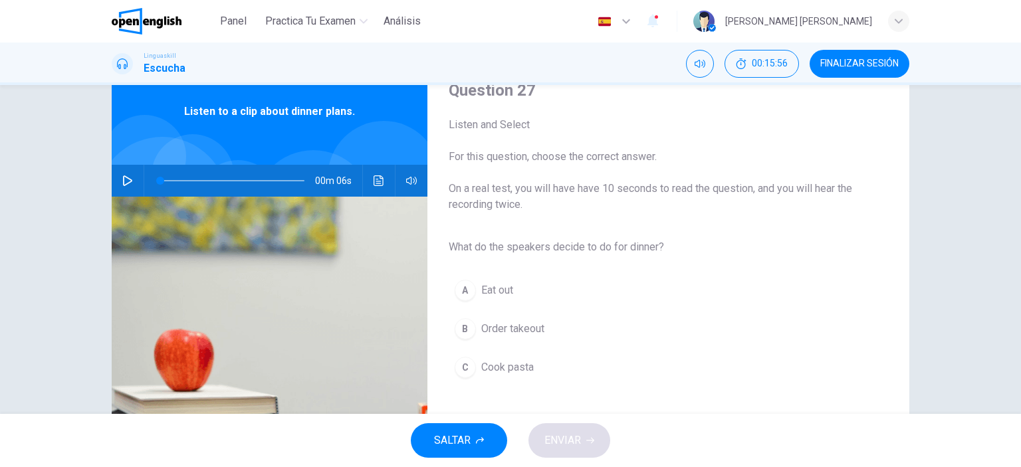
scroll to position [53, 0]
click at [126, 178] on icon "button" at bounding box center [127, 181] width 9 height 11
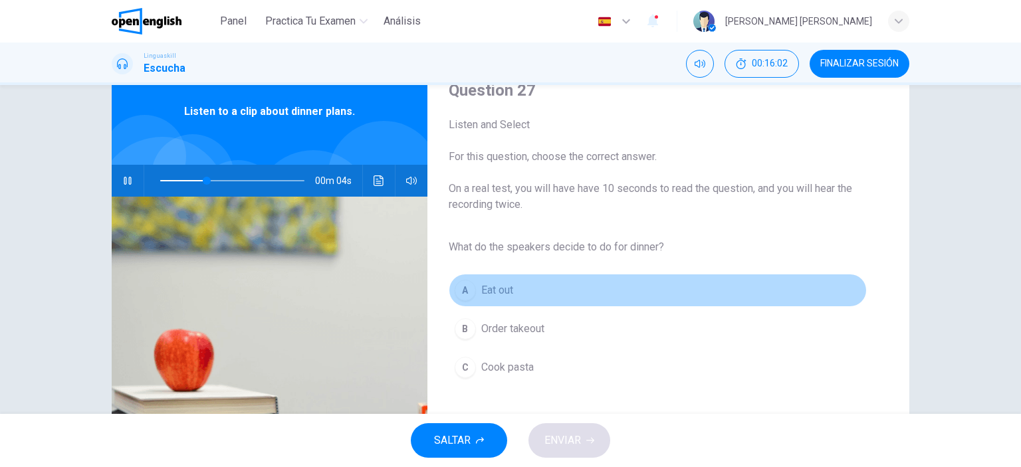
click at [498, 298] on span "Eat out" at bounding box center [497, 291] width 32 height 16
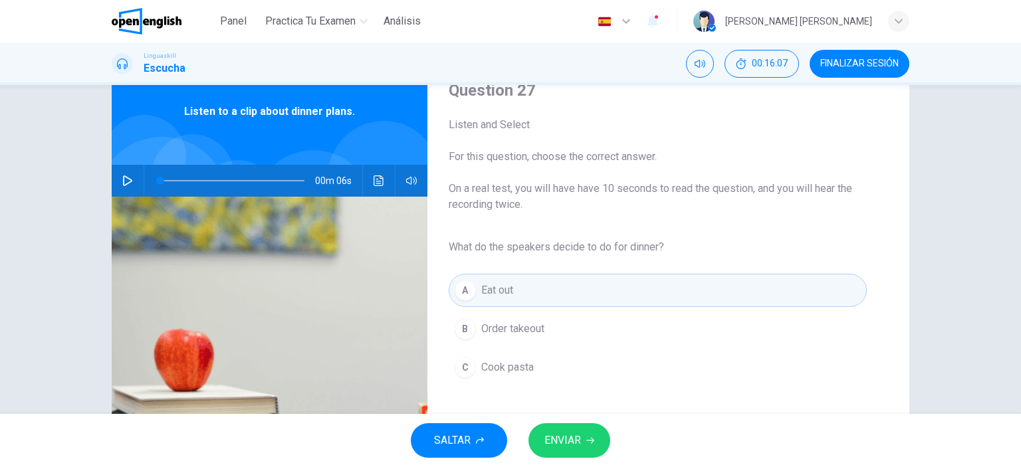
click at [130, 176] on button "button" at bounding box center [127, 181] width 21 height 32
click at [500, 369] on span "Cook pasta" at bounding box center [507, 368] width 53 height 16
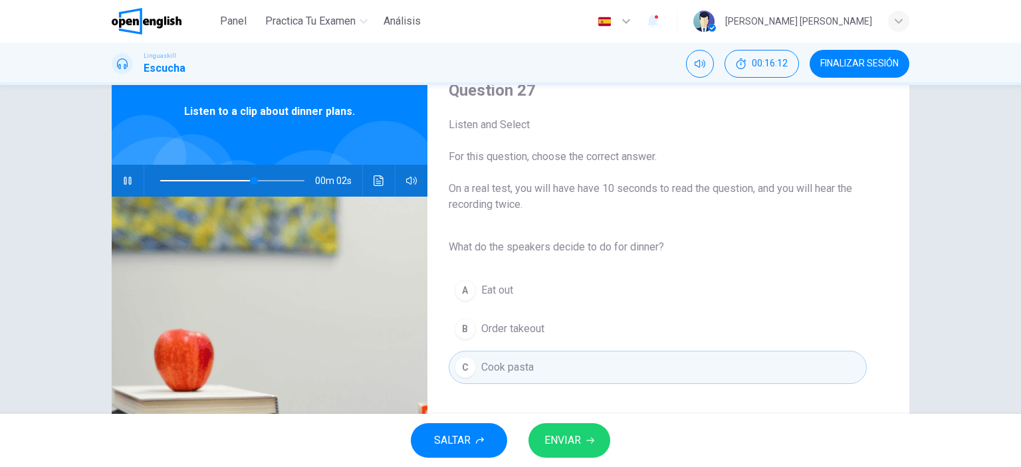
click at [593, 445] on button "ENVIAR" at bounding box center [570, 441] width 82 height 35
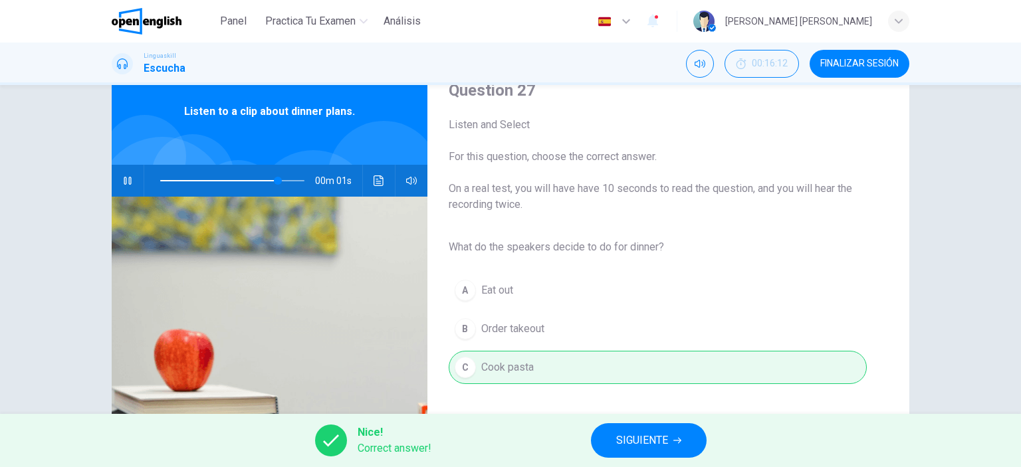
type input "*"
click at [645, 440] on span "SIGUIENTE" at bounding box center [642, 441] width 52 height 19
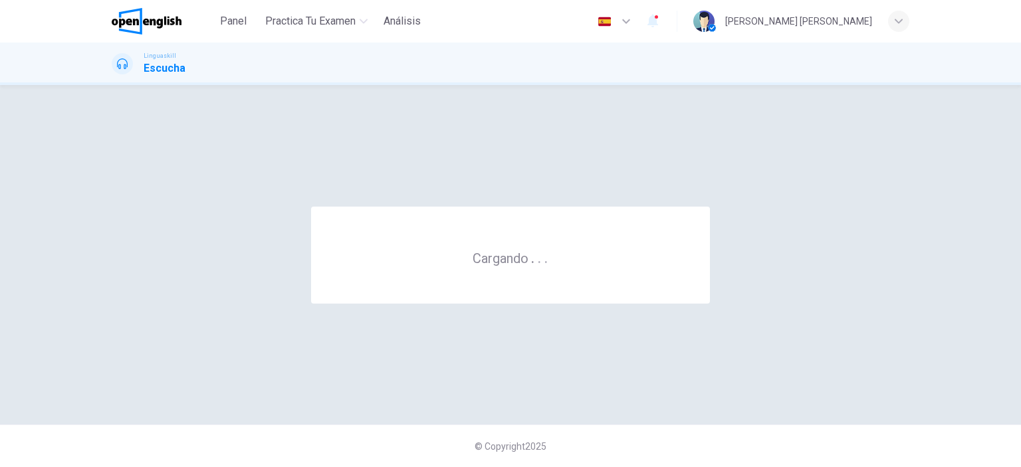
scroll to position [0, 0]
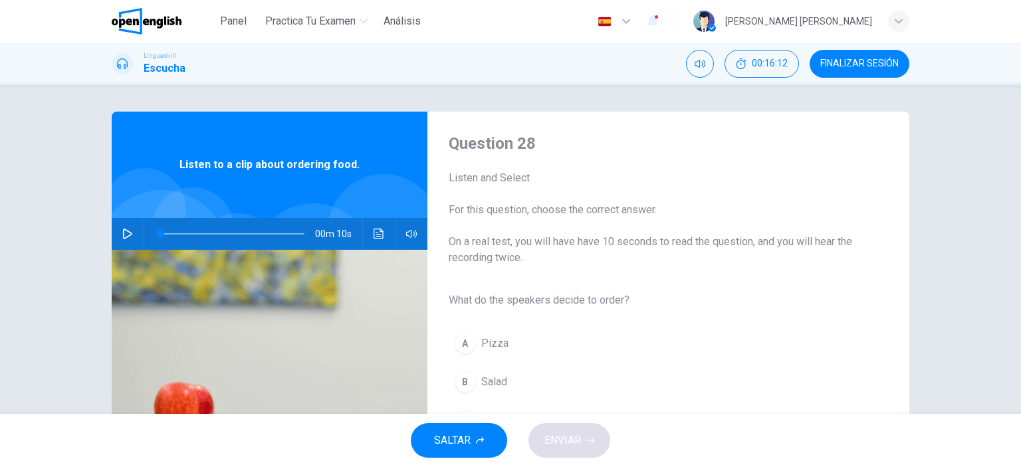
click at [118, 236] on button "button" at bounding box center [127, 234] width 21 height 32
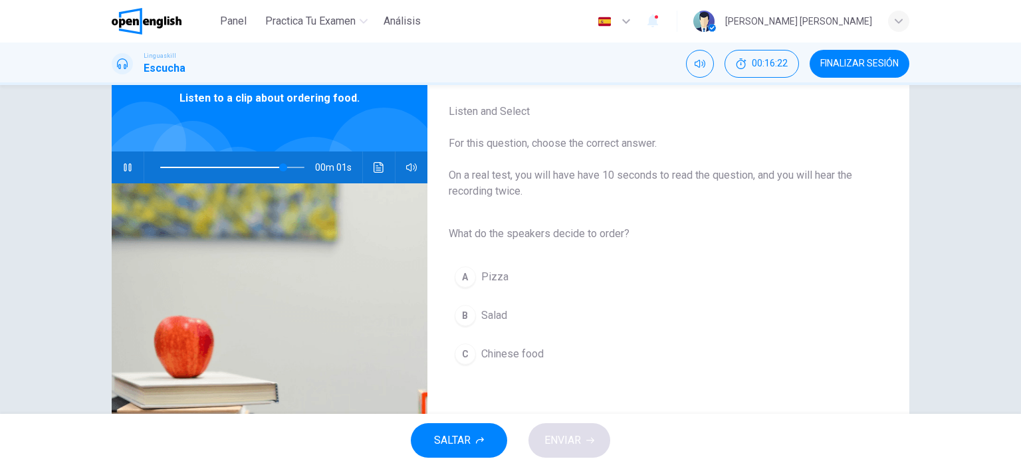
click at [462, 311] on div "B" at bounding box center [465, 315] width 21 height 21
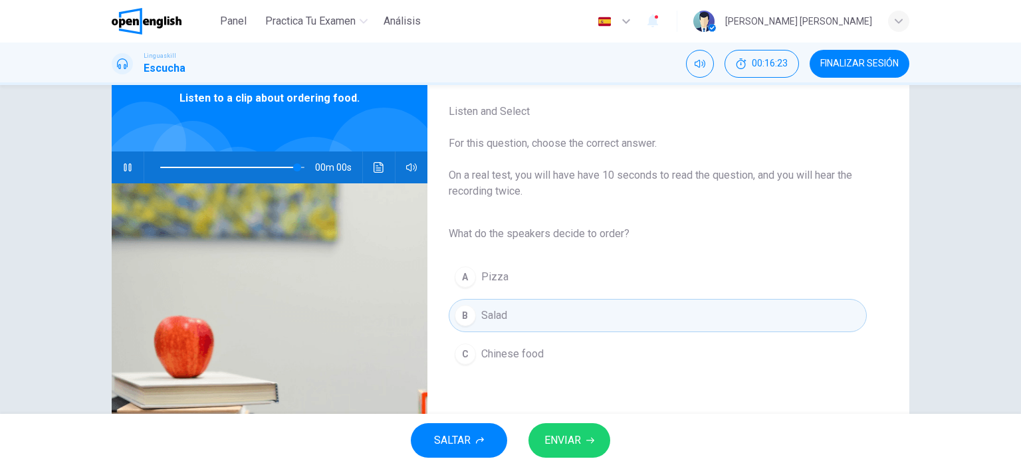
type input "*"
click at [565, 448] on span "ENVIAR" at bounding box center [563, 441] width 37 height 19
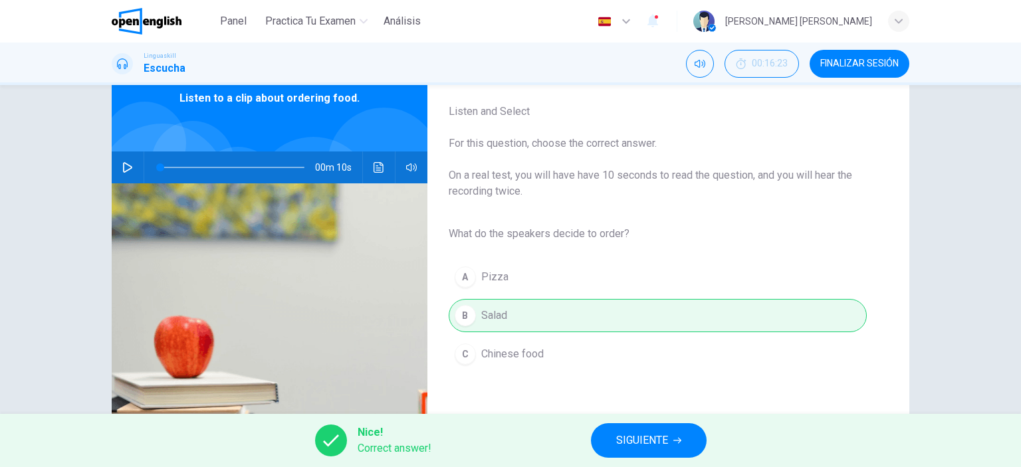
click at [606, 446] on button "SIGUIENTE" at bounding box center [649, 441] width 116 height 35
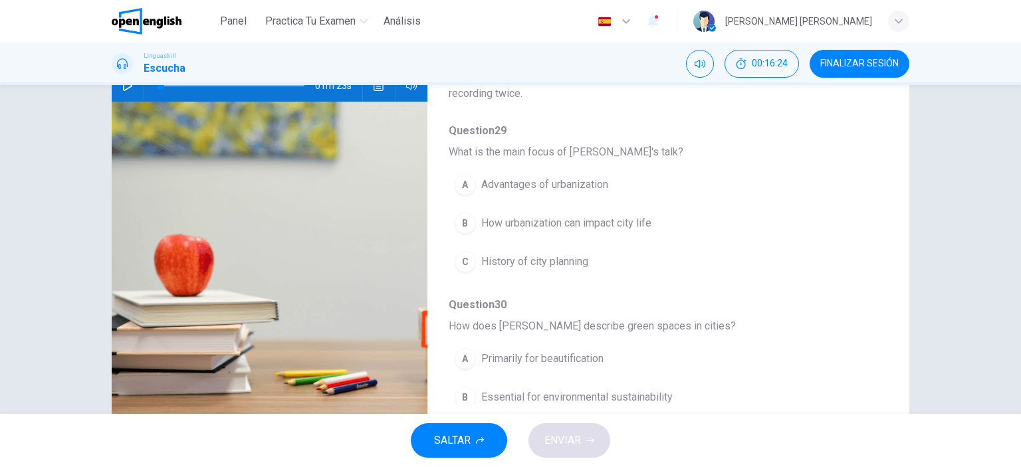
scroll to position [53, 0]
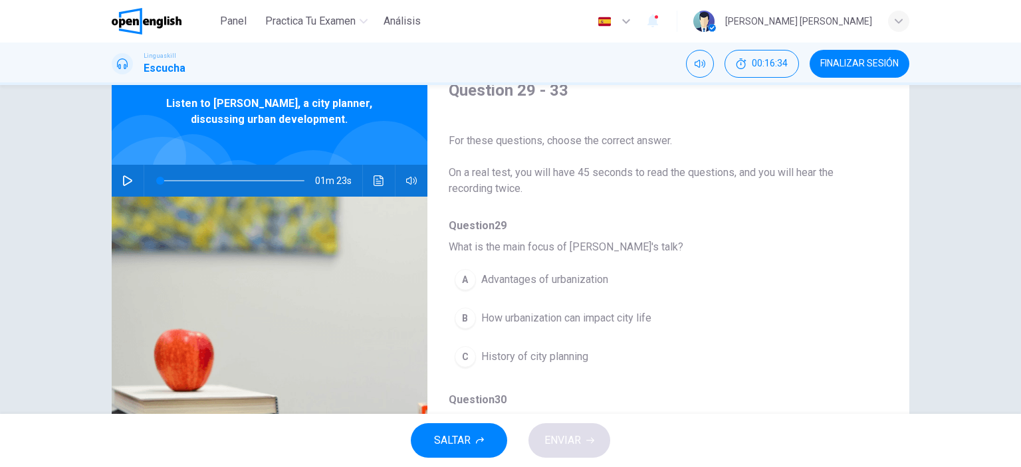
click at [82, 222] on div "Question 29 - 33 For these questions, choose the correct answer. On a real test…" at bounding box center [510, 249] width 1021 height 329
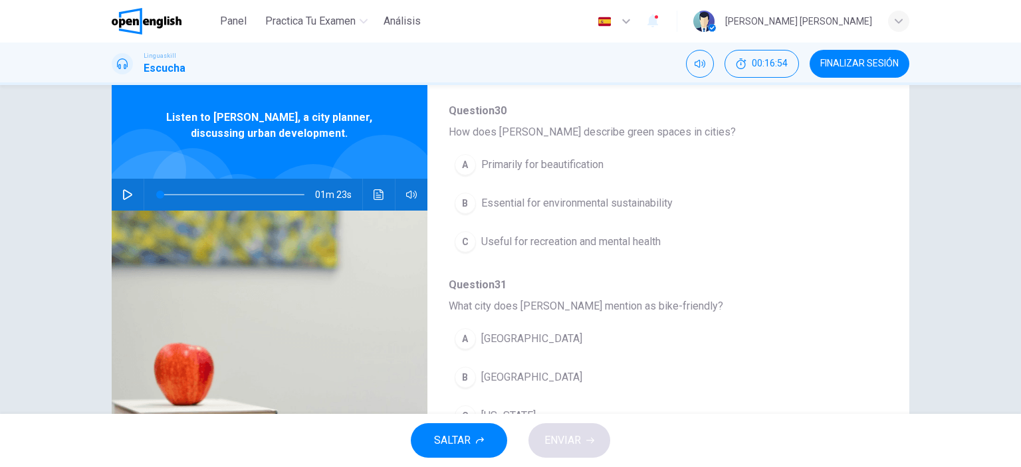
scroll to position [0, 0]
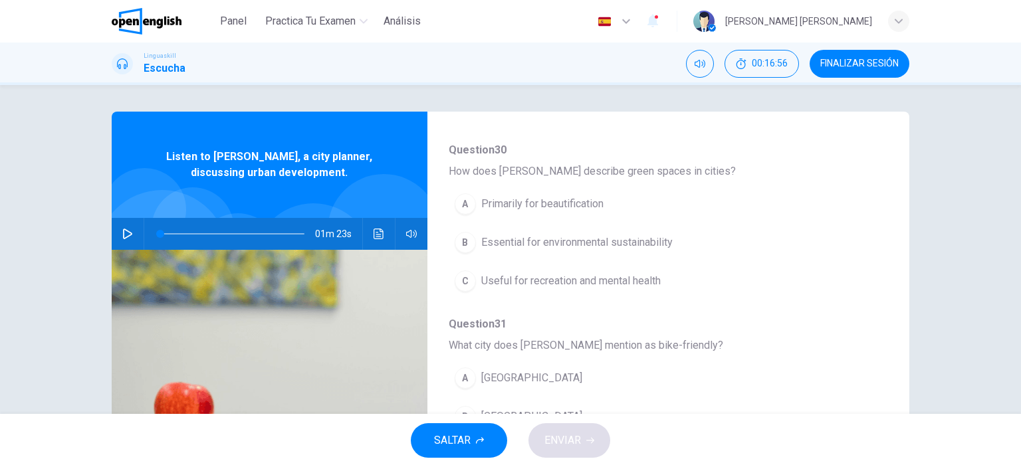
click at [127, 235] on icon "button" at bounding box center [127, 234] width 9 height 11
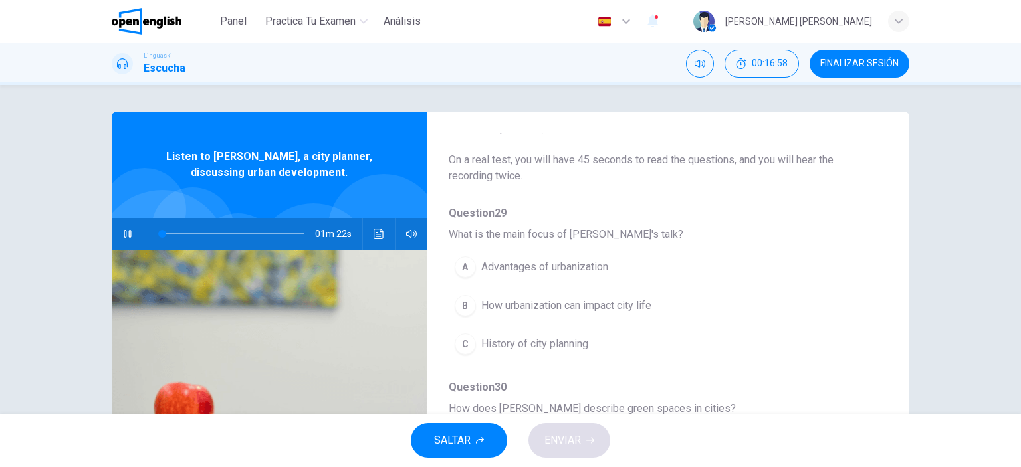
scroll to position [66, 0]
click at [649, 305] on span "How urbanization can impact city life" at bounding box center [566, 305] width 170 height 16
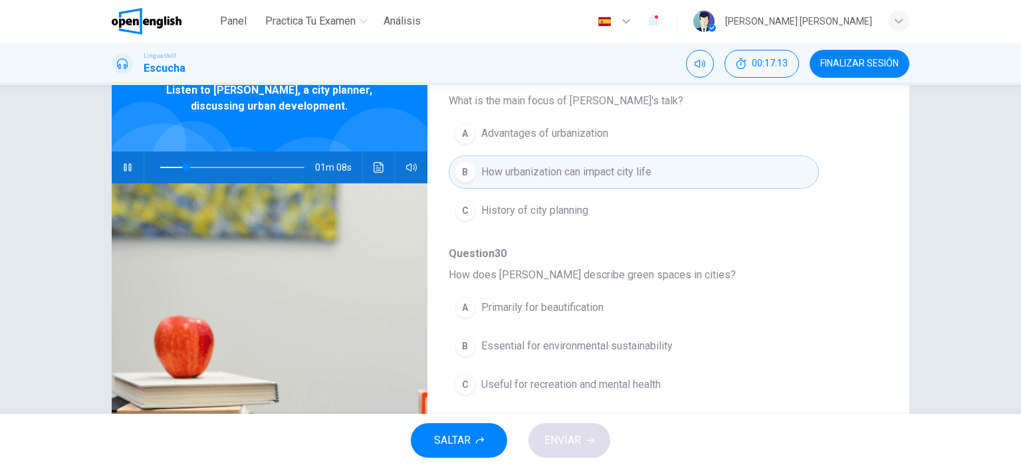
scroll to position [133, 0]
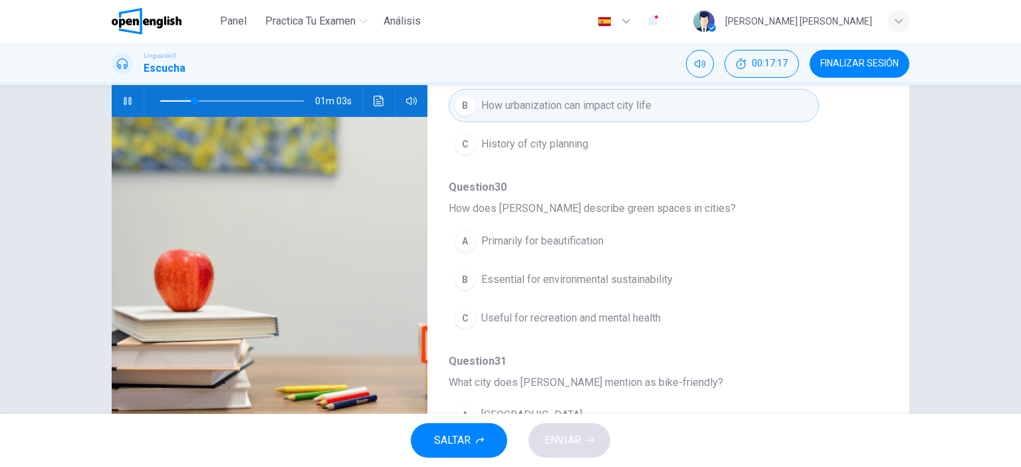
click at [657, 281] on span "Essential for environmental sustainability" at bounding box center [577, 280] width 192 height 16
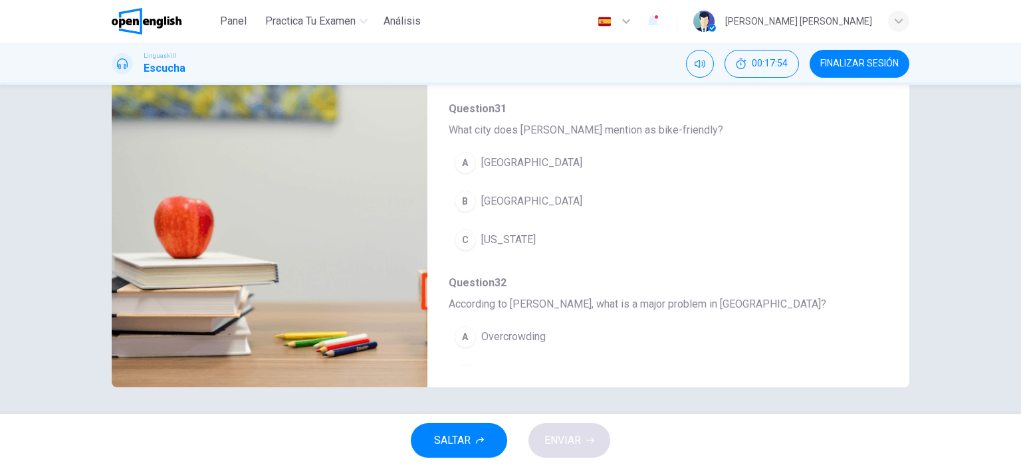
scroll to position [332, 0]
click at [495, 197] on span "[GEOGRAPHIC_DATA]" at bounding box center [531, 202] width 101 height 16
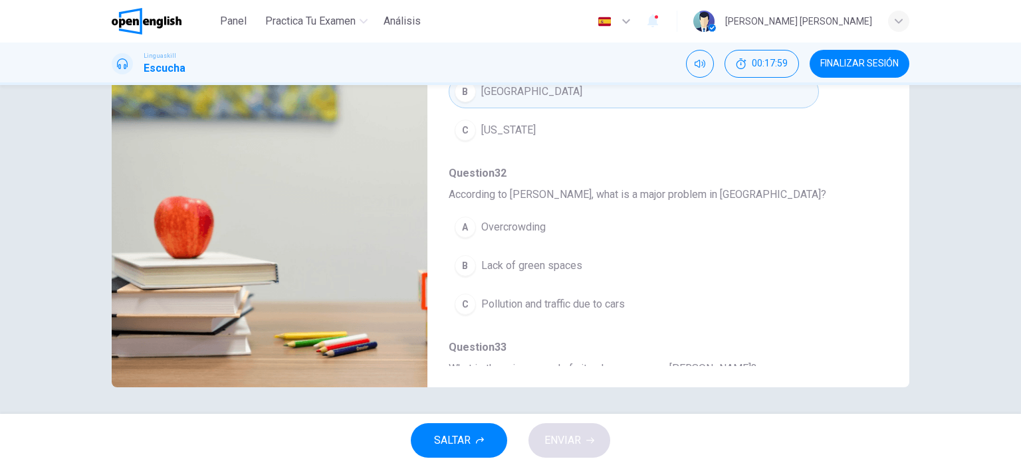
scroll to position [465, 0]
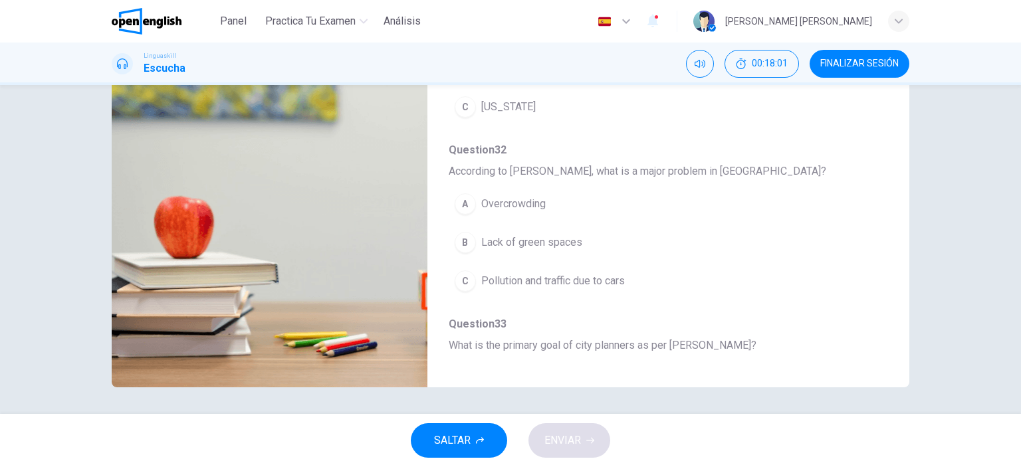
click at [597, 285] on span "Pollution and traffic due to cars" at bounding box center [553, 281] width 144 height 16
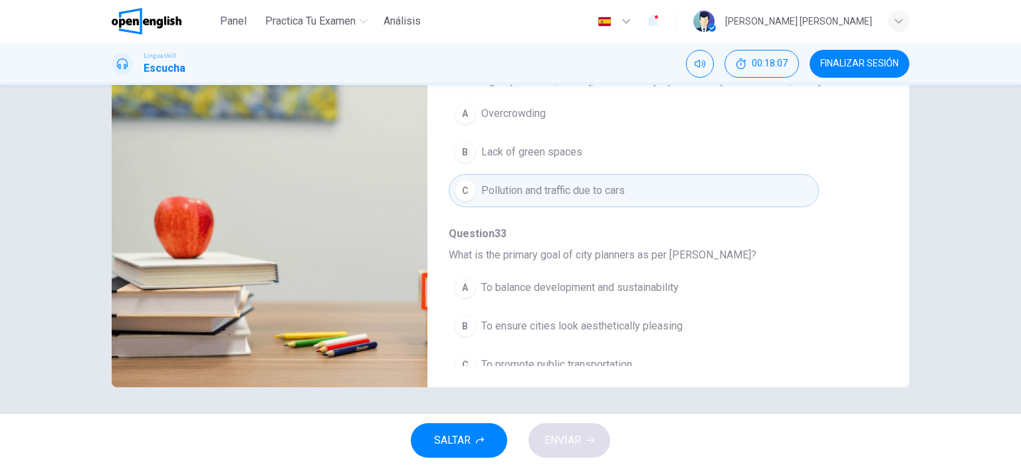
scroll to position [569, 0]
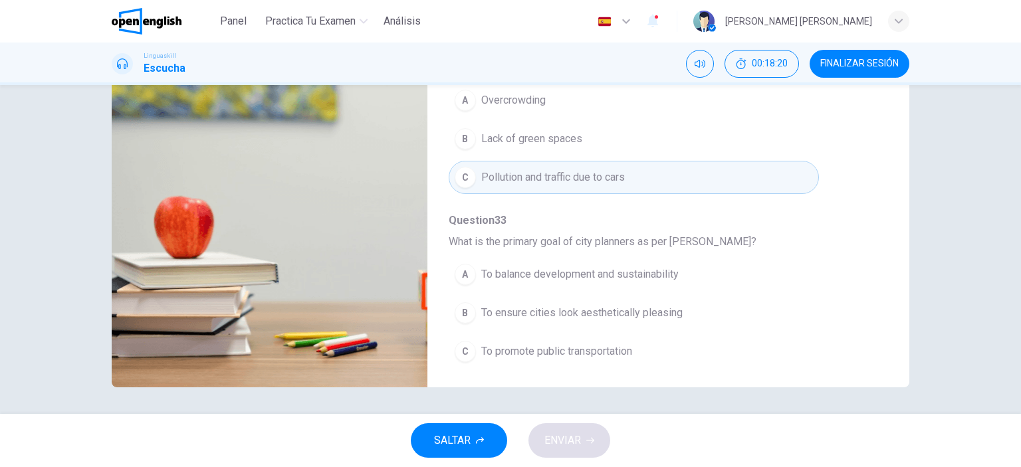
type input "*"
click at [632, 267] on span "To balance development and sustainability" at bounding box center [579, 275] width 197 height 16
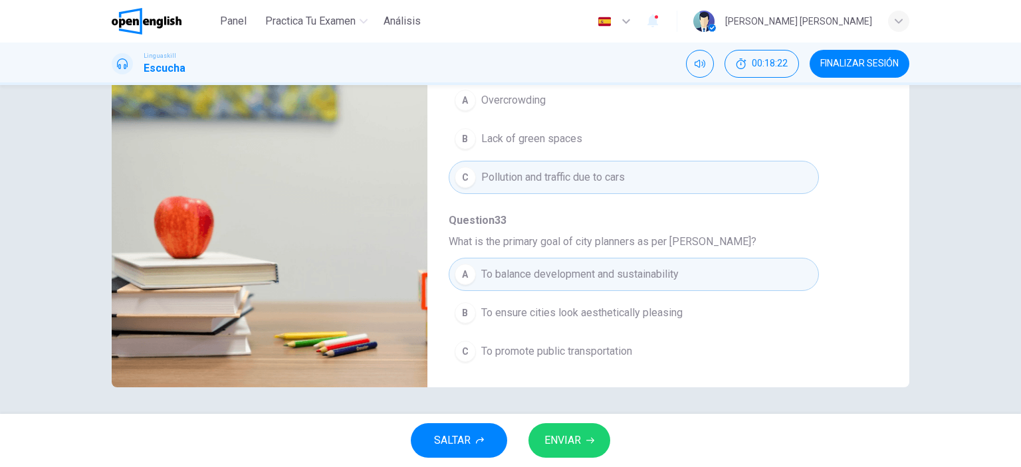
click at [588, 437] on icon "button" at bounding box center [591, 441] width 8 height 8
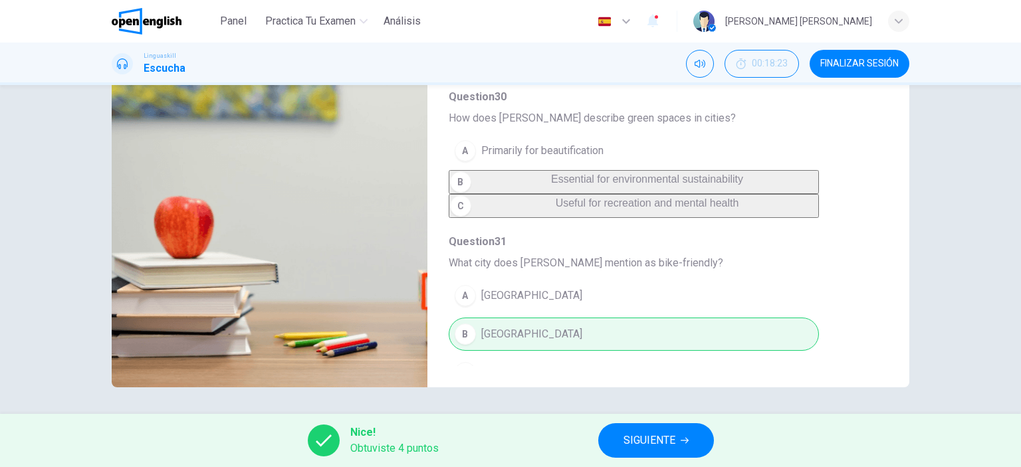
scroll to position [0, 0]
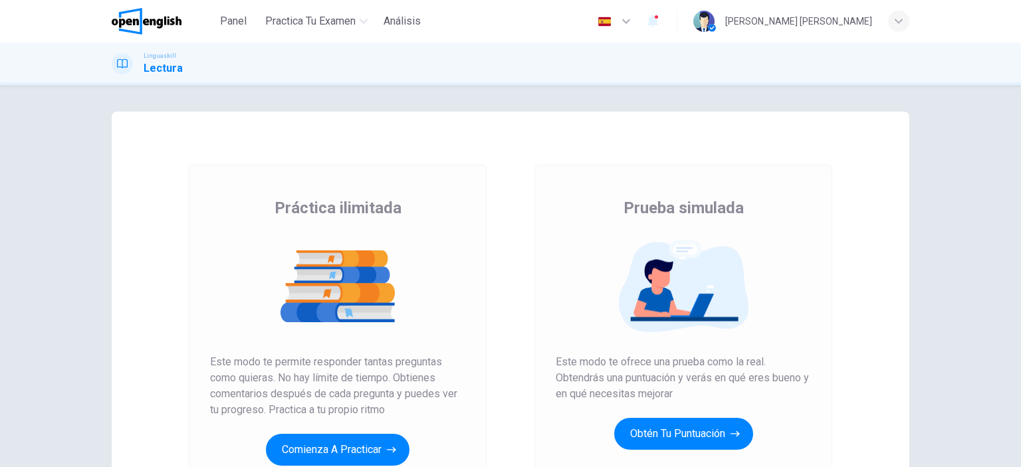
drag, startPoint x: 336, startPoint y: 446, endPoint x: 332, endPoint y: 440, distance: 7.6
click at [337, 446] on button "Comienza a practicar" at bounding box center [338, 450] width 144 height 32
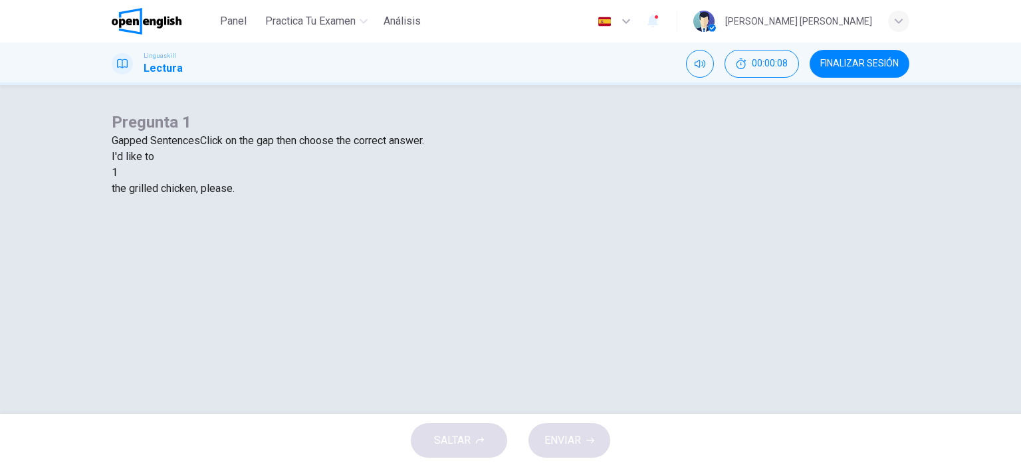
scroll to position [66, 0]
click at [386, 197] on div "Pregunta 1 Gapped Sentences Click on the gap then choose the correct answer. I'…" at bounding box center [511, 154] width 798 height 85
click at [118, 173] on div at bounding box center [118, 173] width 0 height 0
click at [290, 261] on div "eat have cook play" at bounding box center [511, 229] width 798 height 64
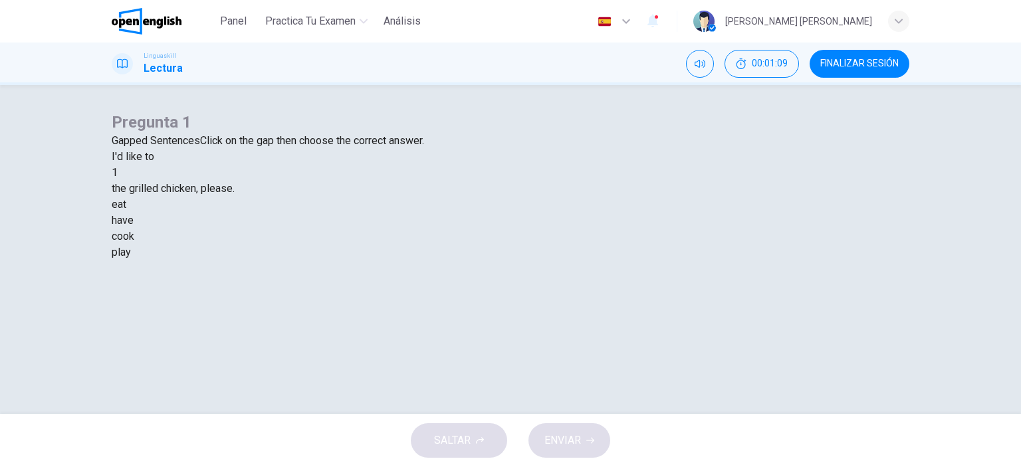
click at [487, 229] on div "have" at bounding box center [511, 221] width 798 height 16
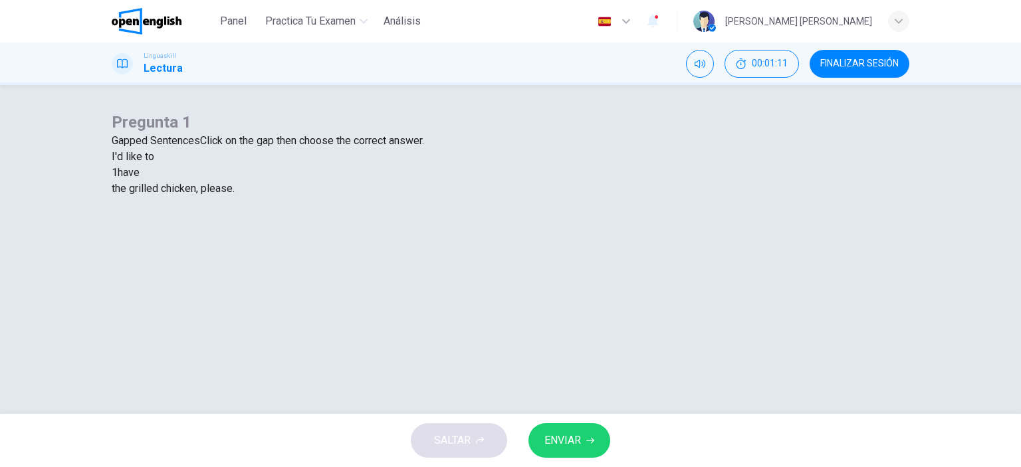
click at [598, 430] on button "ENVIAR" at bounding box center [570, 441] width 82 height 35
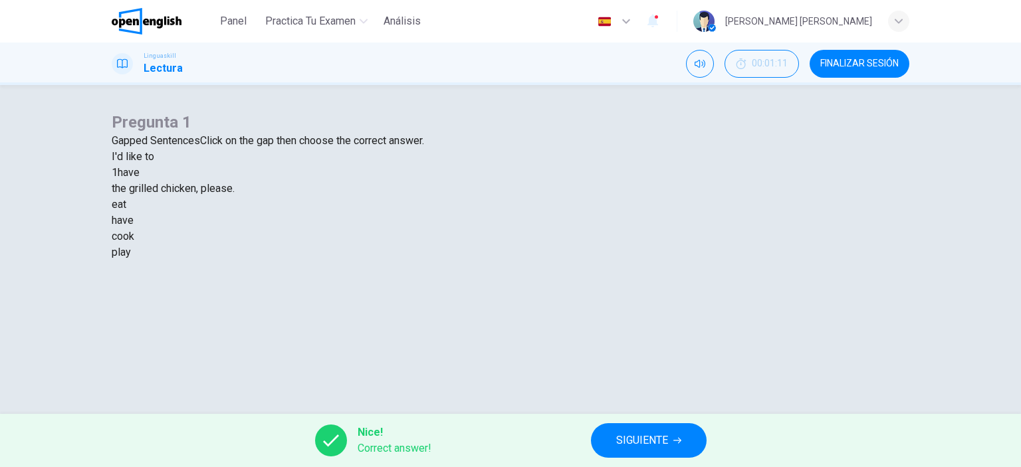
scroll to position [133, 0]
click at [688, 450] on button "SIGUIENTE" at bounding box center [649, 441] width 116 height 35
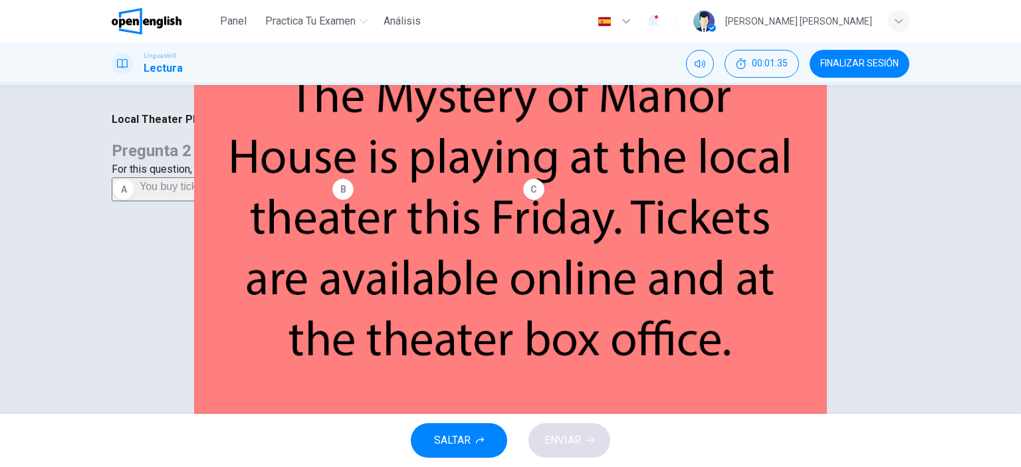
scroll to position [66, 0]
click at [520, 192] on span "You buy tickets for the play online." at bounding box center [439, 186] width 161 height 11
click at [572, 440] on span "ENVIAR" at bounding box center [563, 441] width 37 height 19
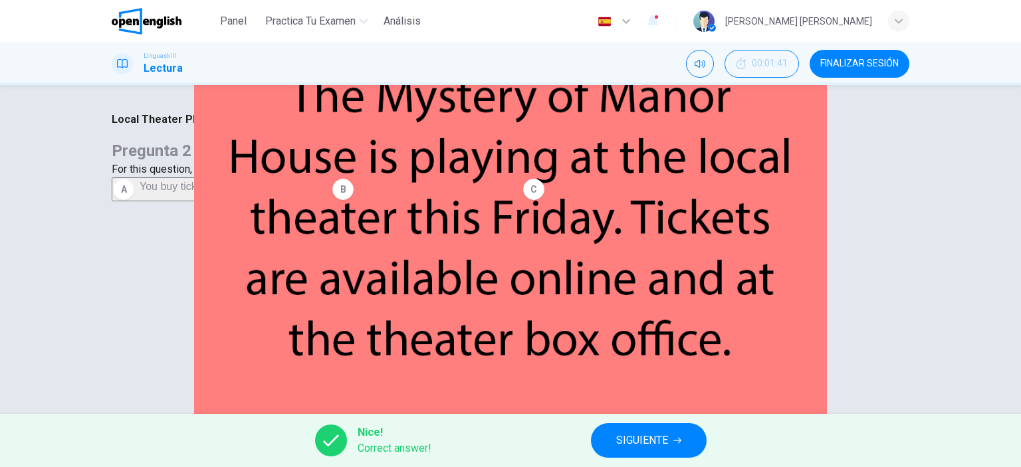
click at [70, 343] on div "Local Theater Play CLIC PARA ZOOM Pregunta 2 For this question, choose the corr…" at bounding box center [510, 249] width 1021 height 329
click at [659, 444] on span "SIGUIENTE" at bounding box center [642, 441] width 52 height 19
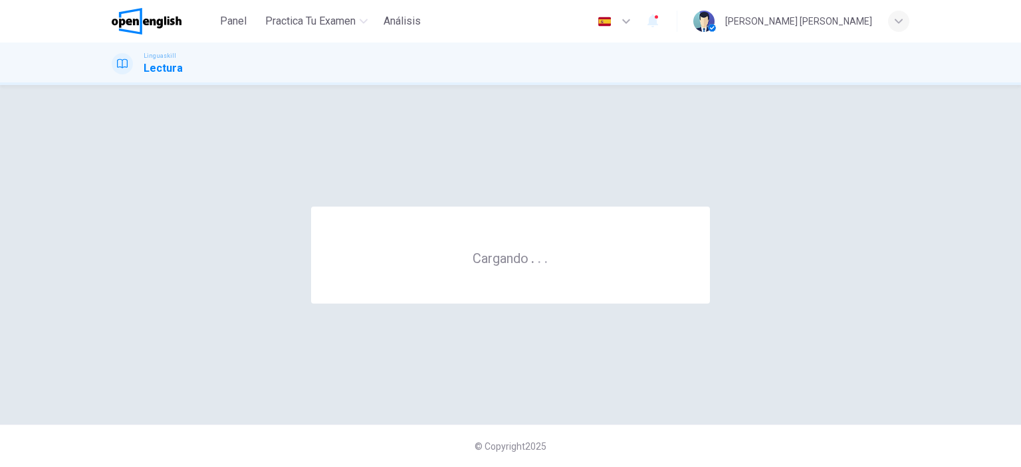
scroll to position [0, 0]
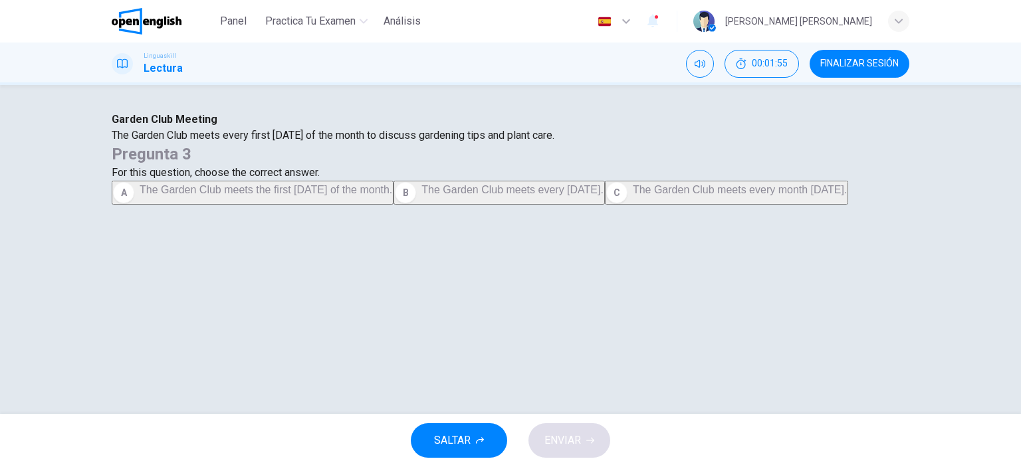
click at [983, 281] on div "Garden Club Meeting The Garden Club meets every first Thursday of the month to …" at bounding box center [510, 249] width 1021 height 329
click at [392, 196] on span "The Garden Club meets the first Thursday of the month." at bounding box center [266, 189] width 253 height 11
click at [573, 446] on span "ENVIAR" at bounding box center [563, 441] width 37 height 19
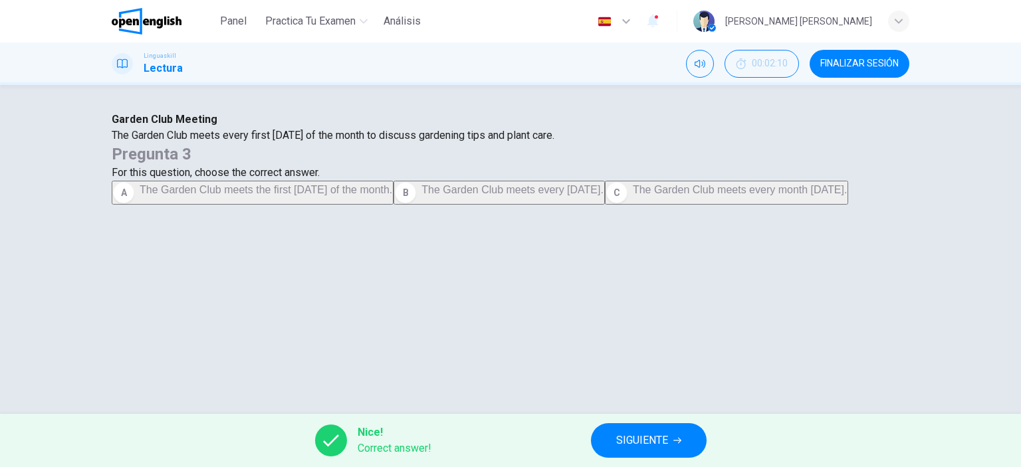
click at [680, 444] on icon "button" at bounding box center [678, 441] width 8 height 8
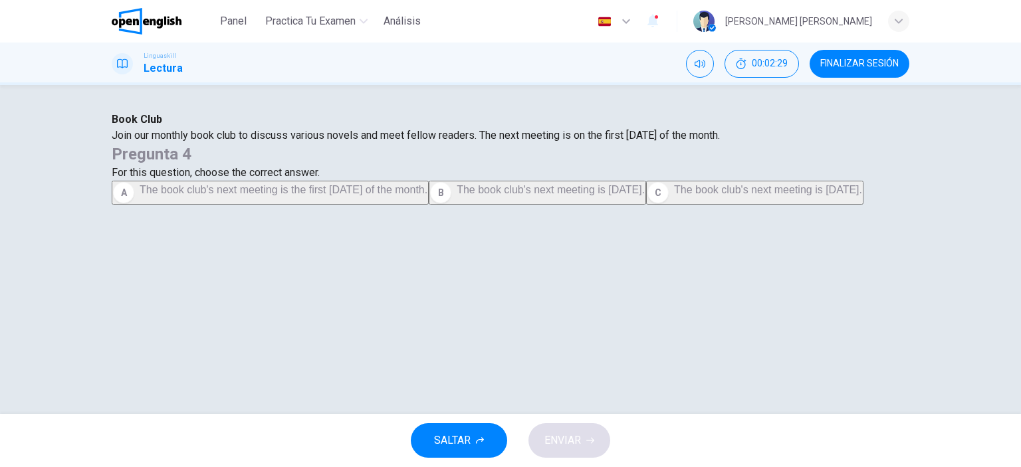
click at [428, 196] on span "The book club's next meeting is the first Monday of the month." at bounding box center [284, 189] width 288 height 11
click at [567, 429] on button "ENVIAR" at bounding box center [570, 441] width 82 height 35
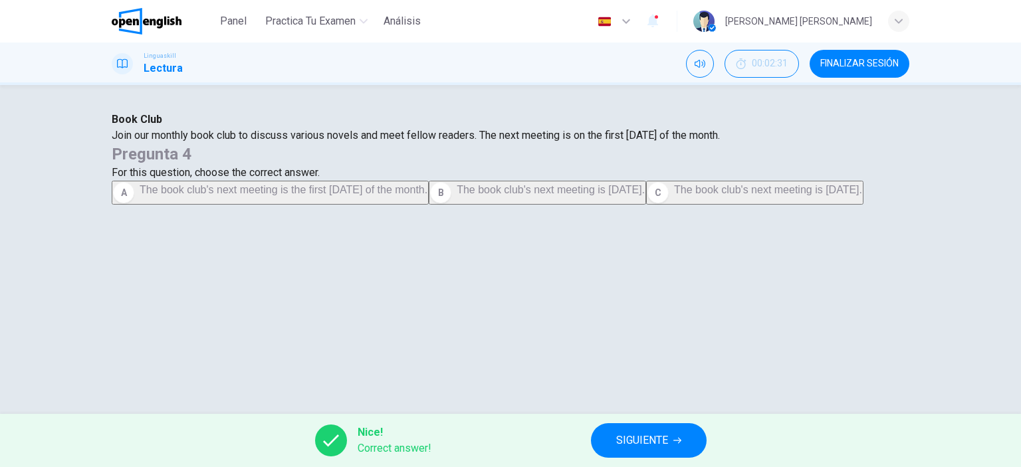
drag, startPoint x: 287, startPoint y: 180, endPoint x: 146, endPoint y: 182, distance: 141.0
click at [152, 144] on div "Book Club Join our monthly book club to discuss various novels and meet fellow …" at bounding box center [511, 128] width 798 height 32
drag, startPoint x: 135, startPoint y: 176, endPoint x: 354, endPoint y: 194, distance: 220.2
click at [352, 144] on div "Join our monthly book club to discuss various novels and meet fellow readers. T…" at bounding box center [511, 136] width 798 height 16
drag, startPoint x: 60, startPoint y: 166, endPoint x: 140, endPoint y: 232, distance: 103.4
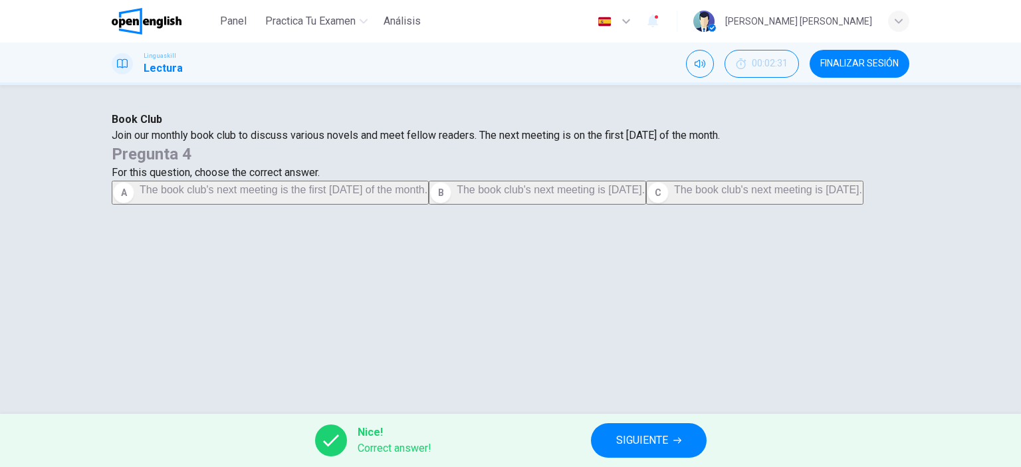
click at [61, 166] on div "Book Club Join our monthly book club to discuss various novels and meet fellow …" at bounding box center [510, 249] width 1021 height 329
click at [668, 450] on button "SIGUIENTE" at bounding box center [649, 441] width 116 height 35
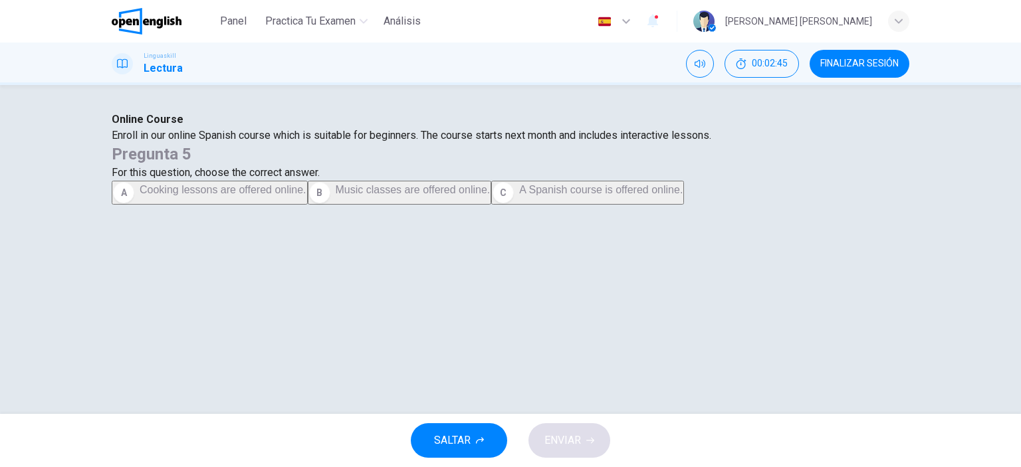
click at [630, 196] on span "A Spanish course is offered online." at bounding box center [601, 189] width 164 height 11
click at [586, 434] on button "ENVIAR" at bounding box center [570, 441] width 82 height 35
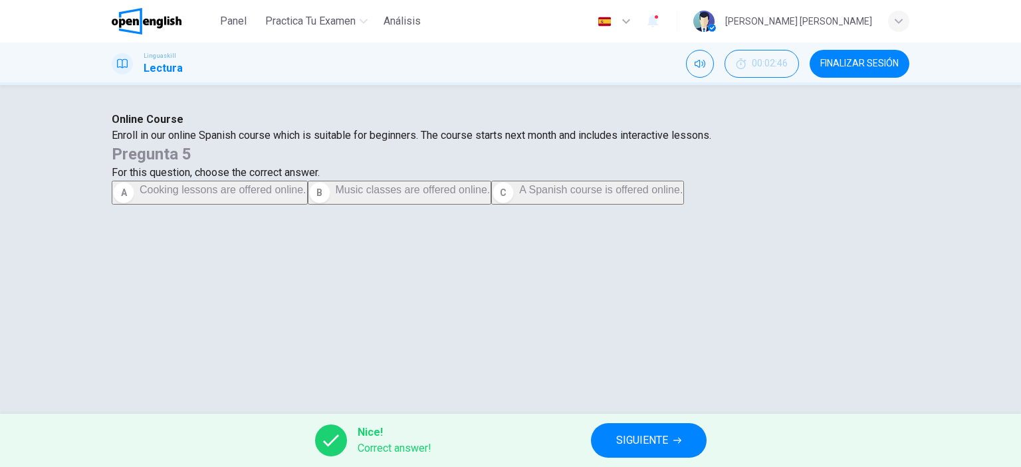
click at [221, 144] on div "Online Course Enroll in our online Spanish course which is suitable for beginne…" at bounding box center [511, 128] width 798 height 32
click at [664, 453] on button "SIGUIENTE" at bounding box center [649, 441] width 116 height 35
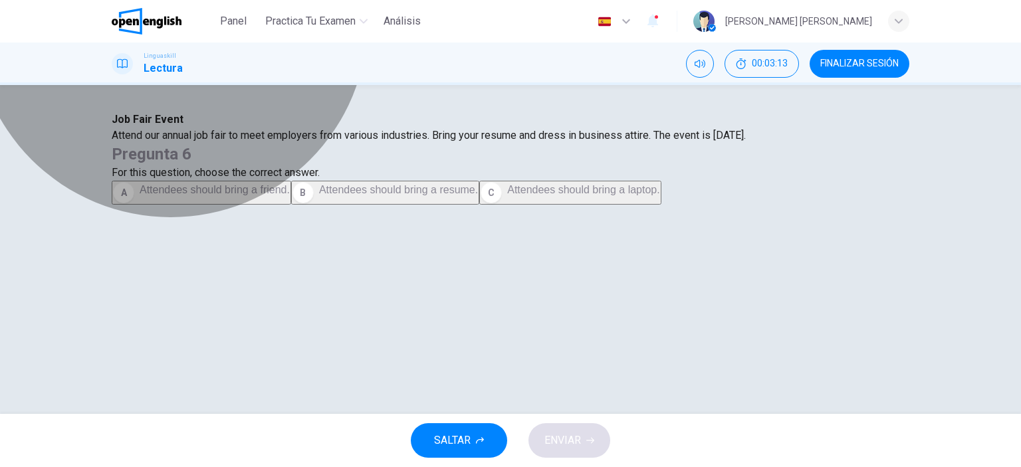
click at [478, 196] on span "Attendees should bring a resume." at bounding box center [398, 189] width 159 height 11
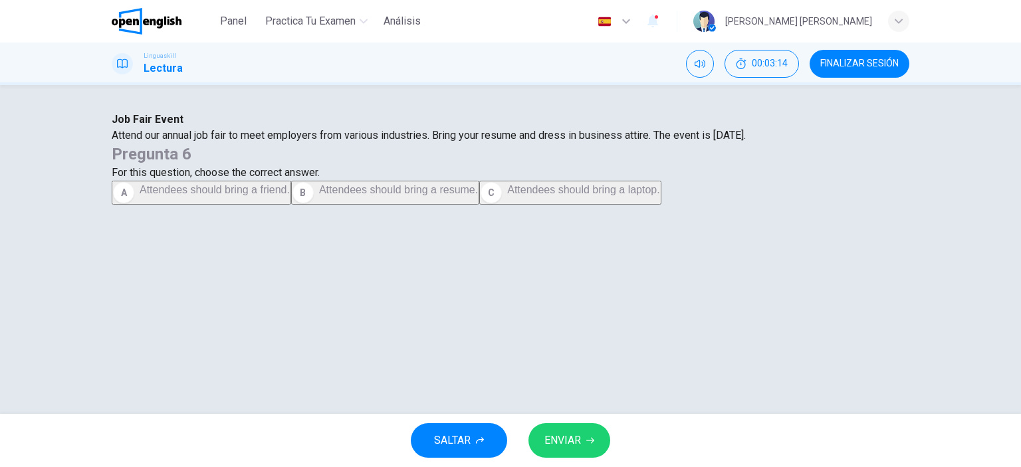
click at [583, 451] on button "ENVIAR" at bounding box center [570, 441] width 82 height 35
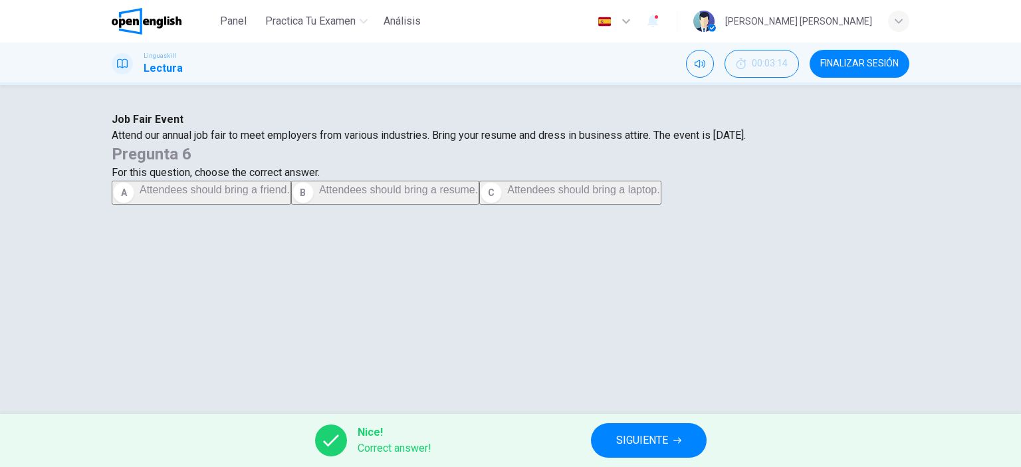
click at [242, 144] on div "Job Fair Event Attend our annual job fair to meet employers from various indust…" at bounding box center [511, 128] width 798 height 32
click at [652, 449] on span "SIGUIENTE" at bounding box center [642, 441] width 52 height 19
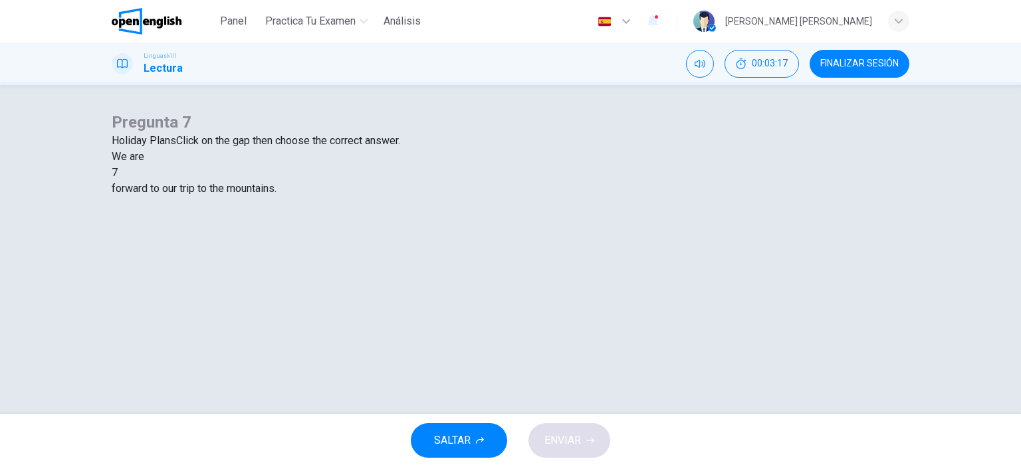
scroll to position [66, 0]
click at [118, 181] on div "7" at bounding box center [115, 173] width 6 height 16
click at [118, 179] on span "7" at bounding box center [115, 172] width 6 height 13
click at [118, 173] on div at bounding box center [118, 173] width 0 height 0
click at [537, 245] on div "running" at bounding box center [511, 237] width 798 height 16
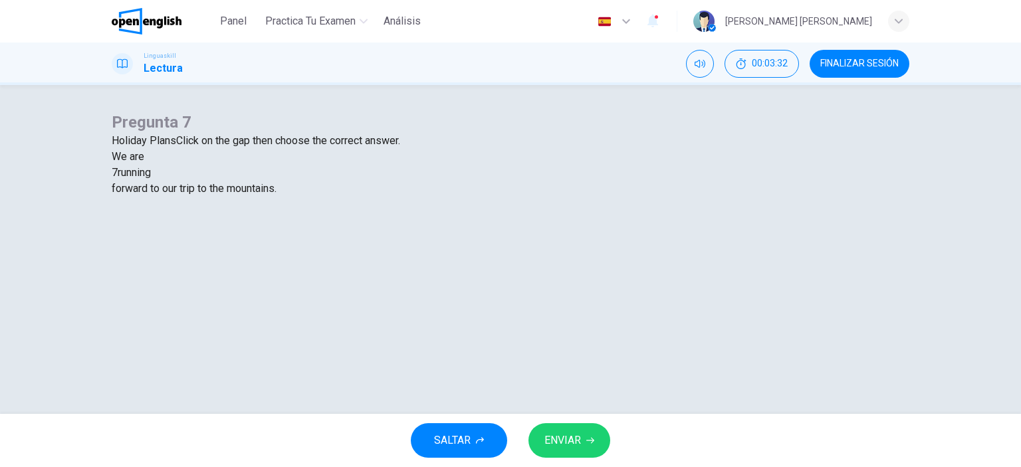
click at [570, 428] on button "ENVIAR" at bounding box center [570, 441] width 82 height 35
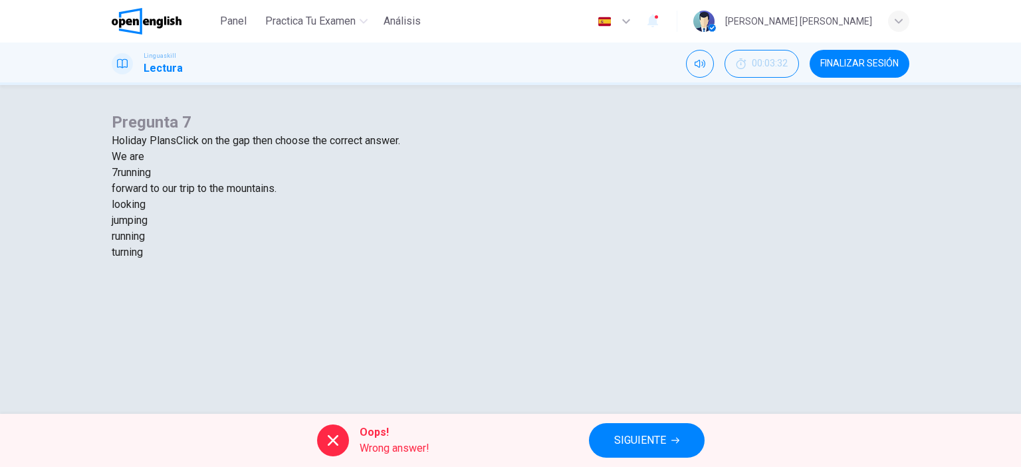
click at [423, 213] on div "looking" at bounding box center [511, 205] width 798 height 16
click at [263, 261] on div "Pregunta 7 Holiday Plans Click on the gap then choose the correct answer. We ar…" at bounding box center [511, 186] width 798 height 149
click at [639, 457] on button "SIGUIENTE" at bounding box center [647, 441] width 116 height 35
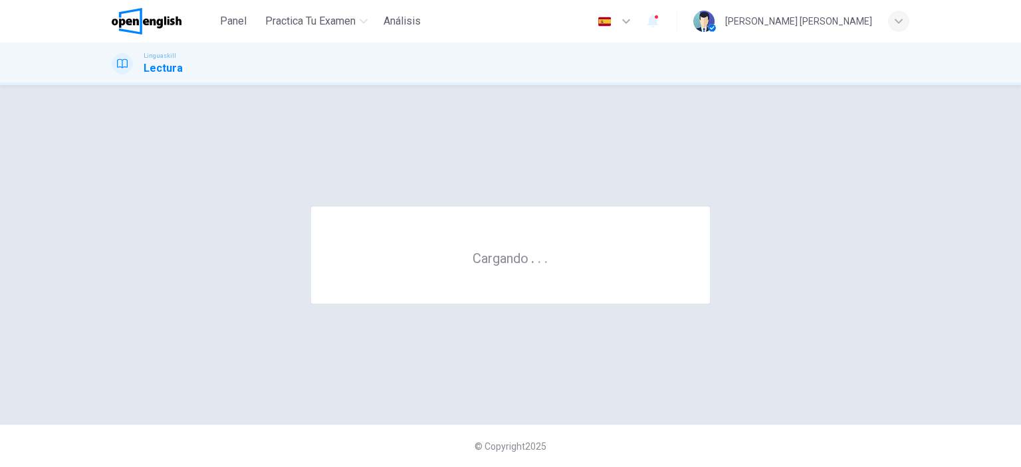
scroll to position [0, 0]
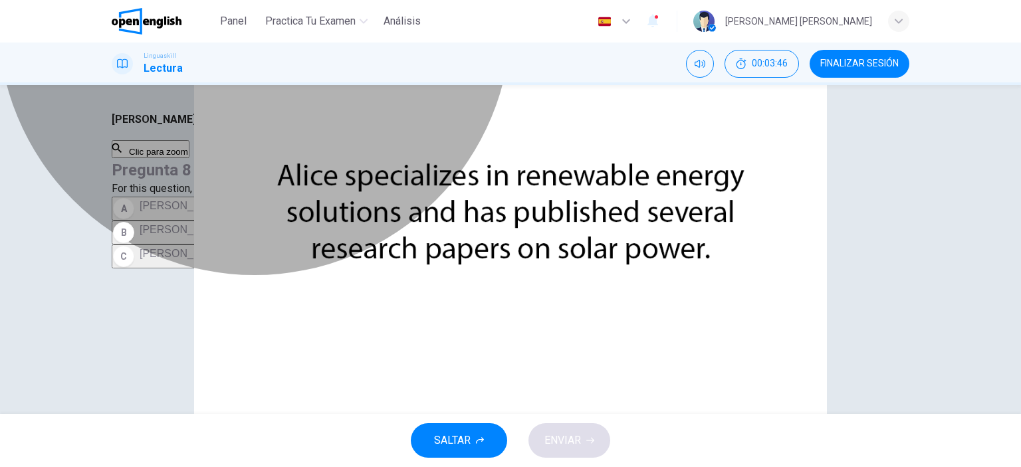
click at [590, 211] on span "Alice is an expert in solar power and has written numerous articles on this sub…" at bounding box center [365, 205] width 451 height 11
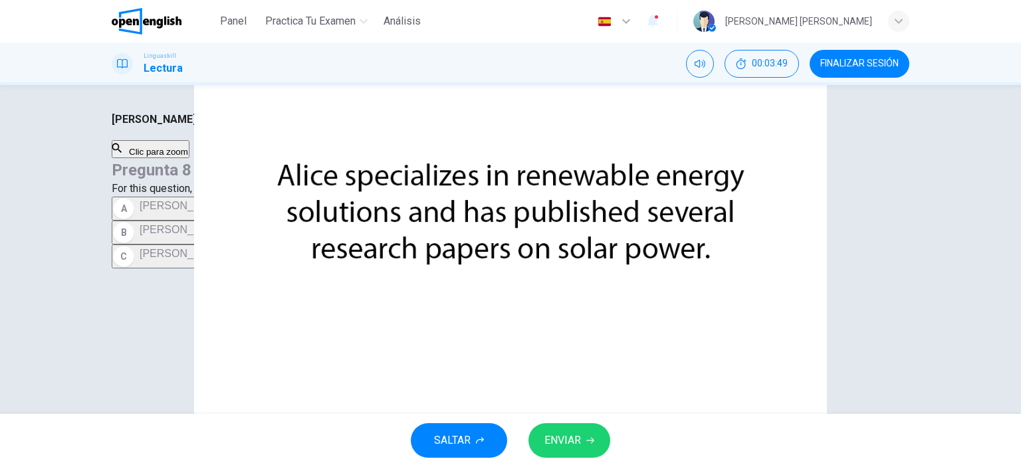
click at [581, 440] on span "ENVIAR" at bounding box center [563, 441] width 37 height 19
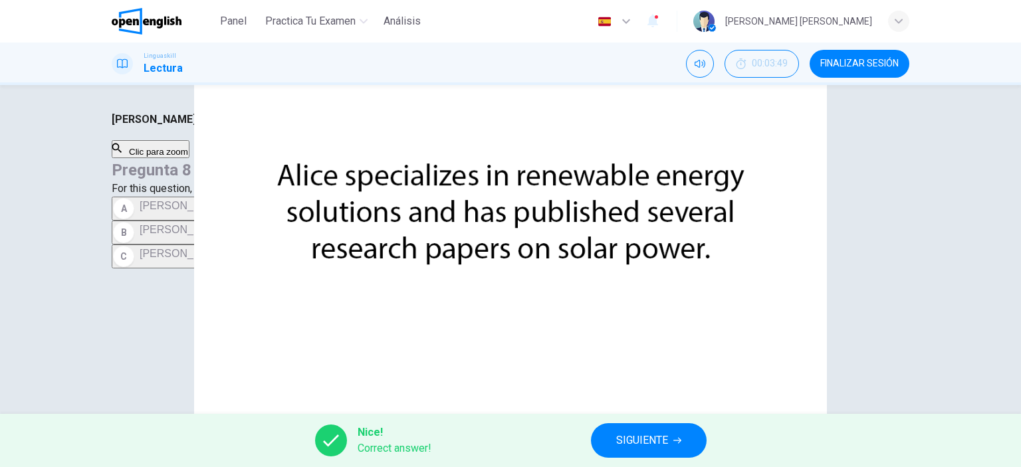
click at [661, 451] on button "SIGUIENTE" at bounding box center [649, 441] width 116 height 35
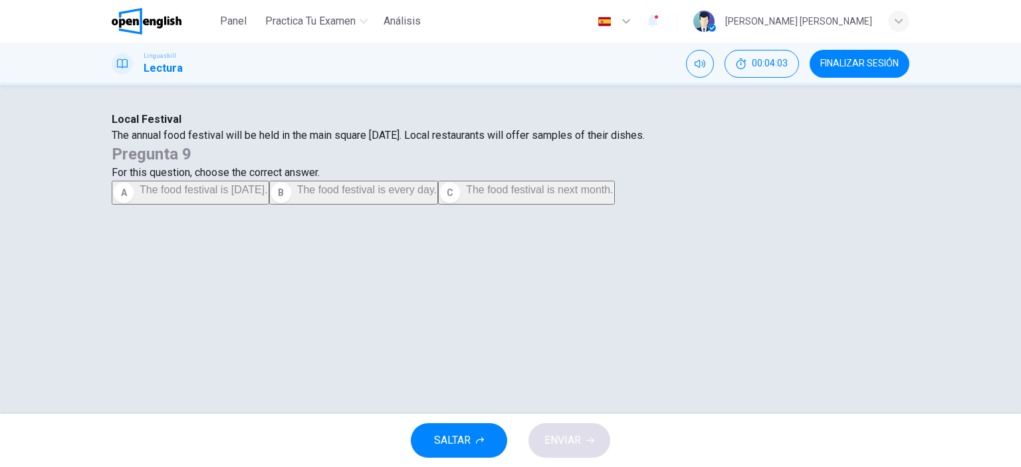
click at [268, 196] on span "The food festival is next Saturday." at bounding box center [204, 189] width 128 height 11
click at [583, 434] on button "ENVIAR" at bounding box center [570, 441] width 82 height 35
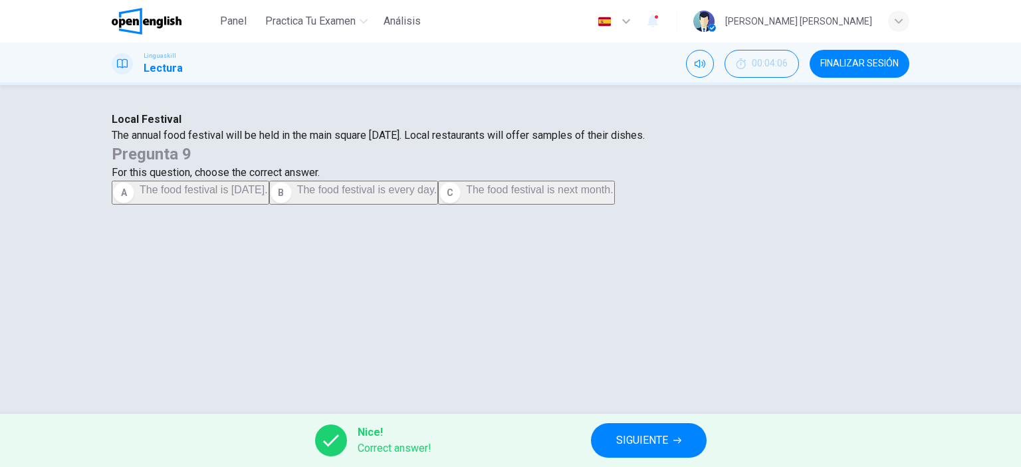
click at [226, 144] on div "Local Festival The annual food festival will be held in the main square next Sa…" at bounding box center [511, 128] width 798 height 32
click at [632, 450] on button "SIGUIENTE" at bounding box center [649, 441] width 116 height 35
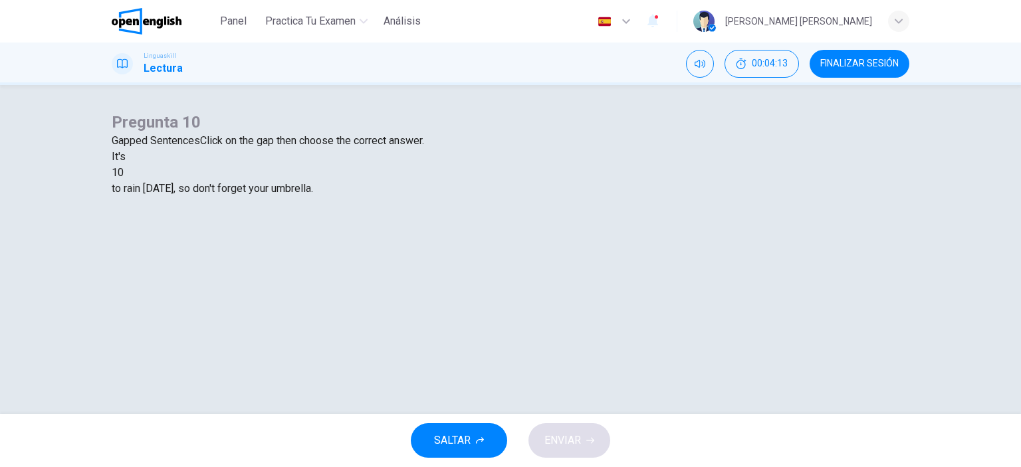
click at [124, 173] on div at bounding box center [124, 173] width 0 height 0
click at [459, 229] on div "impossible" at bounding box center [511, 221] width 798 height 16
click at [552, 445] on span "ENVIAR" at bounding box center [563, 441] width 37 height 19
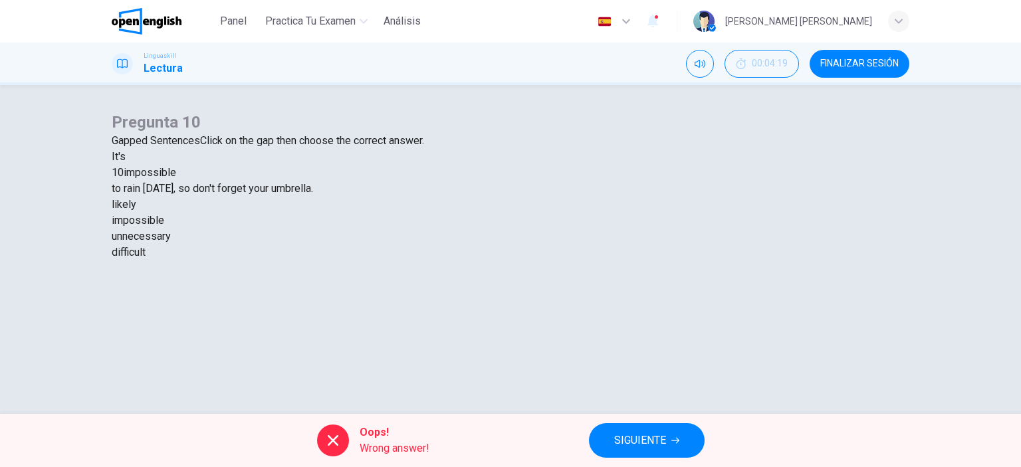
click at [49, 114] on div "Pregunta 10 Gapped Sentences Click on the gap then choose the correct answer. I…" at bounding box center [510, 249] width 1021 height 329
click at [664, 436] on span "SIGUIENTE" at bounding box center [640, 441] width 52 height 19
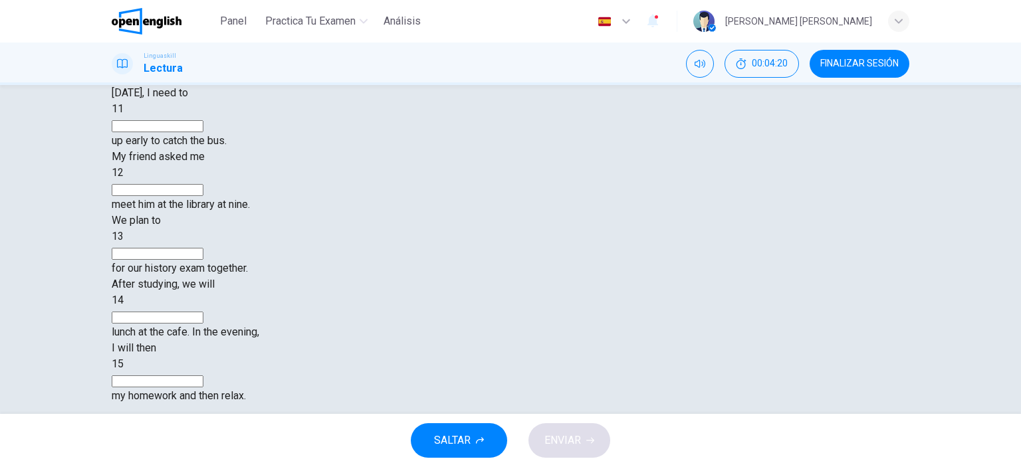
scroll to position [66, 0]
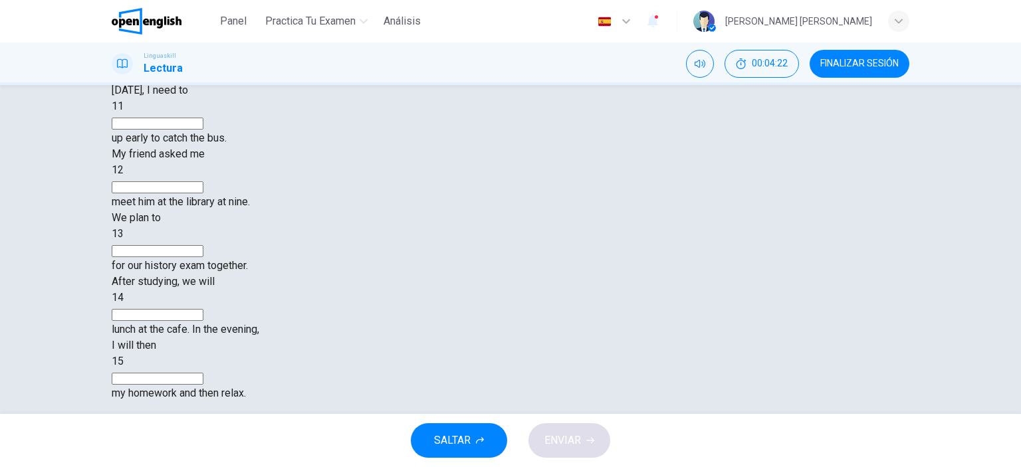
click at [203, 130] on input at bounding box center [158, 124] width 92 height 12
click at [265, 114] on div "11" at bounding box center [511, 106] width 798 height 16
click at [203, 130] on input at bounding box center [158, 124] width 92 height 12
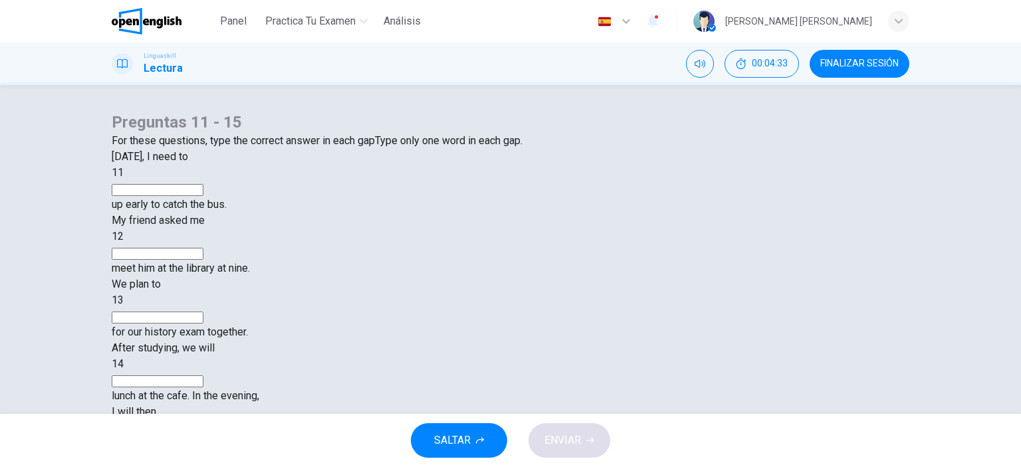
click at [203, 260] on input at bounding box center [158, 254] width 92 height 12
click at [203, 321] on input at bounding box center [158, 318] width 92 height 12
click at [203, 196] on input at bounding box center [158, 190] width 92 height 12
click at [124, 179] on span "11" at bounding box center [118, 172] width 12 height 13
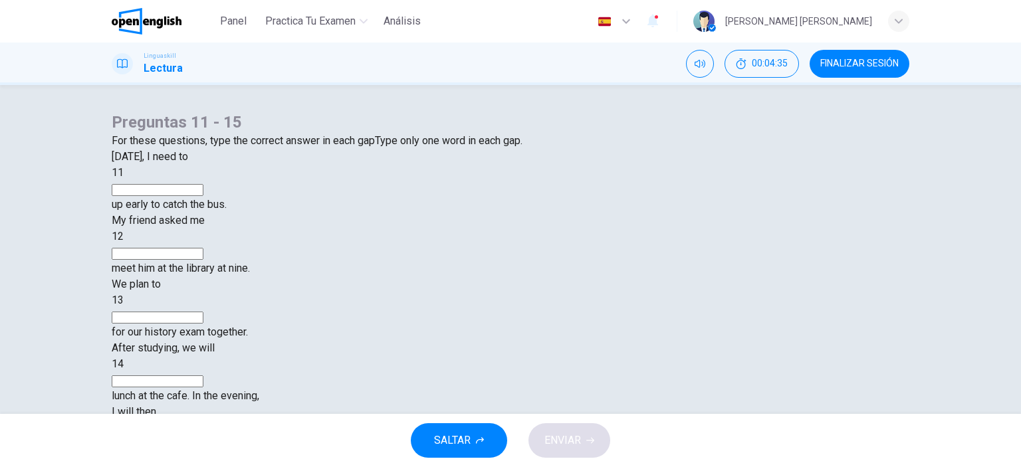
click at [124, 179] on span "11" at bounding box center [118, 172] width 12 height 13
click at [203, 196] on input at bounding box center [158, 190] width 92 height 12
drag, startPoint x: 311, startPoint y: 210, endPoint x: 128, endPoint y: 180, distance: 186.0
click at [129, 149] on div "Preguntas 11 - 15 For these questions, type the correct answer in each gap Type…" at bounding box center [511, 130] width 798 height 37
click at [203, 196] on input at bounding box center [158, 190] width 92 height 12
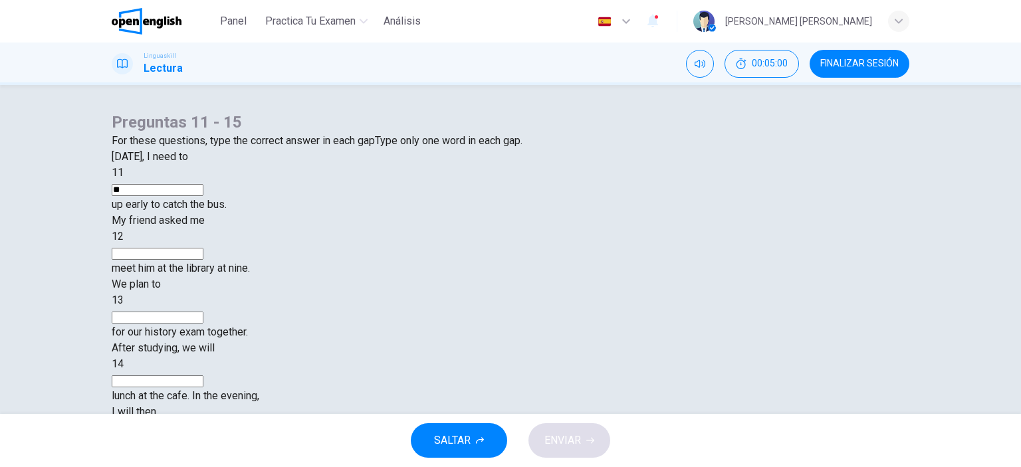
type input "*"
click at [203, 260] on input at bounding box center [158, 254] width 92 height 12
type input "*"
click at [203, 318] on input at bounding box center [158, 318] width 92 height 12
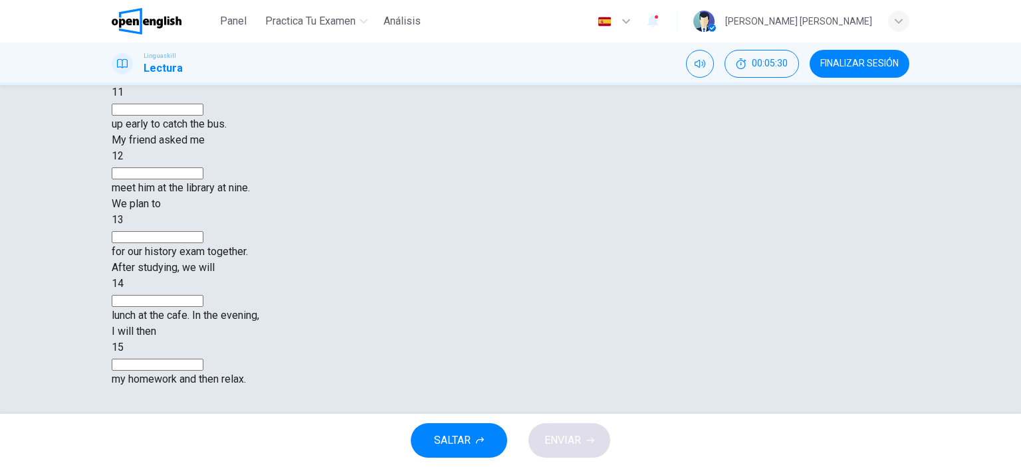
scroll to position [186, 0]
drag, startPoint x: 166, startPoint y: 165, endPoint x: 173, endPoint y: 162, distance: 8.0
click at [166, 276] on div "14" at bounding box center [511, 284] width 798 height 16
click at [260, 100] on div "11" at bounding box center [511, 92] width 798 height 16
drag, startPoint x: 320, startPoint y: 132, endPoint x: 587, endPoint y: 107, distance: 267.8
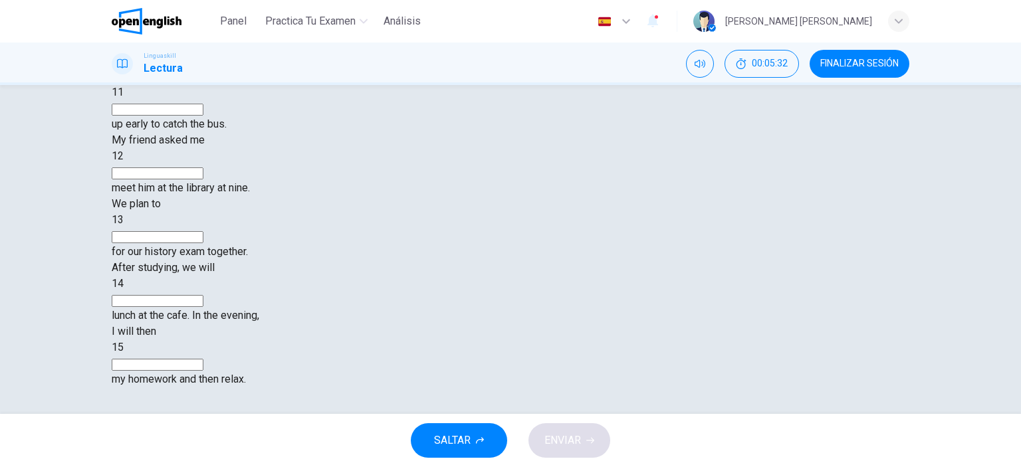
click at [327, 212] on div "13" at bounding box center [511, 228] width 798 height 32
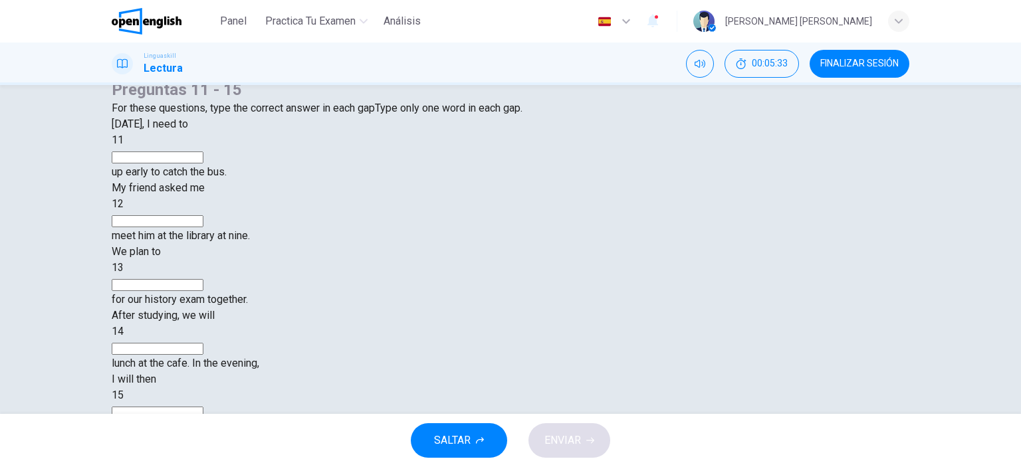
scroll to position [0, 0]
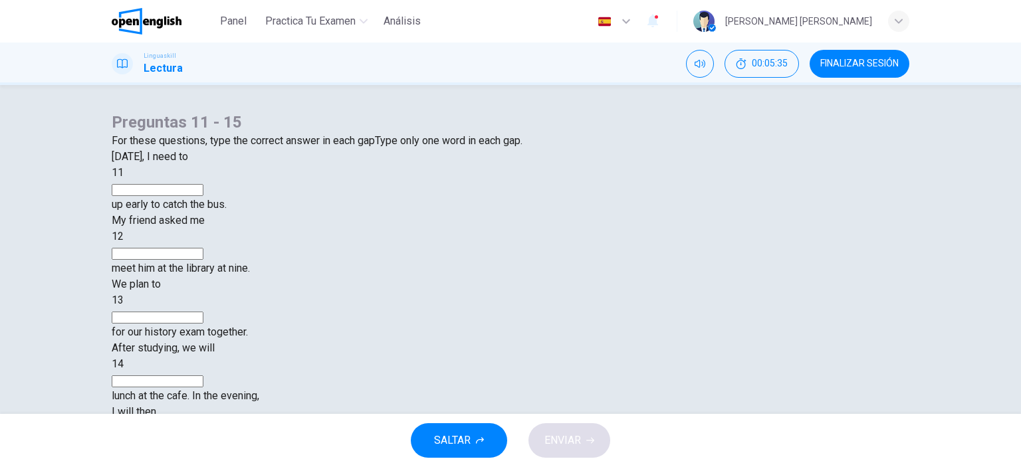
click at [203, 196] on input at bounding box center [158, 190] width 92 height 12
type input "****"
click at [203, 260] on input at bounding box center [158, 254] width 92 height 12
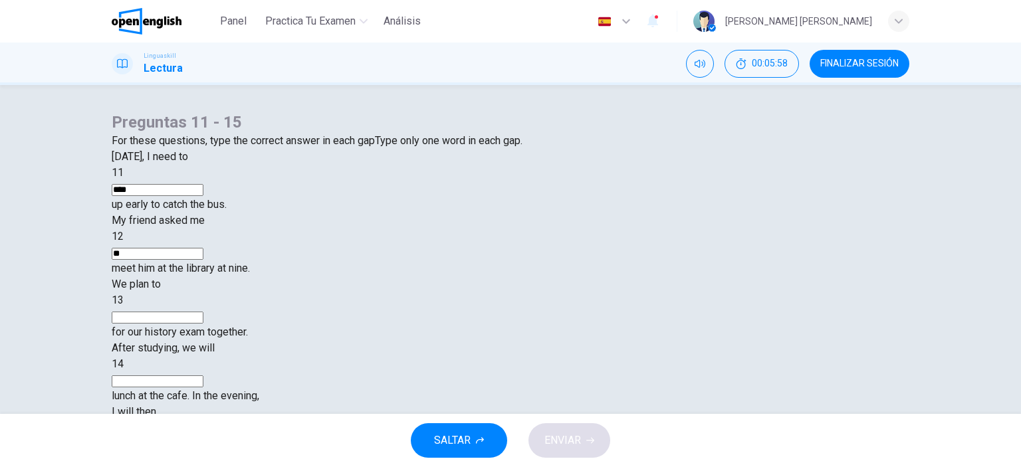
type input "*"
type input "**"
click at [203, 317] on input at bounding box center [158, 318] width 92 height 12
type input "*****"
click at [203, 376] on input at bounding box center [158, 382] width 92 height 12
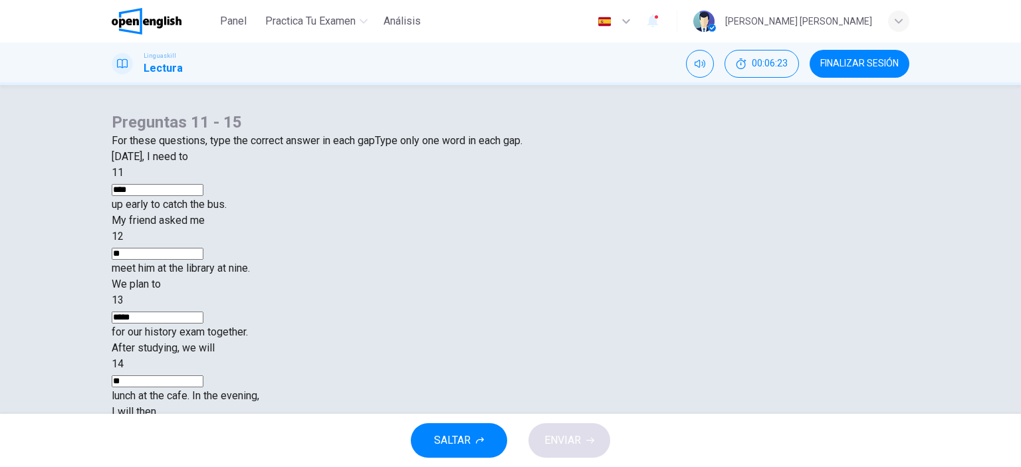
type input "**"
click at [203, 440] on input at bounding box center [158, 446] width 92 height 12
type input "******"
click at [569, 445] on span "ENVIAR" at bounding box center [563, 441] width 37 height 19
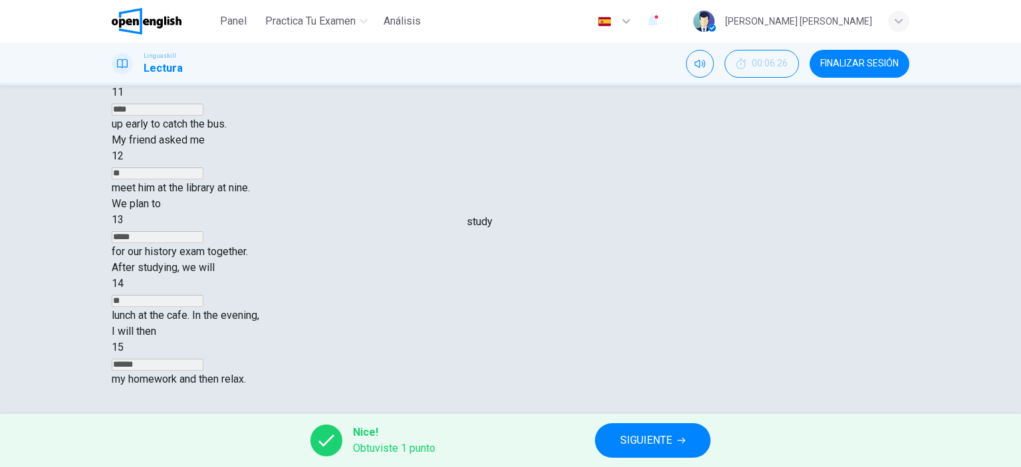
scroll to position [66, 0]
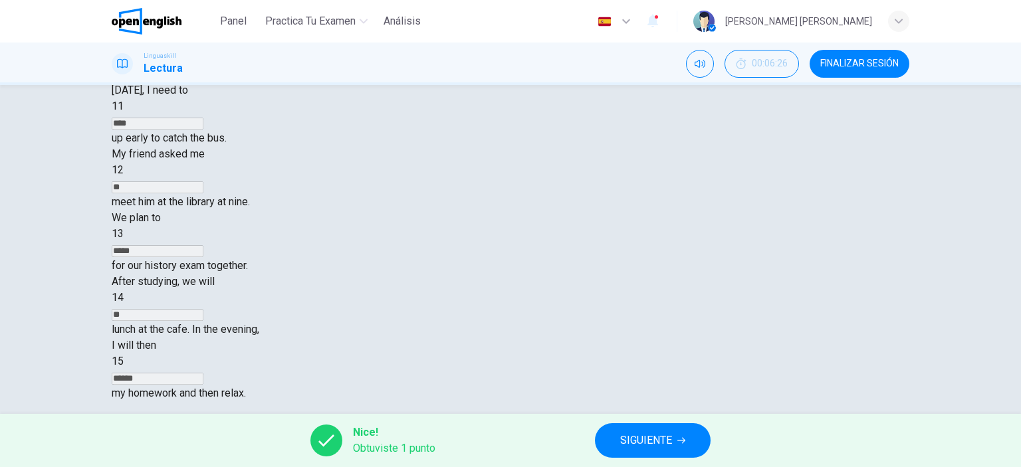
drag, startPoint x: 529, startPoint y: 278, endPoint x: 492, endPoint y: 279, distance: 37.2
click at [492, 338] on div "I will then 15 ****** my homework and then relax." at bounding box center [511, 370] width 798 height 64
click at [156, 339] on span "I will then" at bounding box center [134, 345] width 45 height 13
drag, startPoint x: 525, startPoint y: 280, endPoint x: 489, endPoint y: 276, distance: 36.8
click at [489, 338] on div "I will then 15 ****** my homework and then relax." at bounding box center [511, 370] width 798 height 64
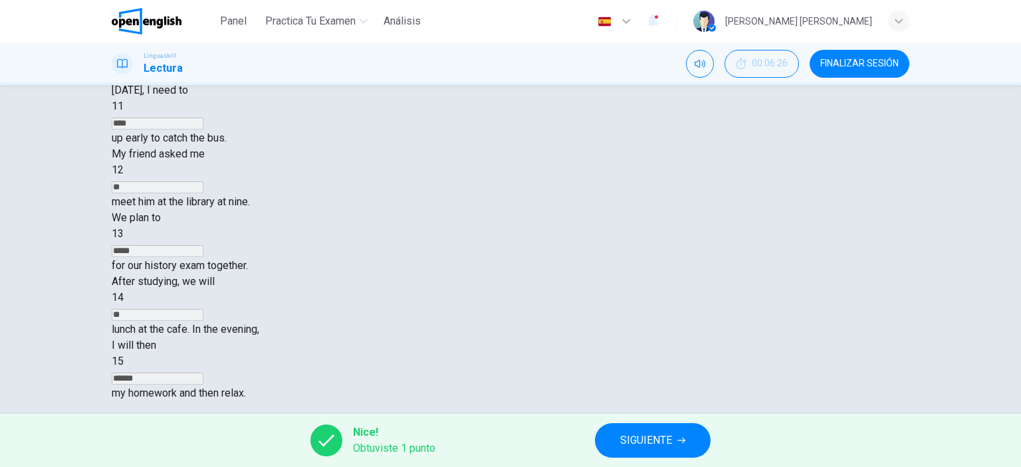
drag, startPoint x: 481, startPoint y: 281, endPoint x: 638, endPoint y: 289, distance: 156.5
click at [156, 339] on span "I will then" at bounding box center [134, 345] width 45 height 13
click at [461, 283] on div "Tomorrow, I need to 11 **** up early to catch the bus. My friend asked me 12 **…" at bounding box center [511, 241] width 798 height 319
drag, startPoint x: 481, startPoint y: 281, endPoint x: 508, endPoint y: 282, distance: 26.6
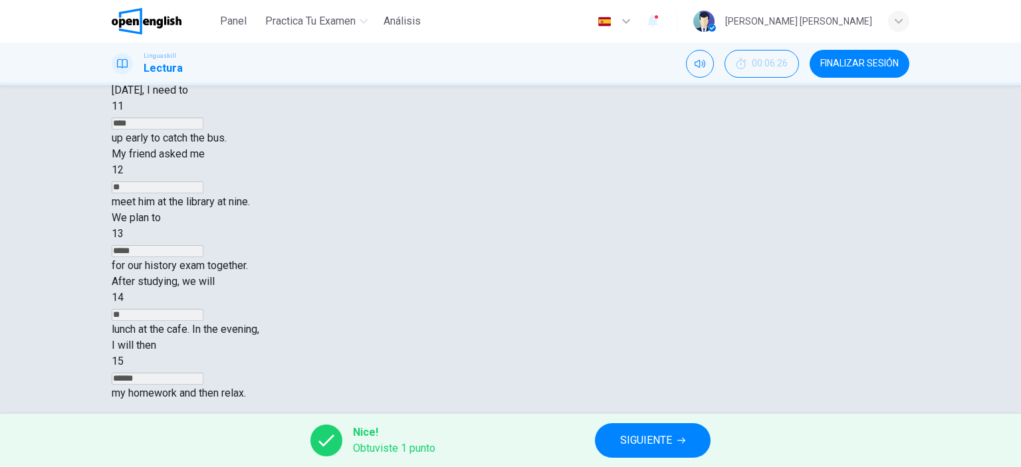
click at [156, 339] on span "I will then" at bounding box center [134, 345] width 45 height 13
drag, startPoint x: 479, startPoint y: 281, endPoint x: 529, endPoint y: 281, distance: 50.5
click at [531, 338] on div "I will then 15 ****** my homework and then relax." at bounding box center [511, 370] width 798 height 64
drag, startPoint x: 481, startPoint y: 279, endPoint x: 540, endPoint y: 281, distance: 58.5
click at [540, 338] on div "I will then 15 ****** my homework and then relax." at bounding box center [511, 370] width 798 height 64
